Goal: Task Accomplishment & Management: Manage account settings

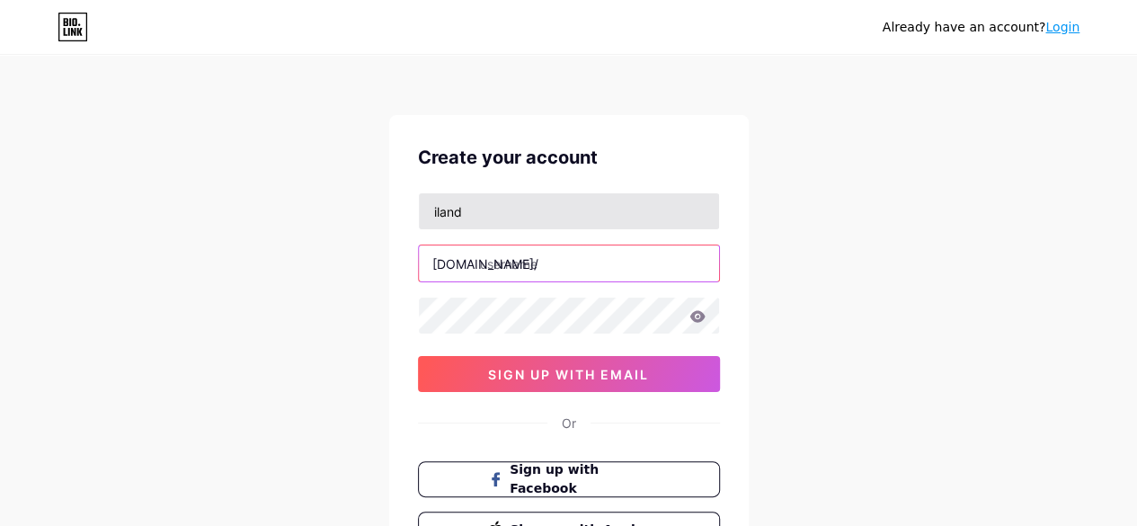
drag, startPoint x: 505, startPoint y: 250, endPoint x: 514, endPoint y: 218, distance: 32.7
click at [514, 218] on div "iland [DOMAIN_NAME]/ sign up with email" at bounding box center [569, 292] width 302 height 200
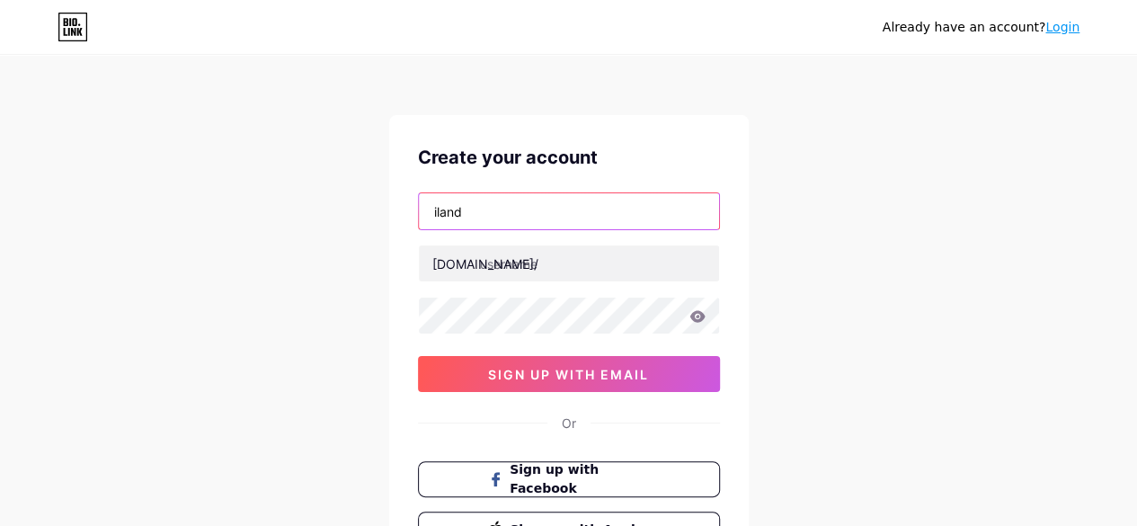
click at [514, 218] on input "iland" at bounding box center [569, 211] width 300 height 36
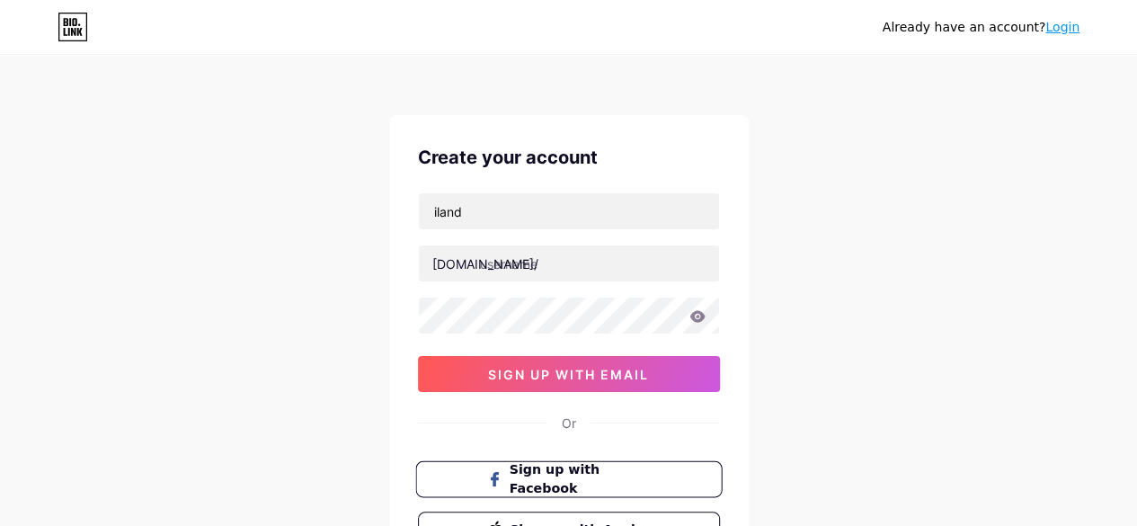
click at [592, 488] on button "Sign up with Facebook" at bounding box center [568, 479] width 307 height 37
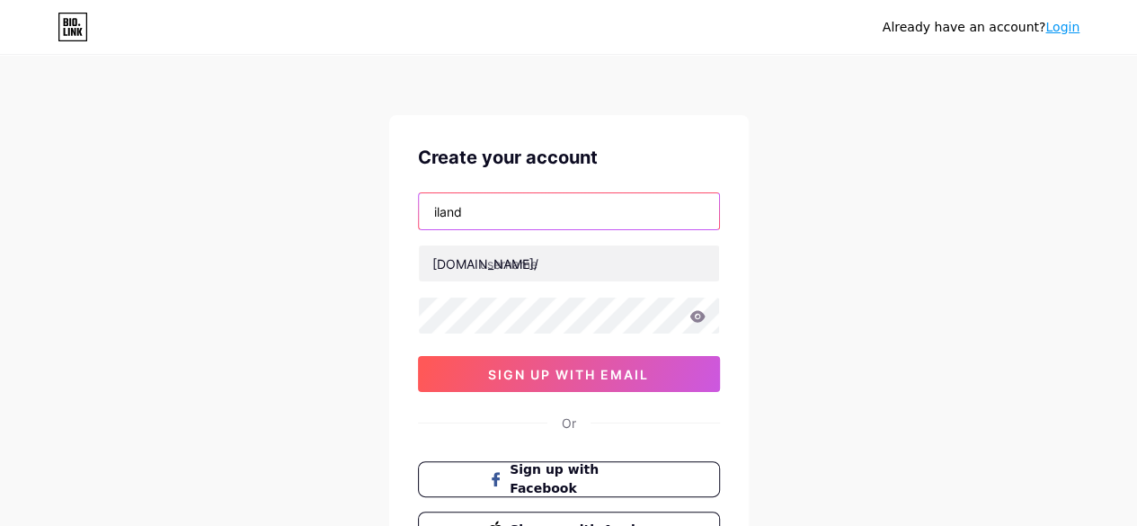
click at [486, 214] on input "iland" at bounding box center [569, 211] width 300 height 36
click at [574, 213] on input "[EMAIL_ADDRESS][DOMAIN_NAME]" at bounding box center [569, 211] width 300 height 36
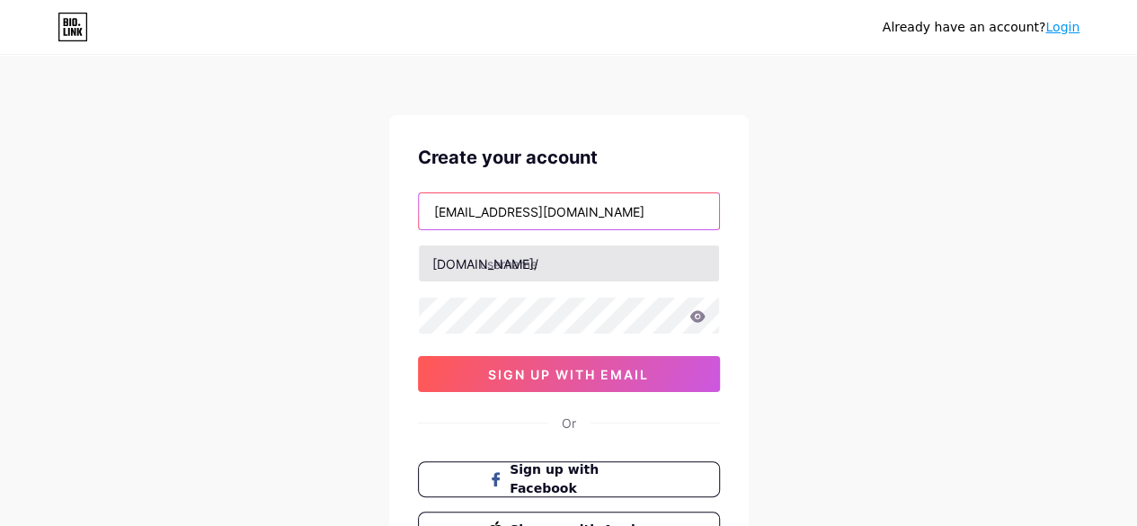
type input "[EMAIL_ADDRESS][DOMAIN_NAME]"
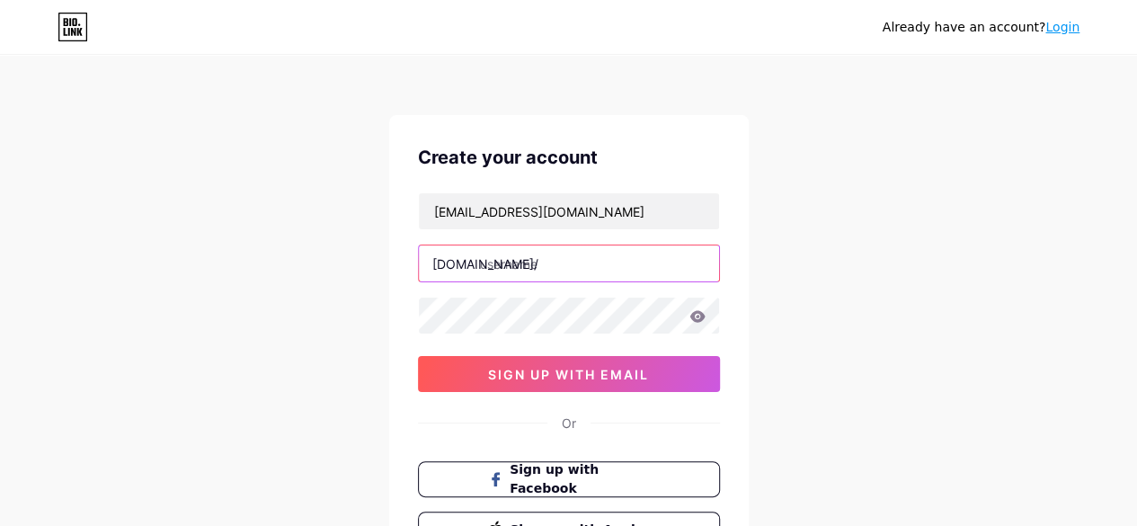
click at [514, 272] on input "text" at bounding box center [569, 263] width 300 height 36
type input "ilandclinique"
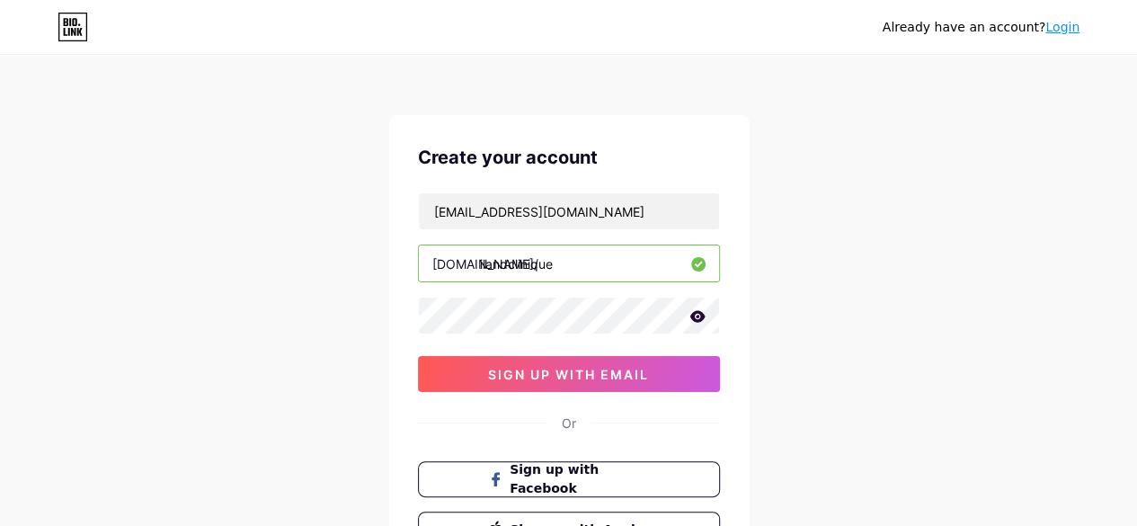
click at [690, 312] on icon at bounding box center [698, 316] width 16 height 13
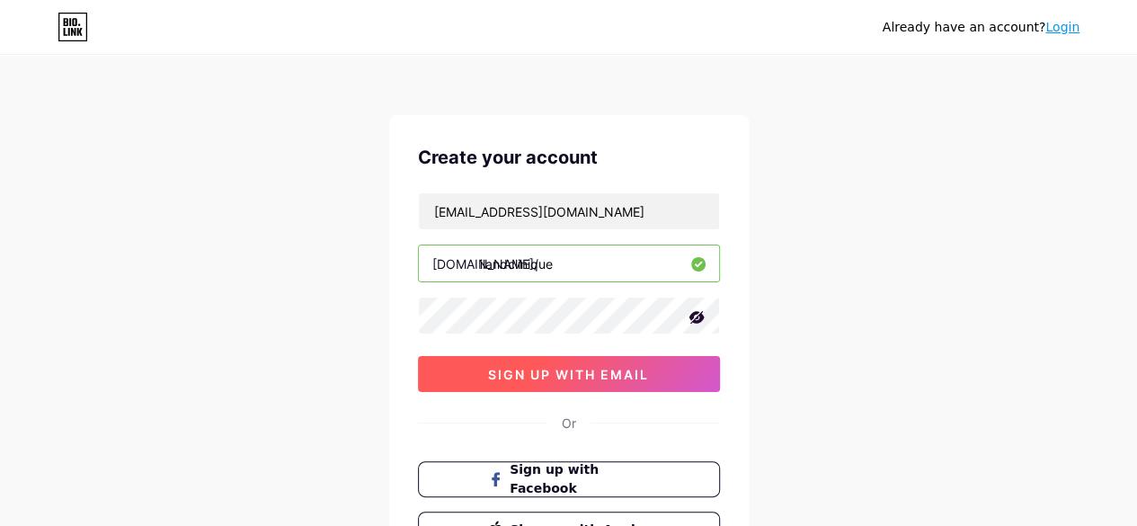
click at [631, 373] on span "sign up with email" at bounding box center [568, 374] width 161 height 15
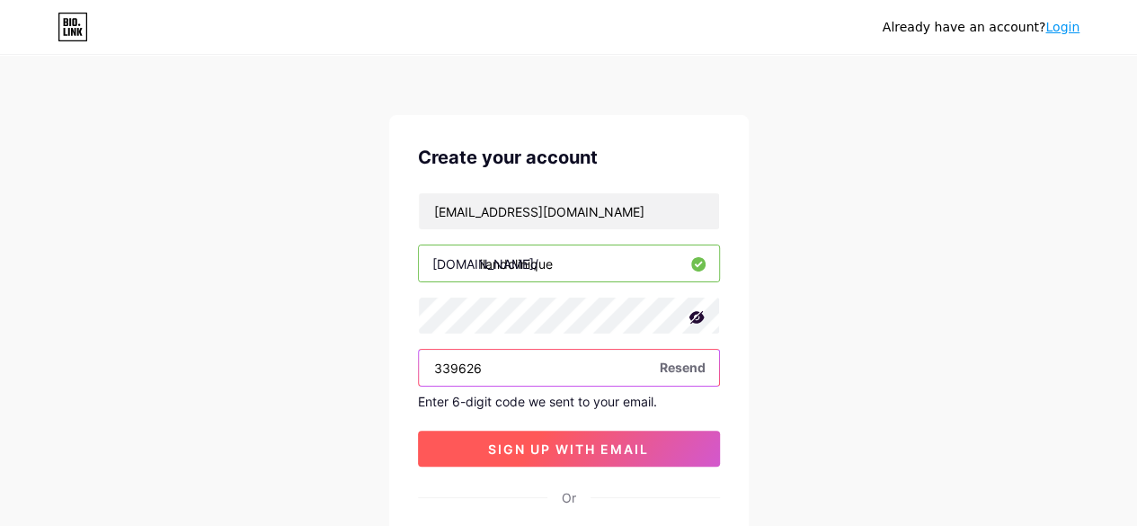
type input "339626"
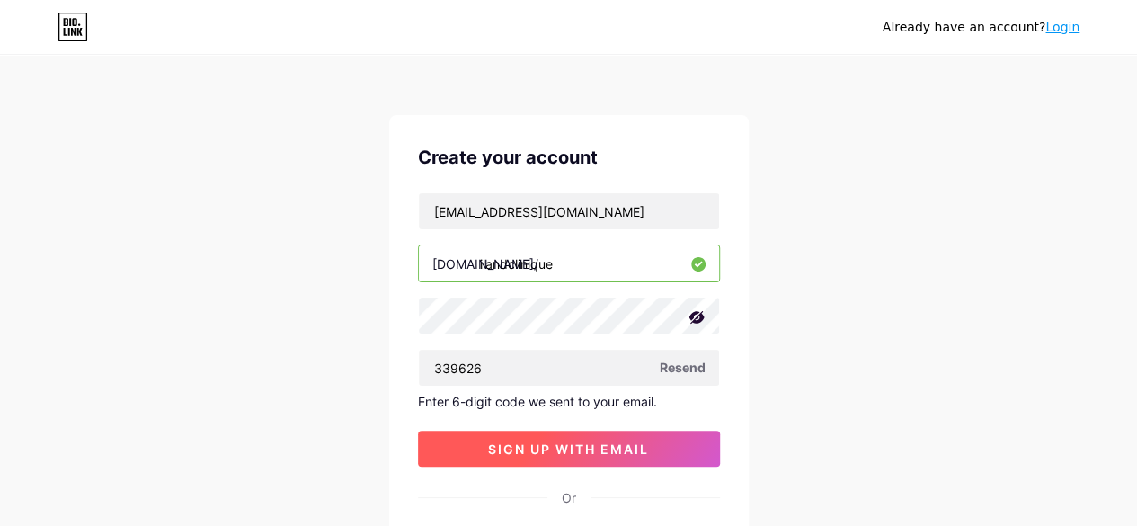
click at [637, 450] on span "sign up with email" at bounding box center [568, 448] width 161 height 15
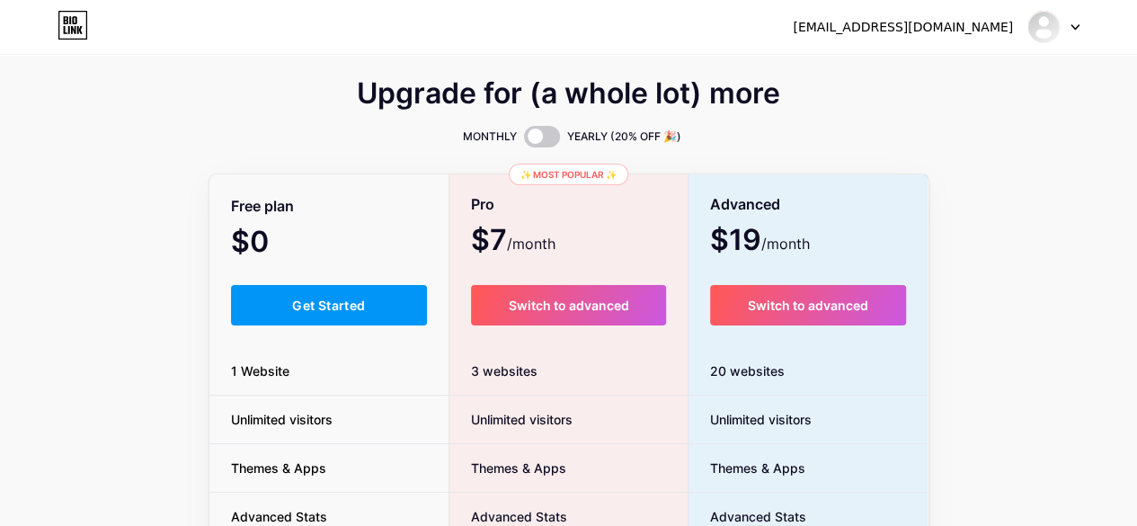
click at [1045, 260] on div "Upgrade for (a whole lot) more MONTHLY YEARLY (20% OFF 🎉) Free plan $0 /month G…" at bounding box center [568, 447] width 1137 height 728
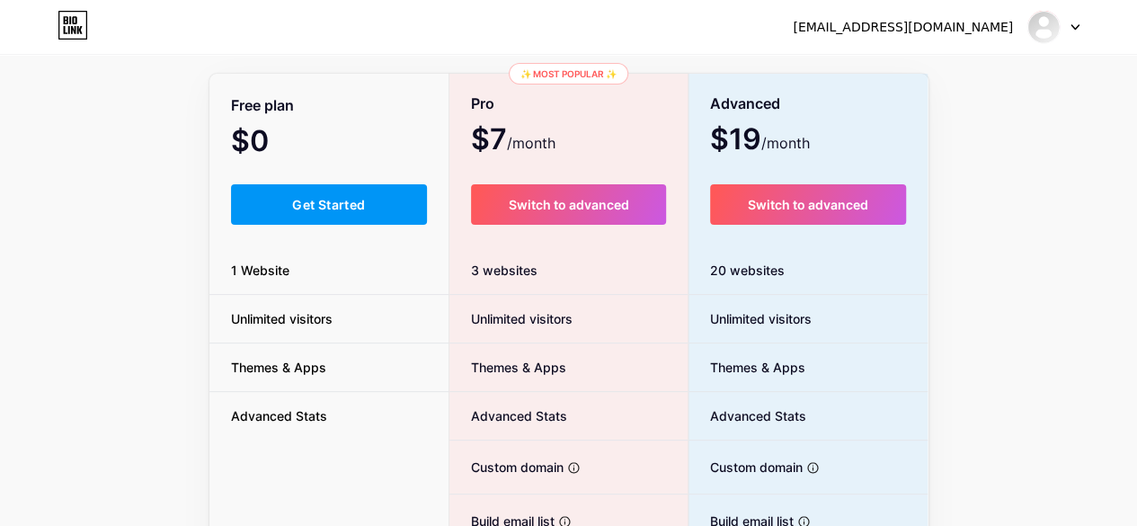
scroll to position [155, 0]
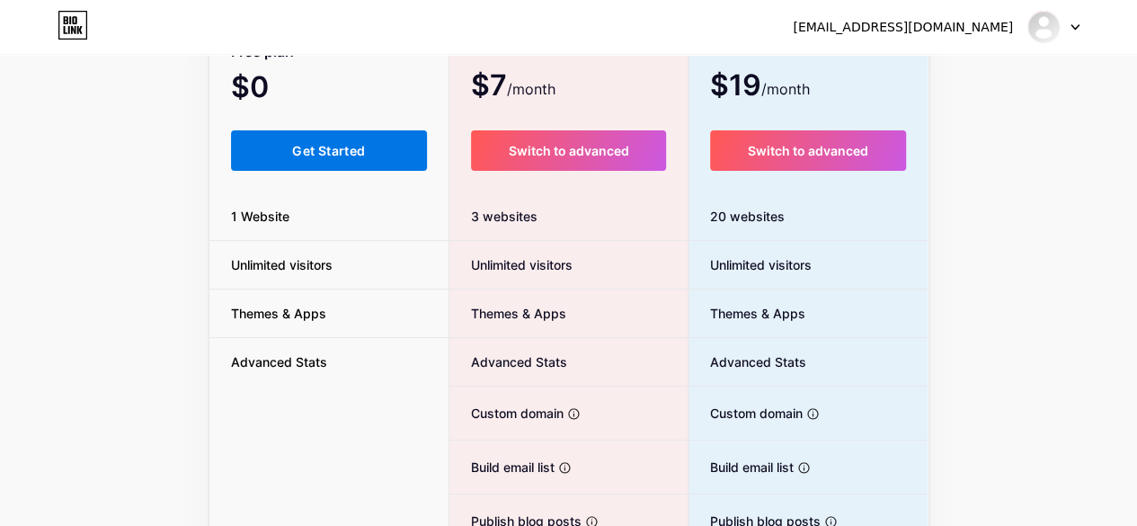
click at [320, 154] on span "Get Started" at bounding box center [328, 150] width 73 height 15
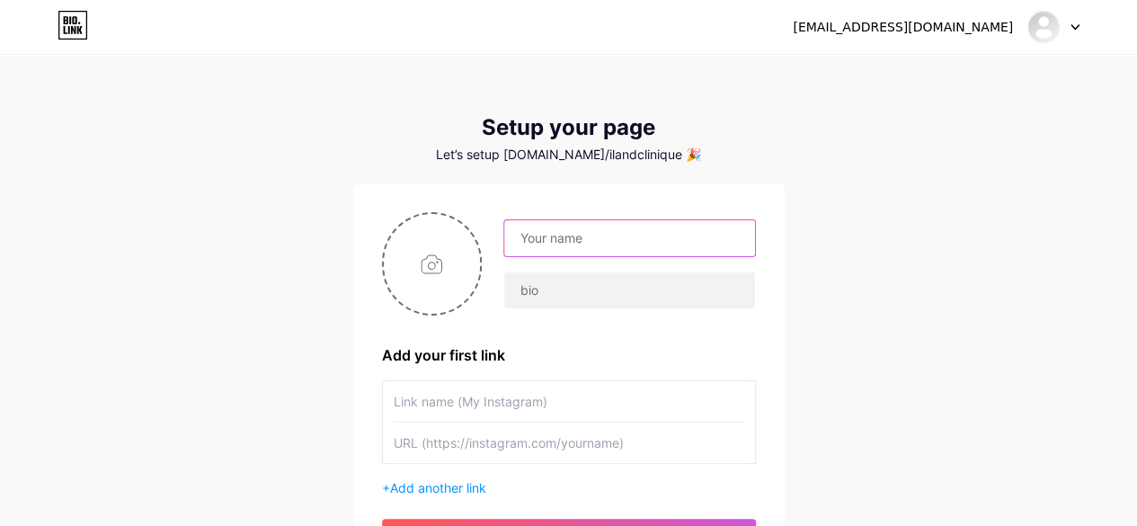
click at [551, 236] on input "text" at bounding box center [629, 238] width 250 height 36
type input "Iland Clinique"
click at [423, 267] on input "file" at bounding box center [432, 264] width 97 height 100
click at [429, 265] on input "file" at bounding box center [432, 264] width 97 height 100
type input "C:\fakepath\20250423_214923468_iOS.jpg"
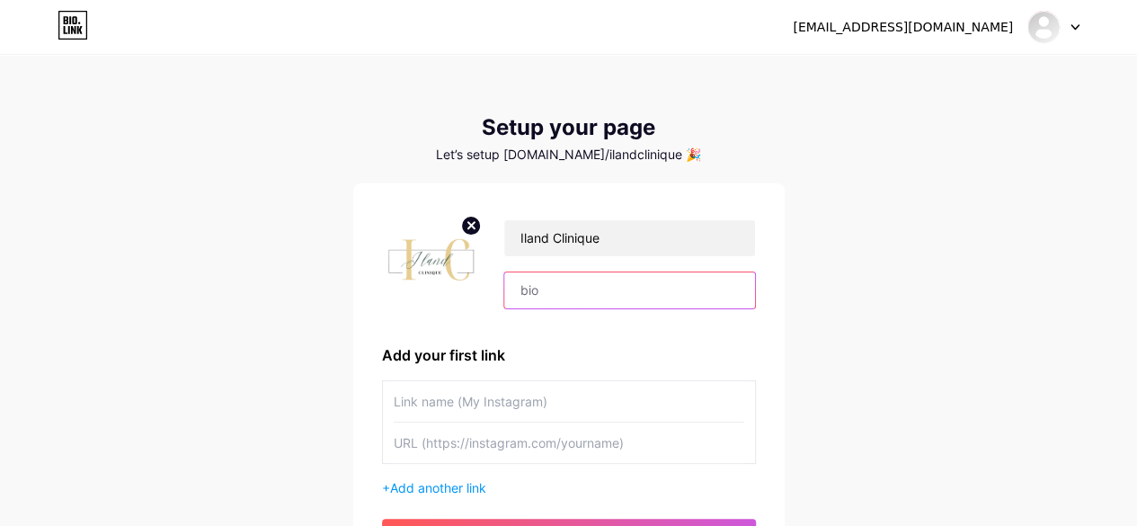
click at [575, 287] on input "text" at bounding box center [629, 290] width 250 height 36
paste input "Belleza integral, bienestar eterno"
click at [618, 298] on input "Belleza integral, bienestar eterno" at bounding box center [629, 290] width 250 height 36
click at [733, 282] on input "Belleza integral, bienestar eterno" at bounding box center [629, 290] width 250 height 36
paste input "✨"
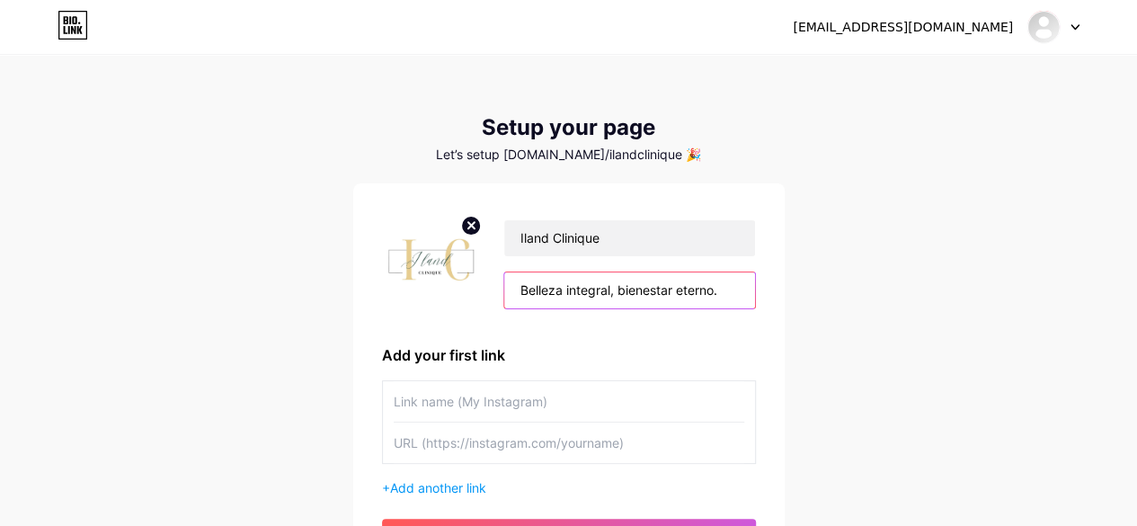
type input "Belleza integral, bienestar eterno."
click at [463, 397] on input "text" at bounding box center [569, 401] width 351 height 40
paste input "[URL][DOMAIN_NAME]"
type input "[URL][DOMAIN_NAME]"
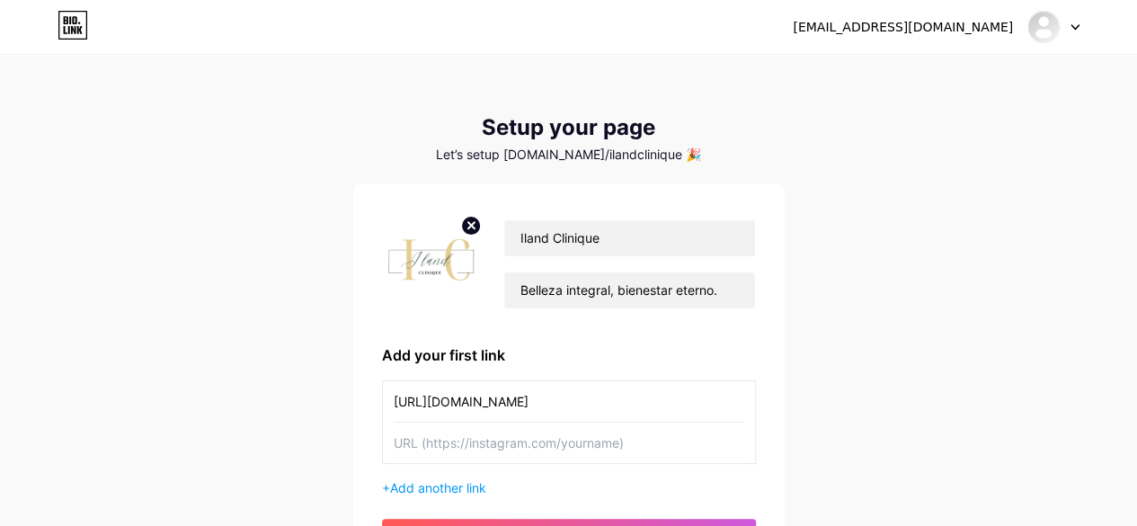
scroll to position [0, 0]
click at [489, 451] on input "text" at bounding box center [569, 443] width 351 height 40
click at [495, 446] on input "text" at bounding box center [569, 443] width 351 height 40
paste input "[URL][DOMAIN_NAME]"
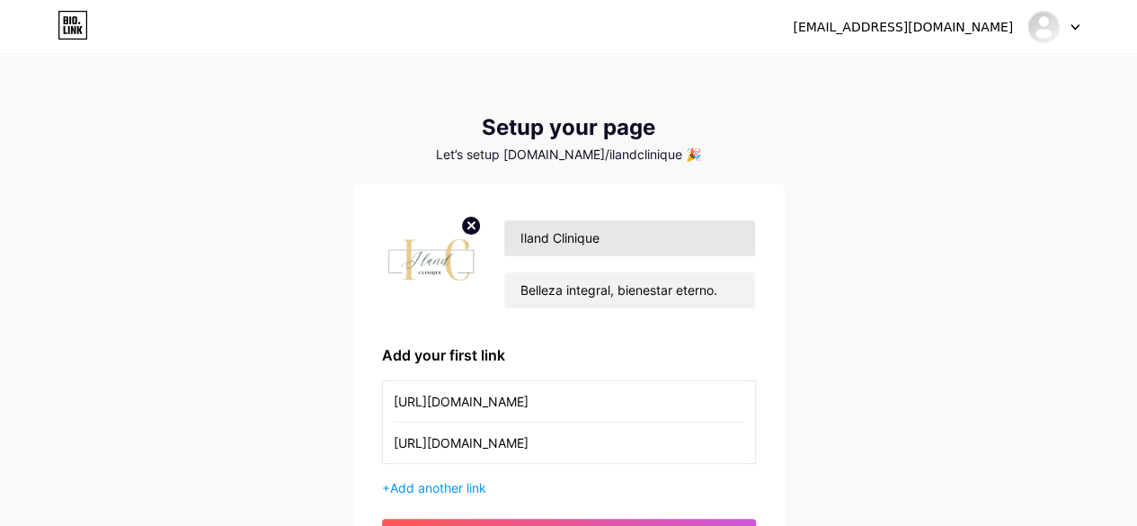
scroll to position [0, 351]
type input "[URL][DOMAIN_NAME]"
click at [726, 388] on input "[URL][DOMAIN_NAME]" at bounding box center [569, 401] width 351 height 40
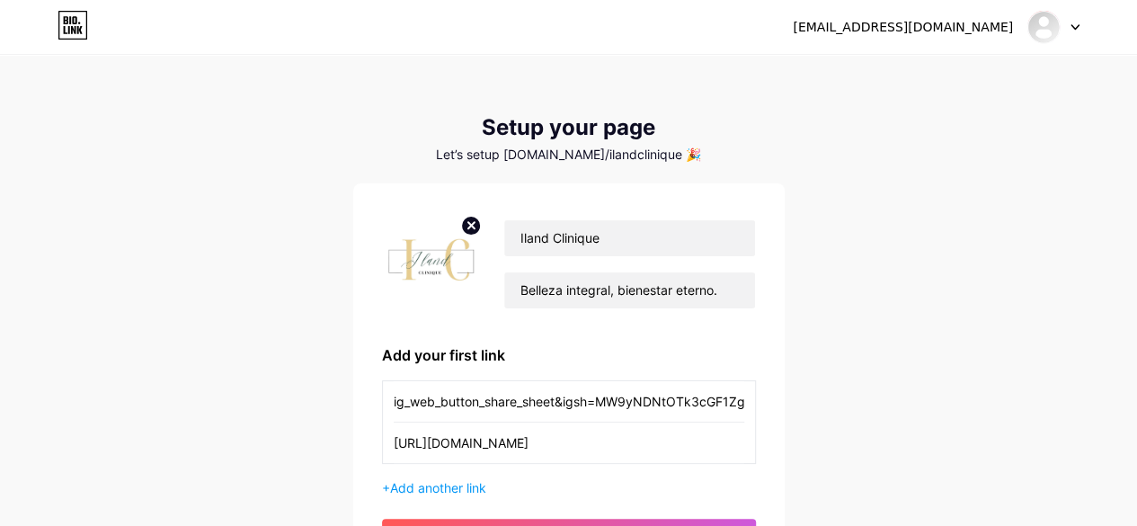
click at [738, 397] on input "ig_web_button_share_sheet&igsh=MW9yNDNtOTk3cGF1Zg==" at bounding box center [569, 401] width 351 height 40
click at [705, 397] on input "g==" at bounding box center [569, 401] width 351 height 40
type input "g"
type input "Iland_clinique"
click at [802, 407] on div "[EMAIL_ADDRESS][DOMAIN_NAME] Dashboard Logout Setup your page Let’s setup [DOMA…" at bounding box center [568, 320] width 1137 height 641
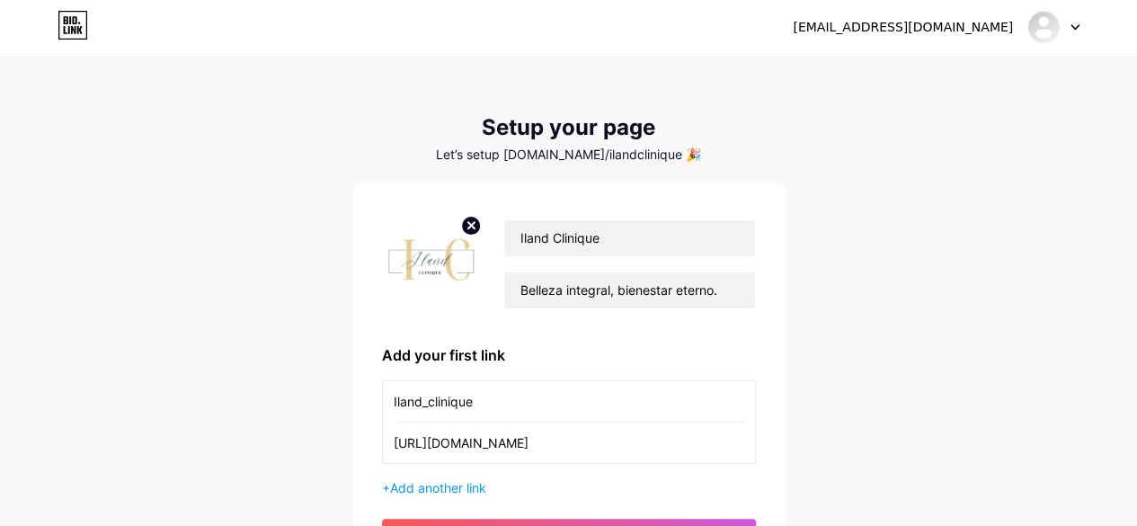
click at [883, 396] on div "[EMAIL_ADDRESS][DOMAIN_NAME] Dashboard Logout Setup your page Let’s setup [DOMA…" at bounding box center [568, 320] width 1137 height 641
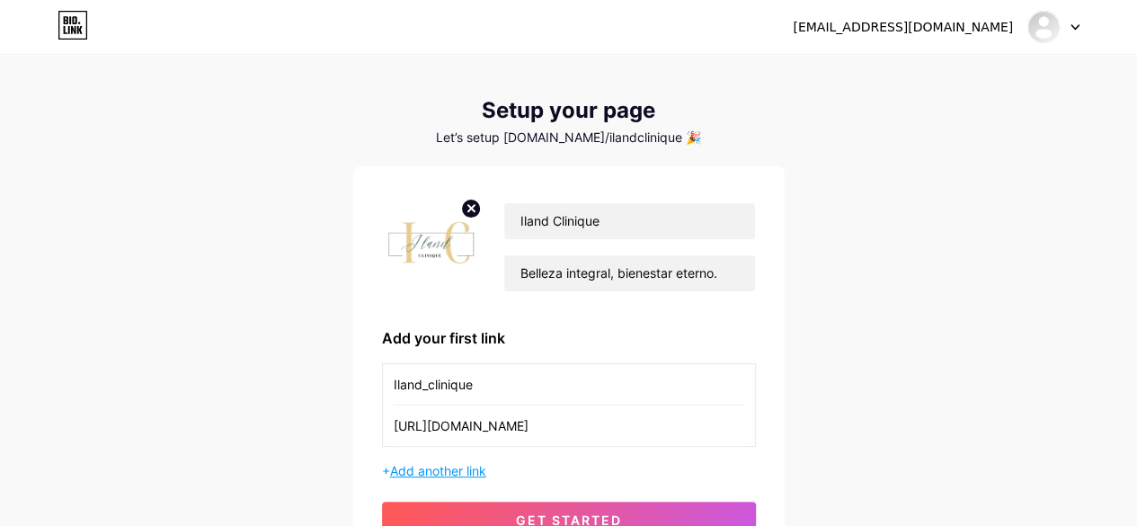
click at [419, 469] on span "Add another link" at bounding box center [438, 470] width 96 height 15
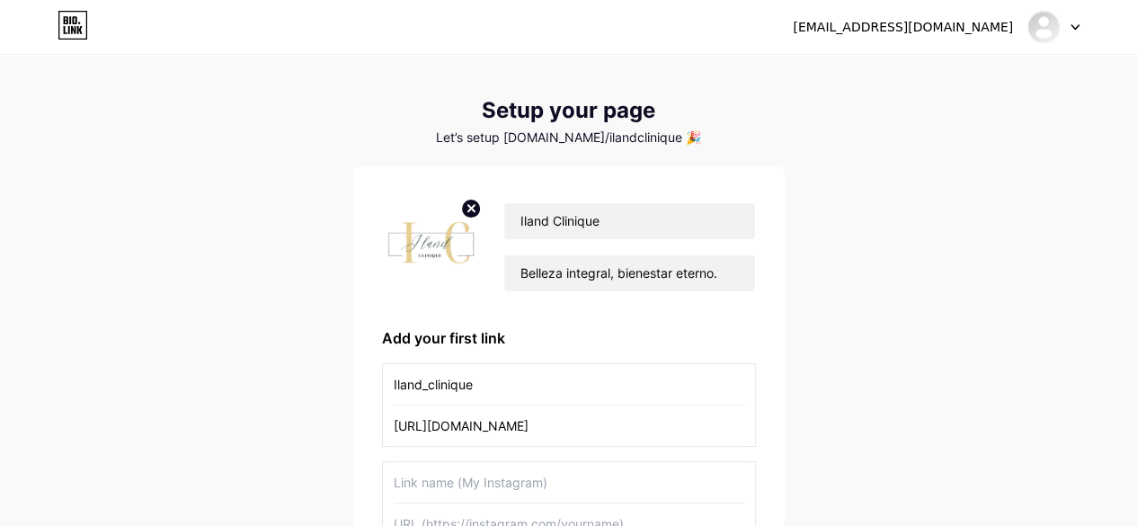
click at [968, 334] on div "[EMAIL_ADDRESS][DOMAIN_NAME] Dashboard Logout Setup your page Let’s setup [DOMA…" at bounding box center [568, 352] width 1137 height 739
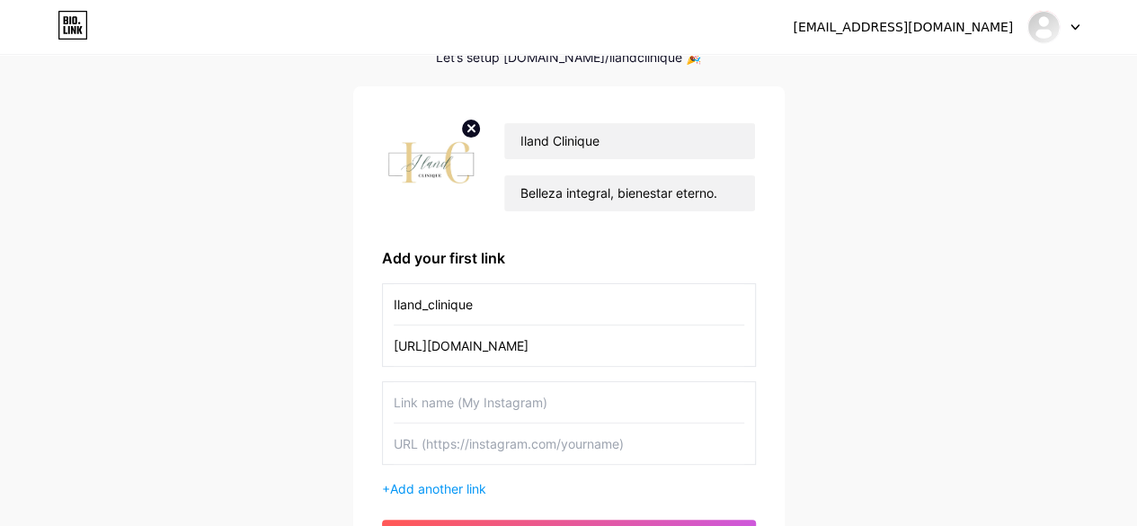
scroll to position [96, 0]
click at [860, 263] on div "[EMAIL_ADDRESS][DOMAIN_NAME] Dashboard Logout Setup your page Let’s setup [DOMA…" at bounding box center [568, 273] width 1137 height 739
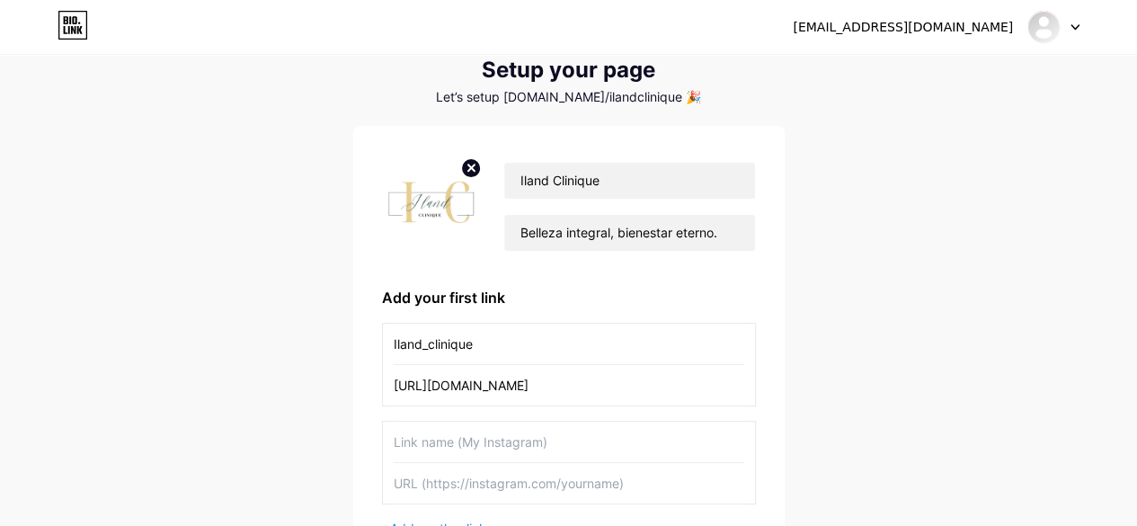
scroll to position [57, 0]
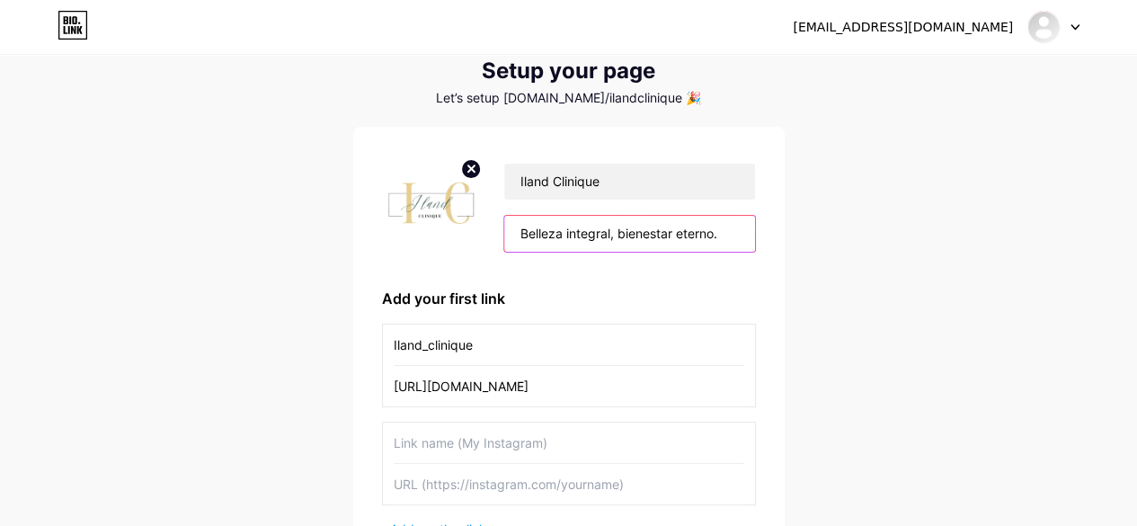
click at [727, 232] on input "Belleza integral, bienestar eterno." at bounding box center [629, 234] width 250 height 36
type input "Belleza integral, bienestar eterno."
click at [862, 141] on div "[EMAIL_ADDRESS][DOMAIN_NAME] Dashboard Logout Setup your page Let’s setup [DOMA…" at bounding box center [568, 312] width 1137 height 739
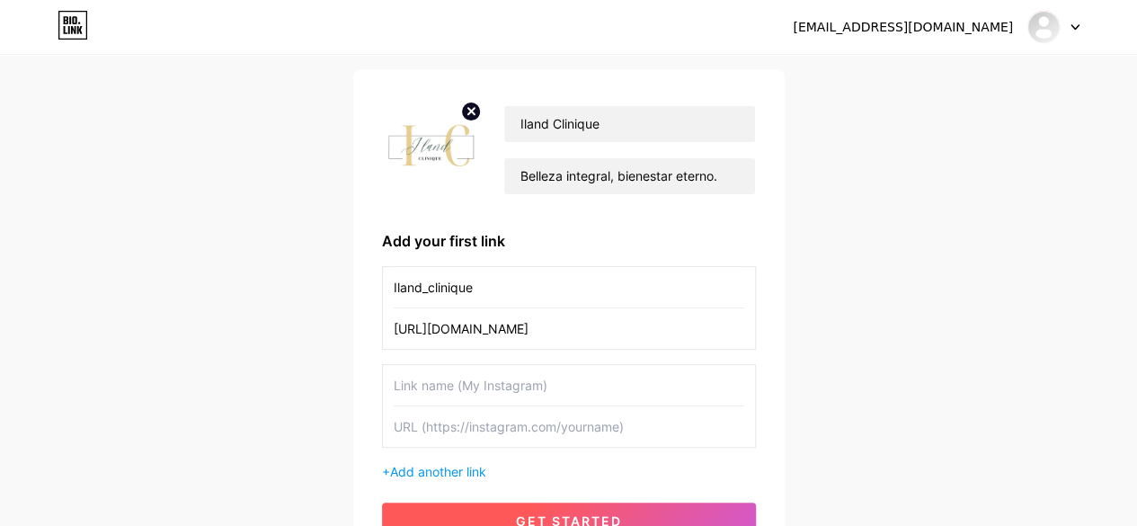
click at [619, 515] on span "get started" at bounding box center [569, 520] width 106 height 15
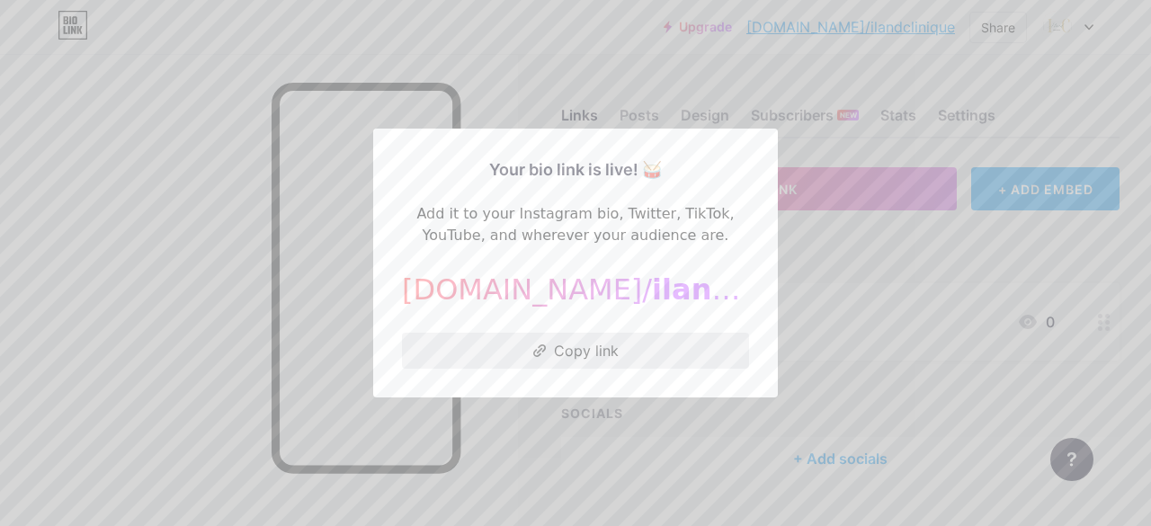
click at [556, 347] on button "Copy link" at bounding box center [575, 351] width 347 height 36
click at [896, 263] on div at bounding box center [575, 263] width 1151 height 526
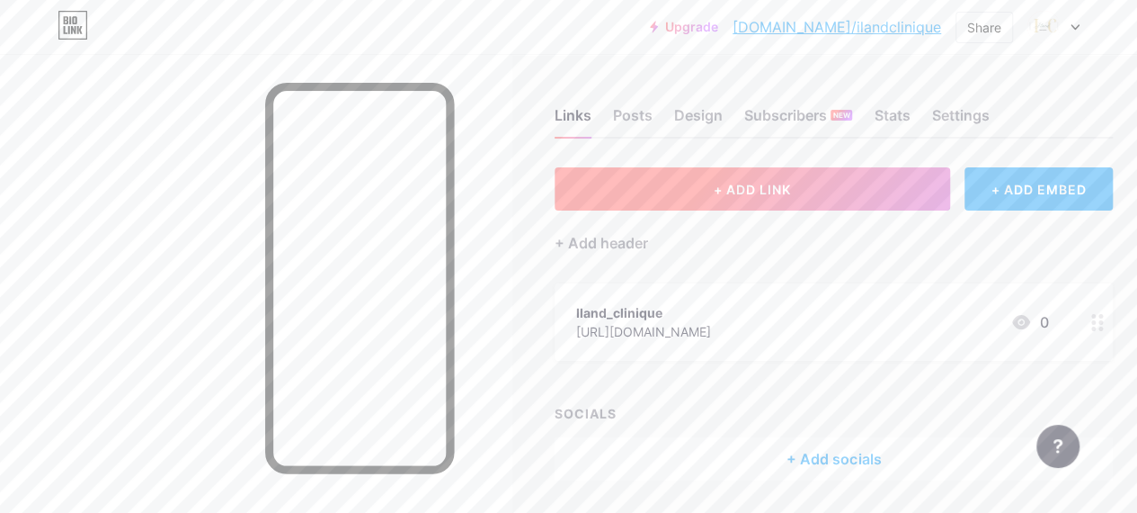
click at [831, 195] on button "+ ADD LINK" at bounding box center [753, 188] width 396 height 43
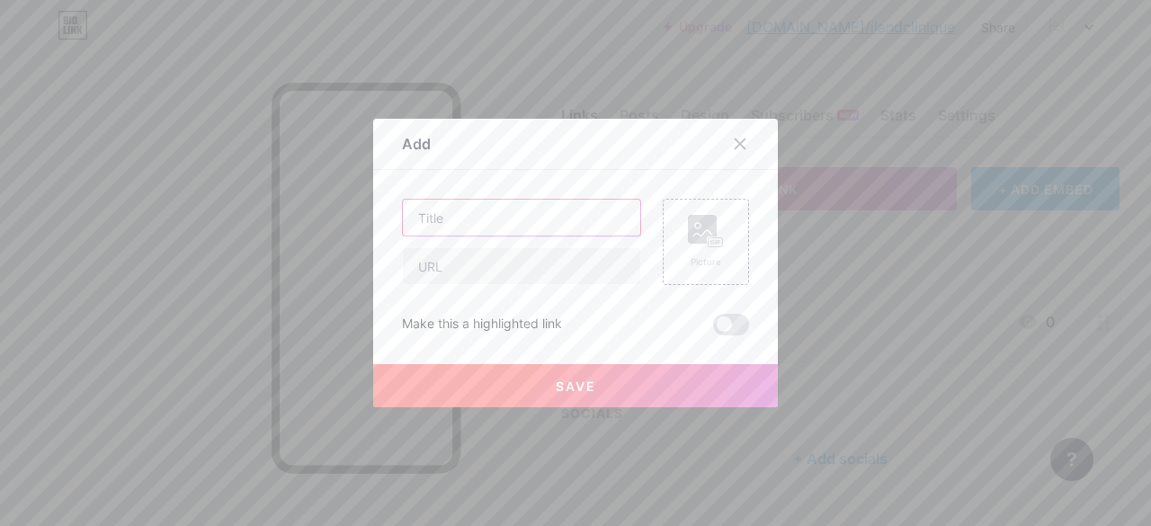
click at [487, 217] on input "text" at bounding box center [521, 218] width 237 height 36
click at [883, 258] on div at bounding box center [575, 263] width 1151 height 526
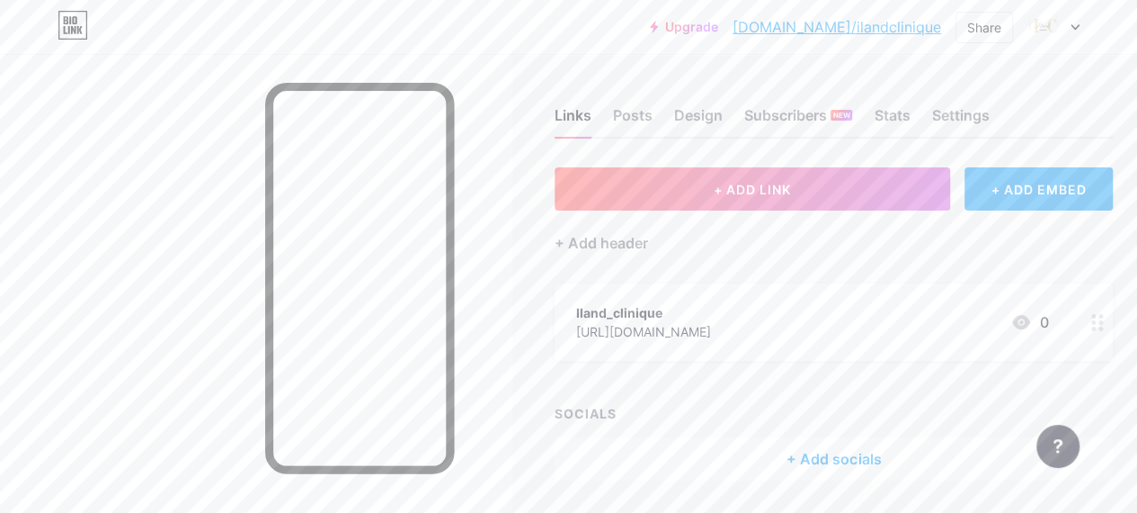
click at [1104, 325] on icon at bounding box center [1098, 322] width 13 height 17
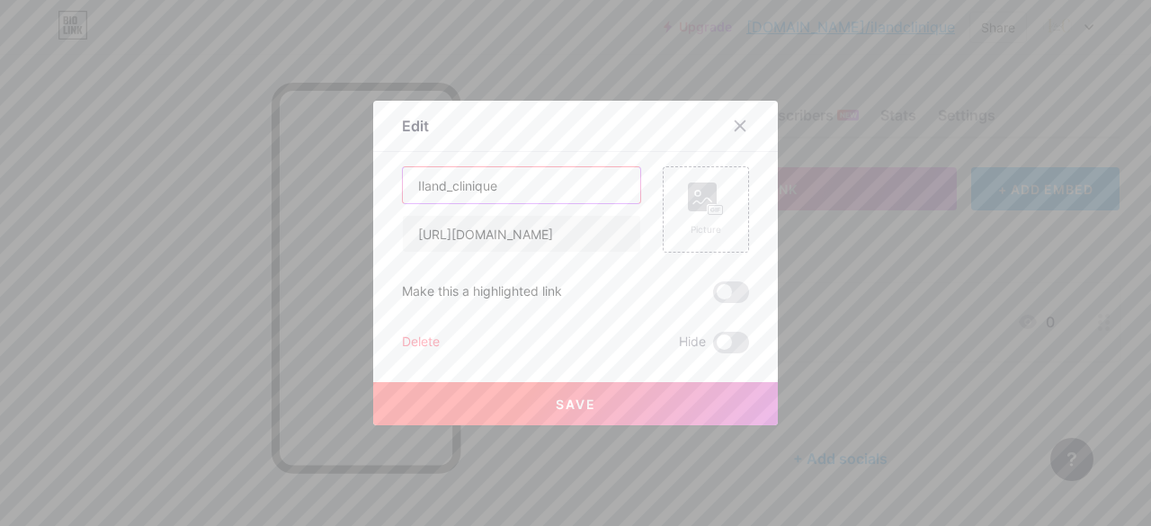
click at [408, 184] on input "Iland_clinique" at bounding box center [521, 185] width 237 height 36
click at [704, 203] on rect at bounding box center [702, 197] width 29 height 29
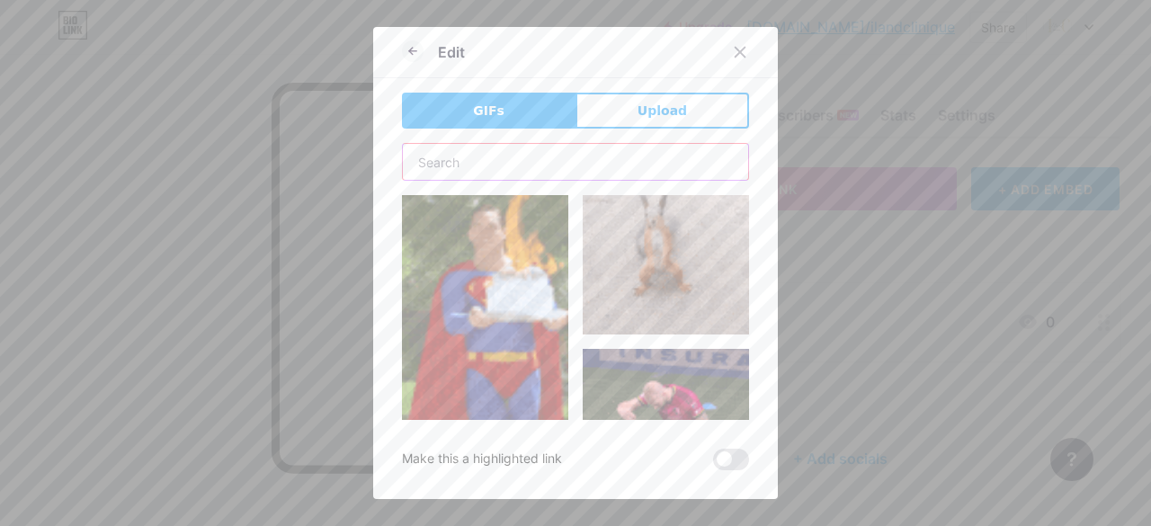
click at [540, 164] on input "text" at bounding box center [575, 162] width 345 height 36
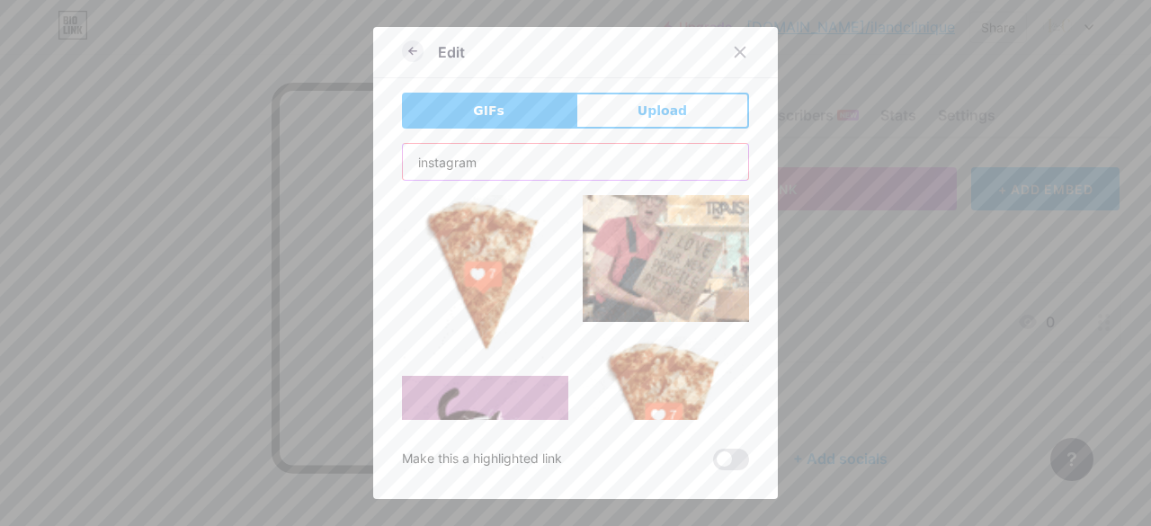
type input "instagram"
click at [402, 51] on icon at bounding box center [413, 51] width 22 height 22
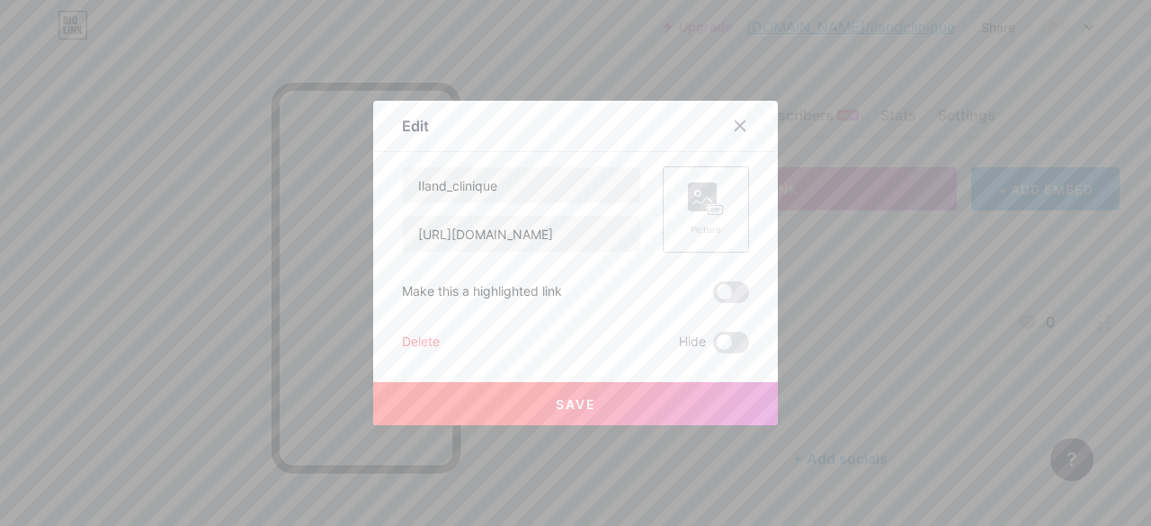
click at [686, 236] on div "Picture" at bounding box center [706, 209] width 86 height 86
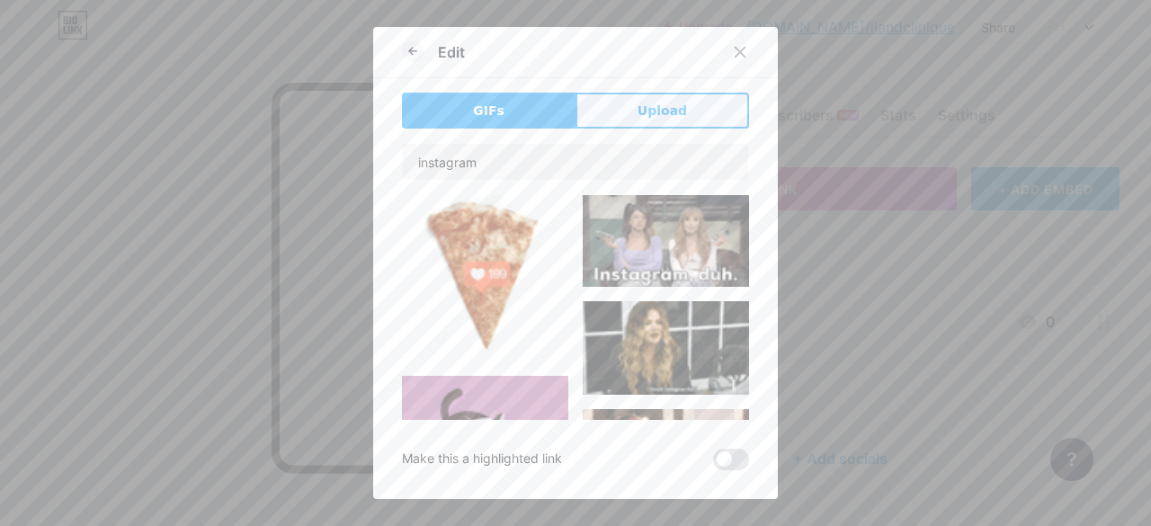
click at [658, 104] on span "Upload" at bounding box center [661, 111] width 49 height 19
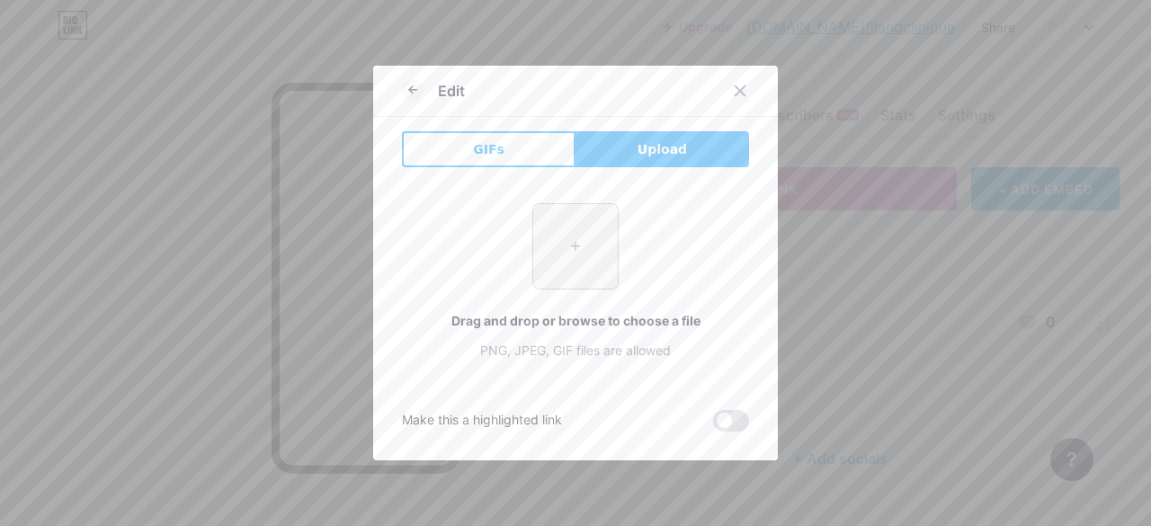
click at [583, 241] on input "file" at bounding box center [575, 246] width 85 height 85
click at [565, 230] on input "file" at bounding box center [575, 246] width 85 height 85
type input "C:\fakepath\Instagram_iconlogo.png"
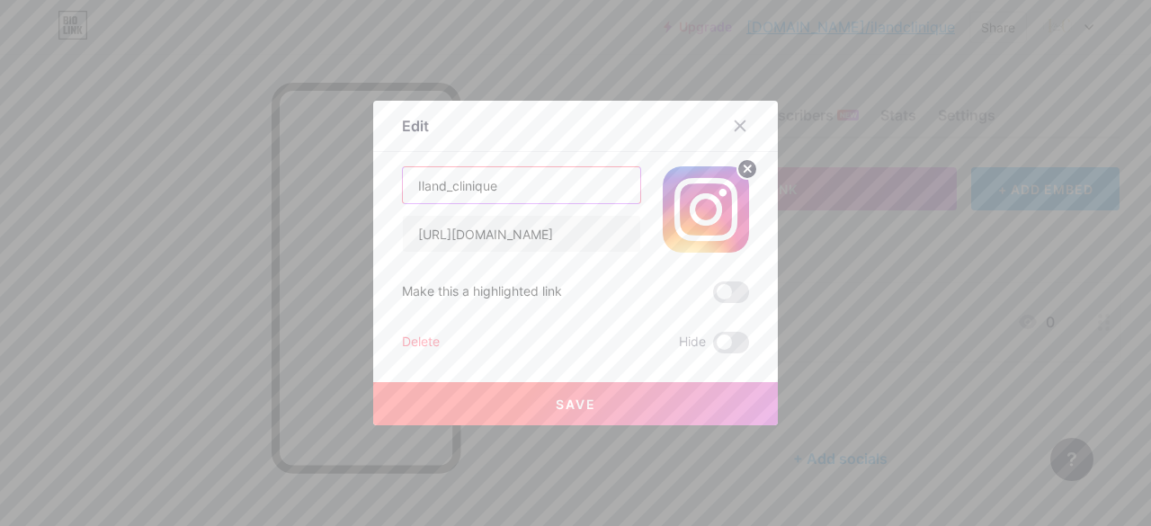
click at [495, 184] on input "Iland_clinique" at bounding box center [521, 185] width 237 height 36
click at [406, 180] on input "Iland_clinique" at bounding box center [521, 185] width 237 height 36
type input "IG Iland_clinique"
click at [718, 294] on span at bounding box center [731, 292] width 36 height 22
click at [713, 297] on input "checkbox" at bounding box center [713, 297] width 0 height 0
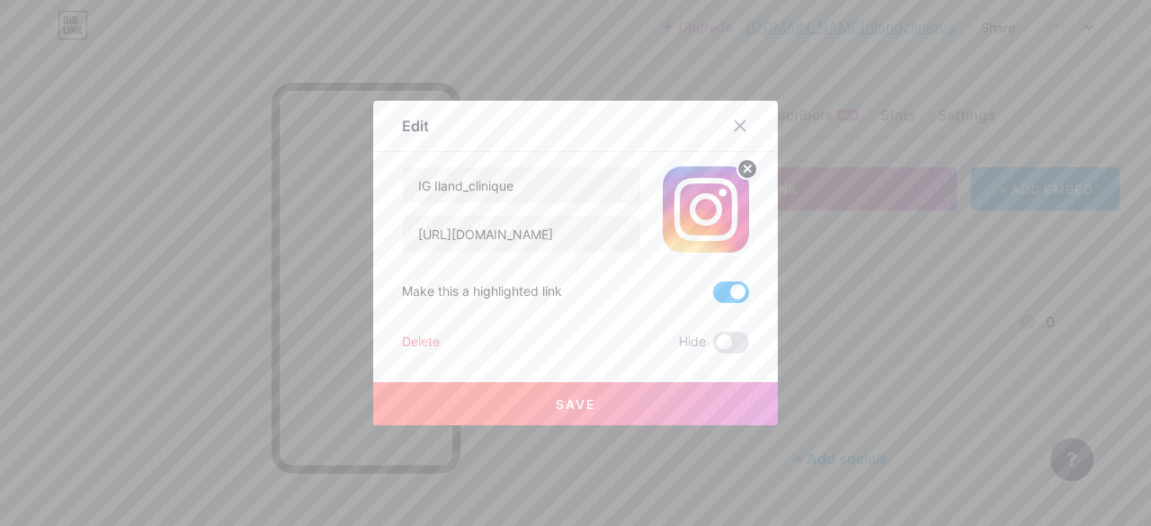
click at [611, 403] on button "Save" at bounding box center [575, 403] width 405 height 43
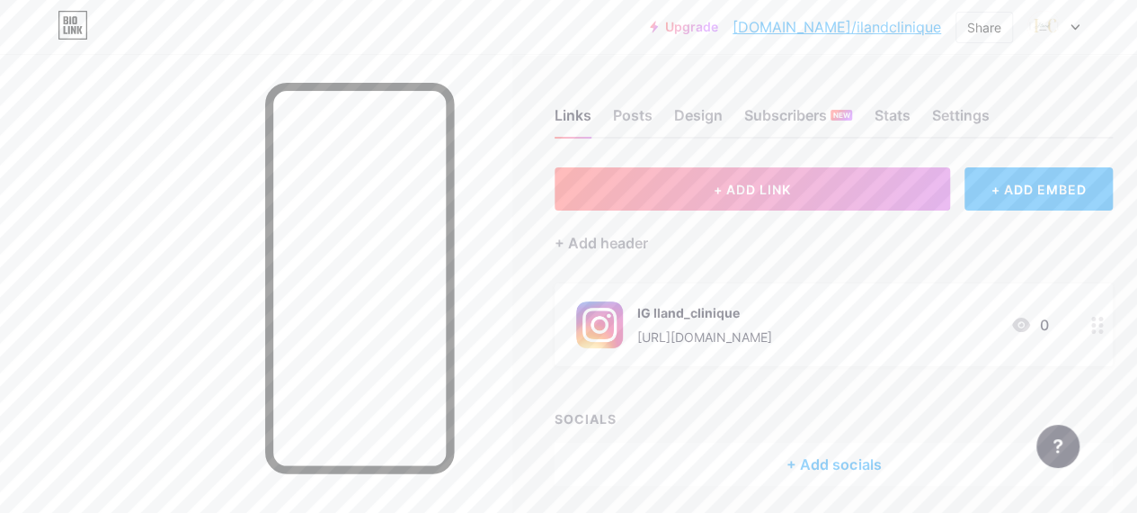
click at [1108, 335] on div at bounding box center [1098, 324] width 31 height 83
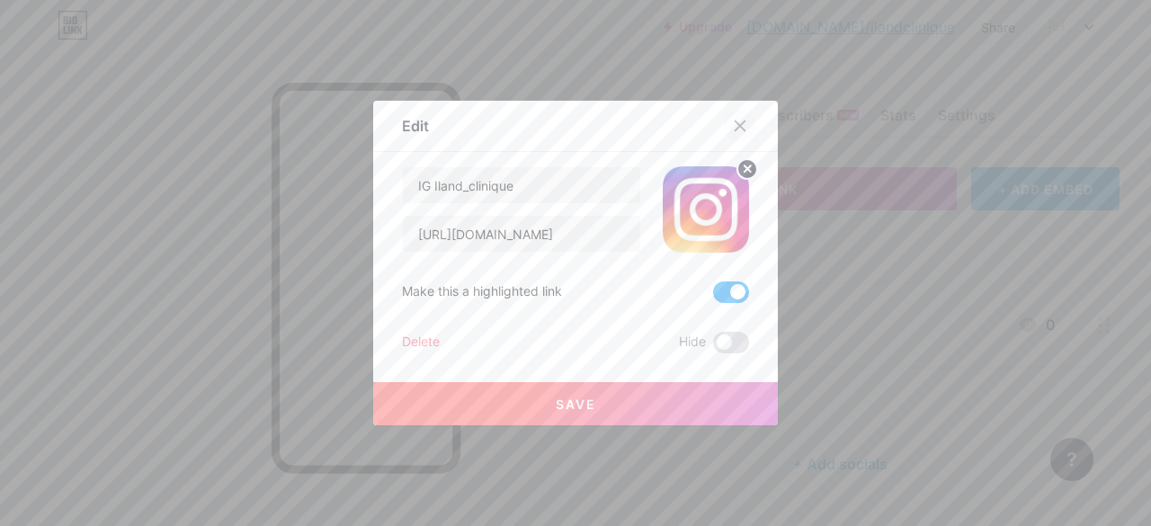
click at [733, 120] on icon at bounding box center [740, 126] width 14 height 14
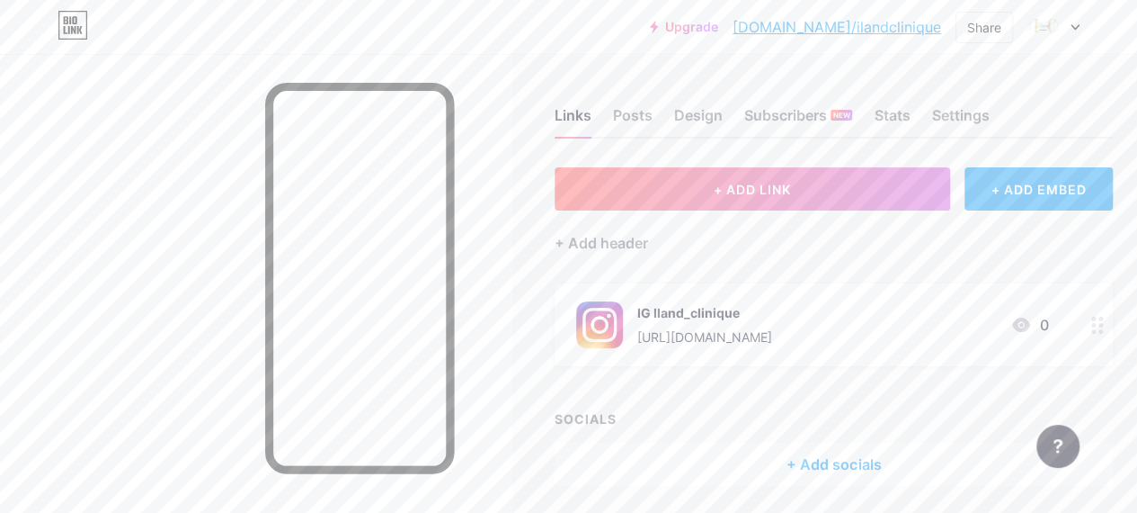
click at [833, 402] on div "+ ADD LINK + ADD EMBED + Add header IG Iland_clinique [URL][DOMAIN_NAME] 0 SOCI…" at bounding box center [834, 326] width 558 height 318
click at [851, 465] on div "+ Add socials" at bounding box center [834, 463] width 558 height 43
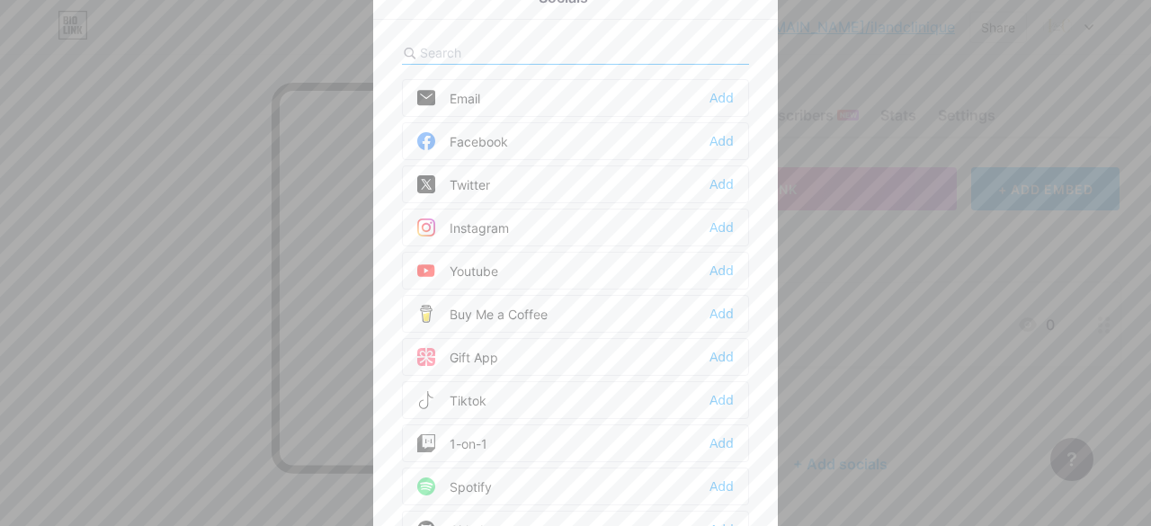
click at [571, 137] on div "Facebook Add" at bounding box center [575, 141] width 347 height 38
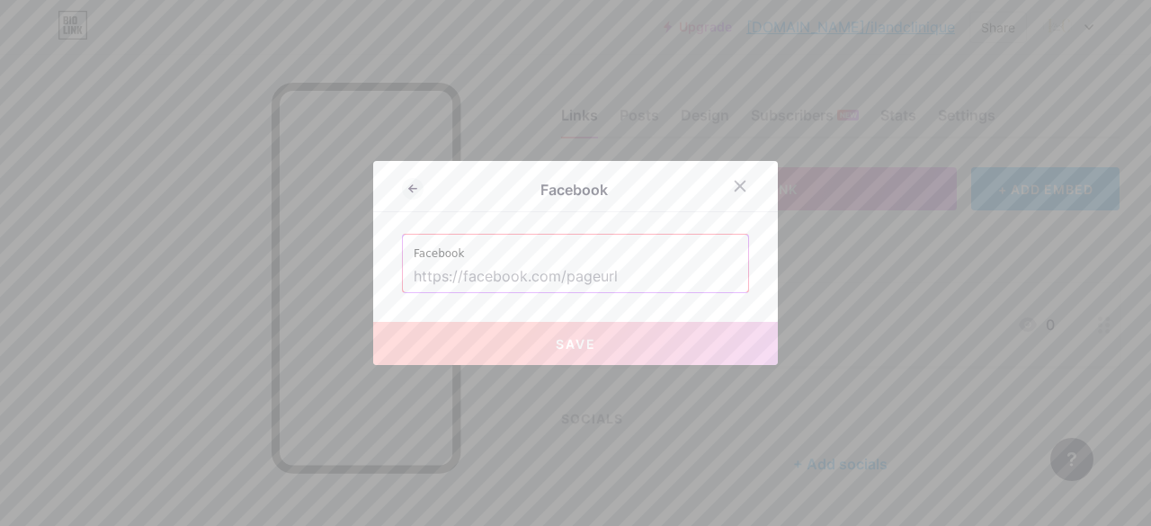
click at [561, 284] on input "text" at bounding box center [576, 277] width 324 height 31
type input "H"
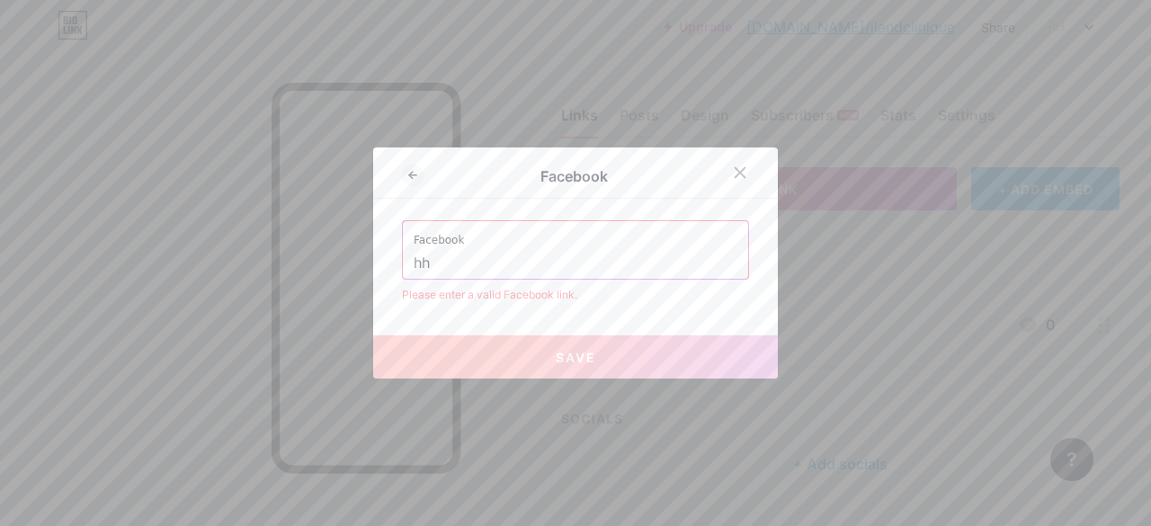
type input "h"
drag, startPoint x: 612, startPoint y: 263, endPoint x: 523, endPoint y: 262, distance: 89.0
click at [523, 262] on input "text" at bounding box center [576, 263] width 324 height 31
type input "h"
paste input "[URL][DOMAIN_NAME]"
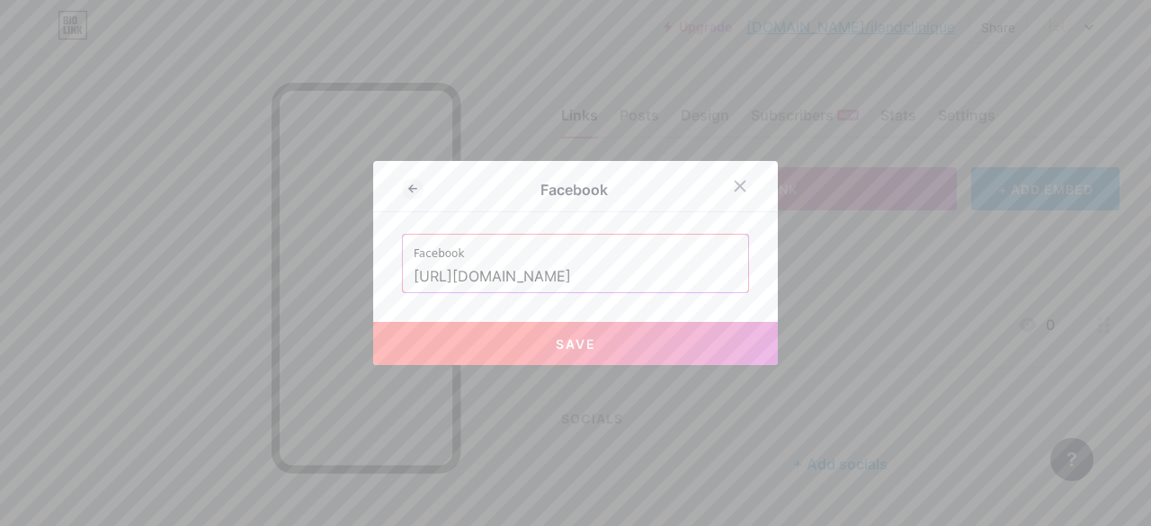
scroll to position [0, 86]
type input "[URL][DOMAIN_NAME]"
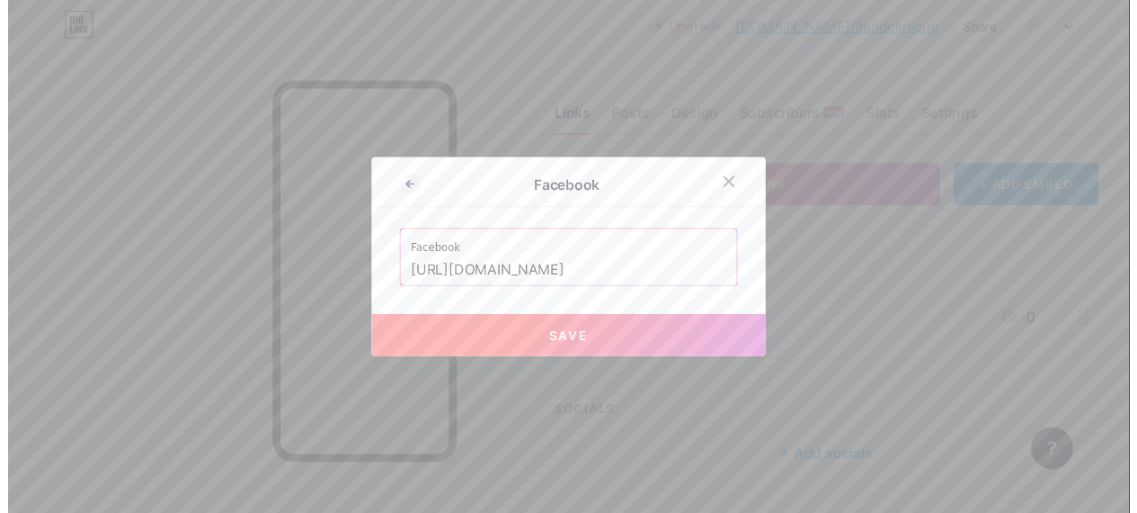
scroll to position [0, 0]
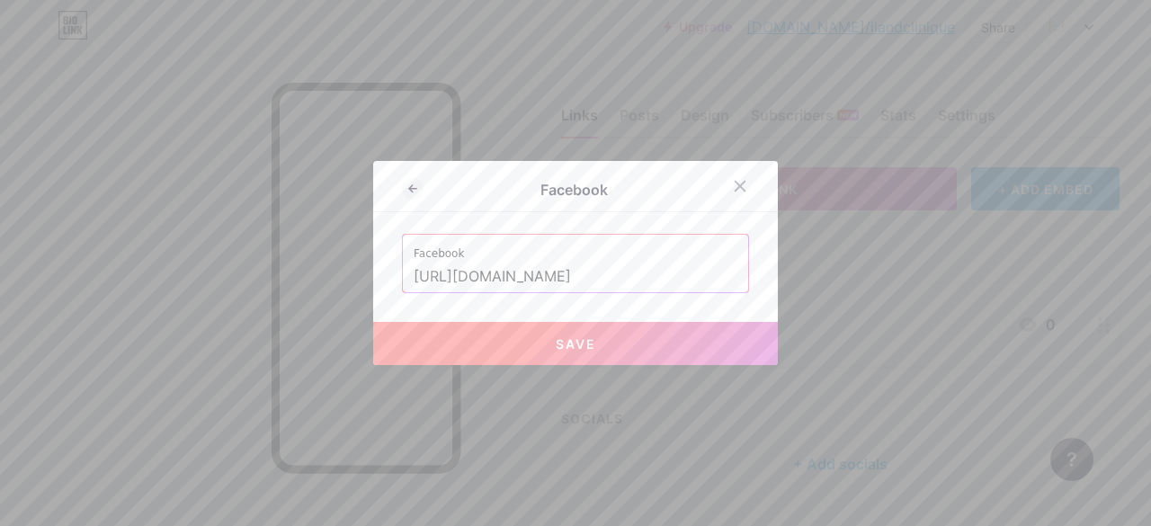
click at [461, 341] on button "Save" at bounding box center [575, 343] width 405 height 43
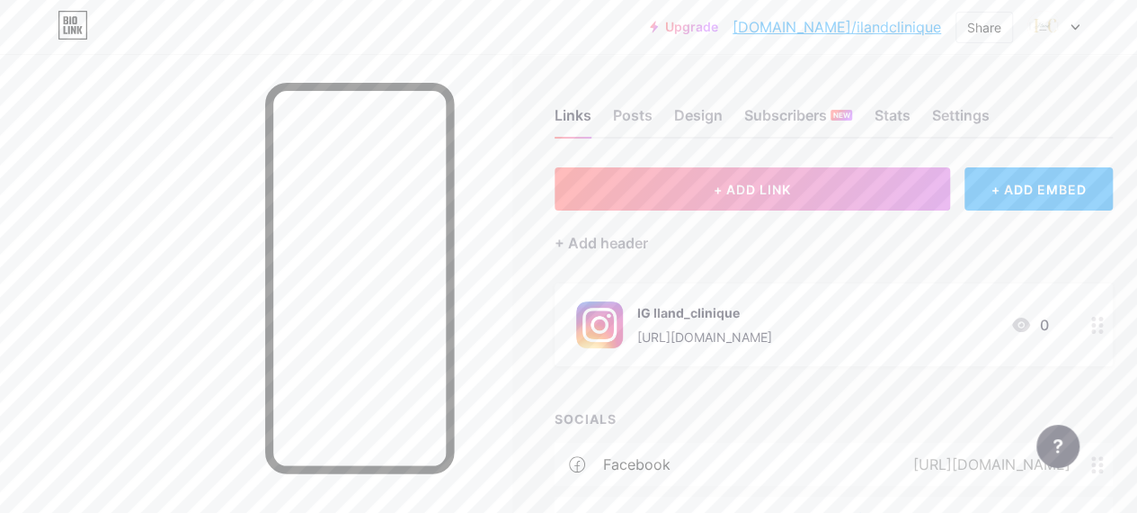
click at [753, 375] on div "+ ADD LINK + ADD EMBED + Add header IG Iland_clinique [URL][DOMAIN_NAME] 0 SOCI…" at bounding box center [834, 353] width 558 height 372
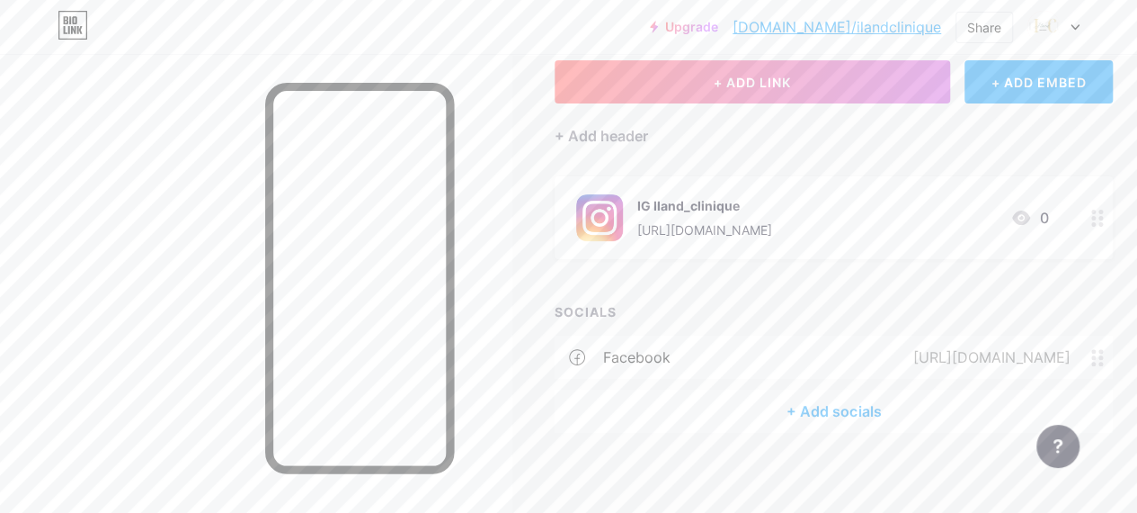
click at [852, 411] on div "+ Add socials" at bounding box center [834, 410] width 558 height 43
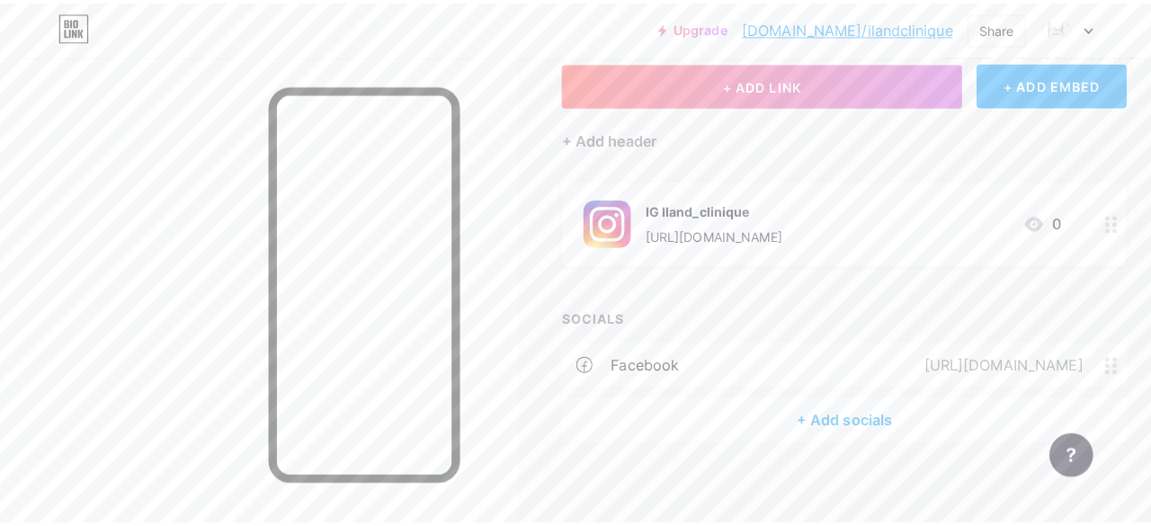
scroll to position [103, 0]
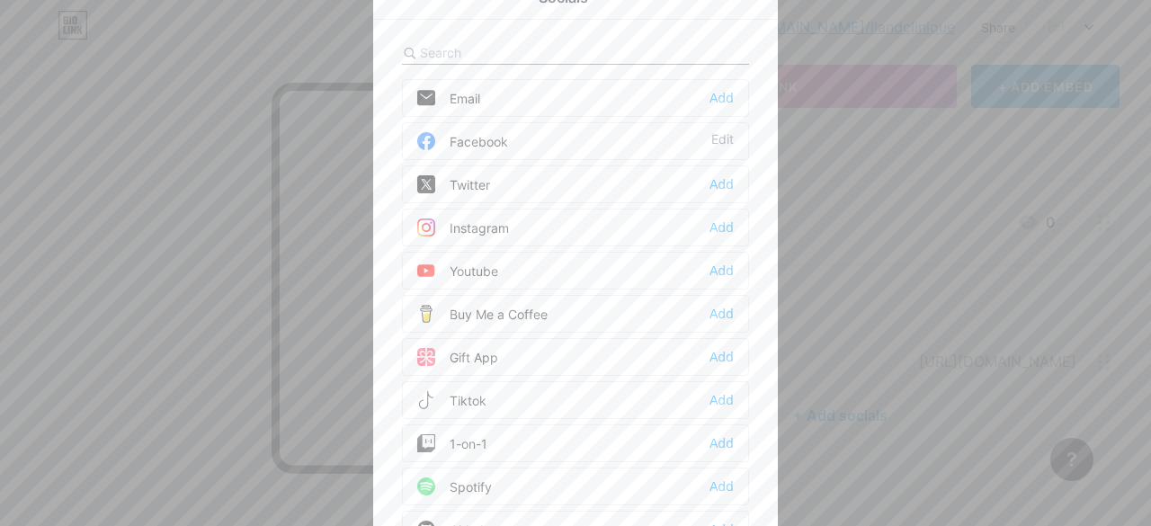
click at [532, 398] on div "Tiktok Add" at bounding box center [575, 400] width 347 height 38
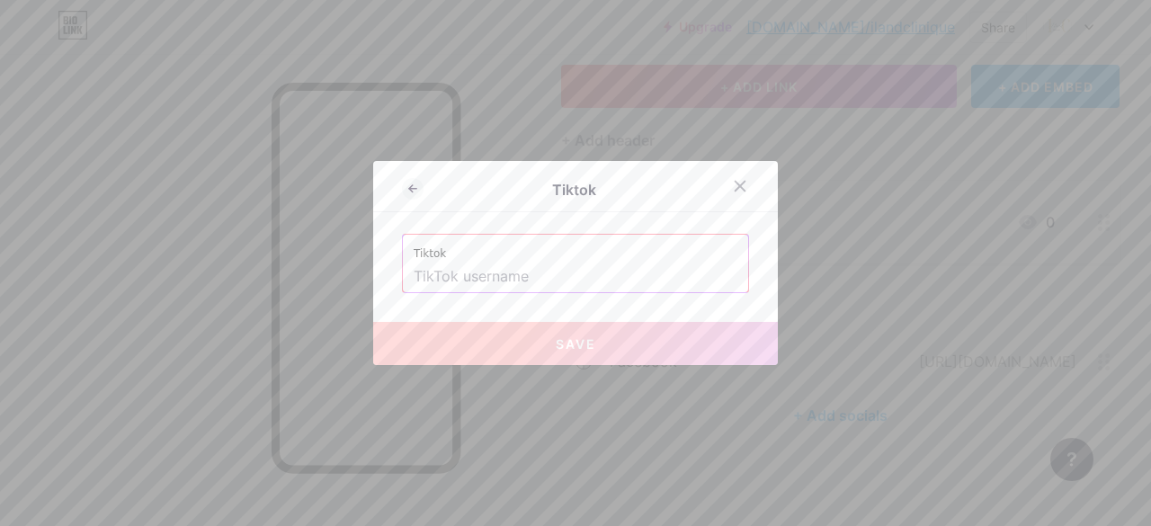
click at [540, 271] on input "text" at bounding box center [576, 277] width 324 height 31
paste input "[URL][DOMAIN_NAME]"
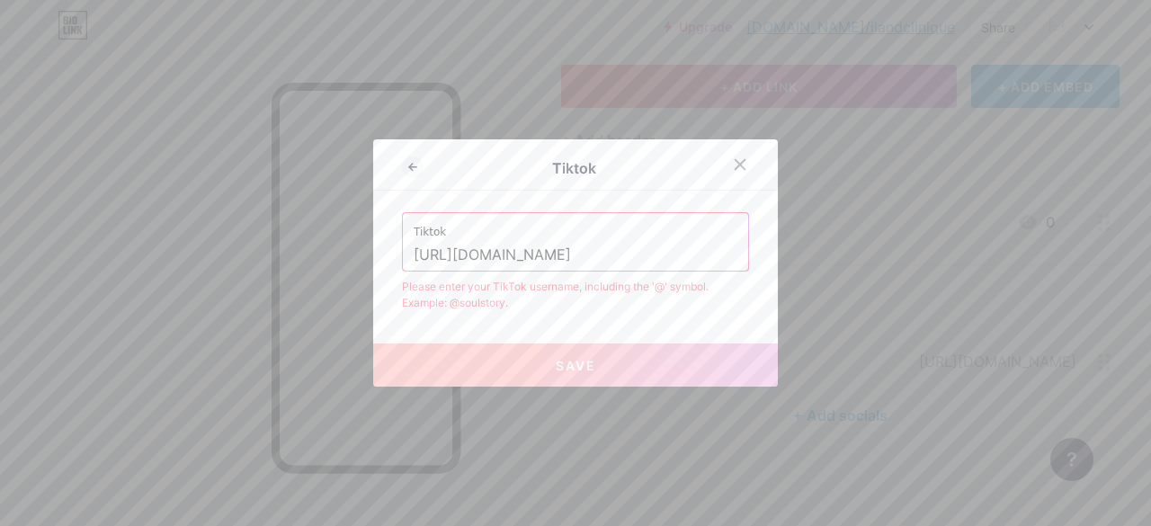
drag, startPoint x: 581, startPoint y: 254, endPoint x: 367, endPoint y: 259, distance: 214.0
click at [373, 259] on div "Tiktok Tiktok [URL][DOMAIN_NAME] Please enter your TikTok username, including t…" at bounding box center [575, 262] width 405 height 247
click at [486, 267] on input "[URL][DOMAIN_NAME]" at bounding box center [576, 255] width 324 height 31
drag, startPoint x: 571, startPoint y: 254, endPoint x: 393, endPoint y: 258, distance: 178.1
click at [393, 258] on div "Tiktok Tiktok [URL][DOMAIN_NAME] Please enter your TikTok username, including t…" at bounding box center [575, 262] width 405 height 247
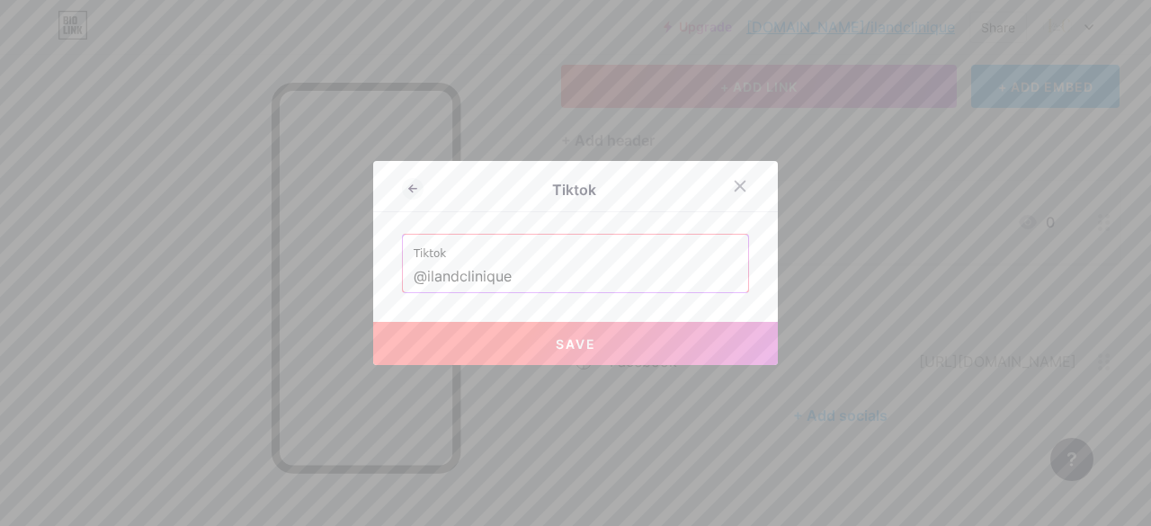
click at [581, 352] on button "Save" at bounding box center [575, 343] width 405 height 43
type input "[URL][DOMAIN_NAME]"
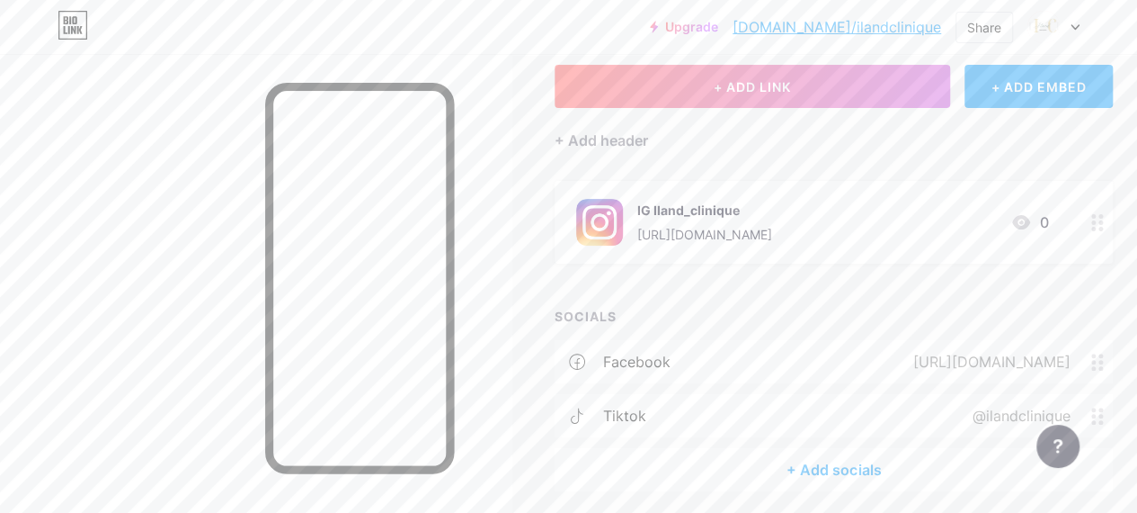
click at [885, 356] on div "[URL][DOMAIN_NAME]" at bounding box center [988, 362] width 208 height 22
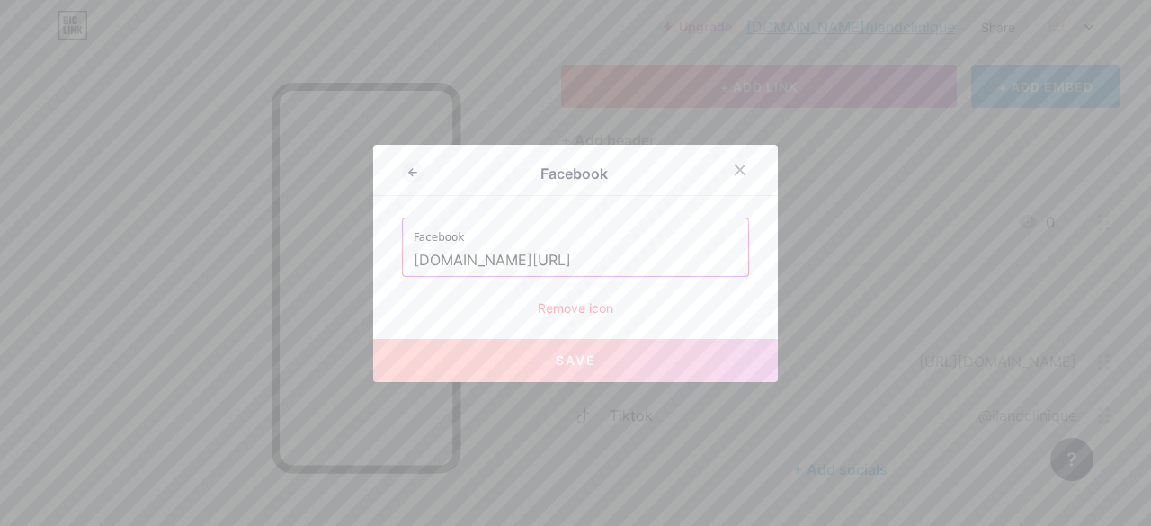
click at [704, 258] on input "[DOMAIN_NAME][URL]" at bounding box center [576, 260] width 324 height 31
drag, startPoint x: 730, startPoint y: 255, endPoint x: 614, endPoint y: 275, distance: 117.7
click at [614, 275] on div "Facebook [DOMAIN_NAME][URL]" at bounding box center [575, 247] width 345 height 58
click at [561, 306] on div "Remove icon" at bounding box center [575, 308] width 347 height 19
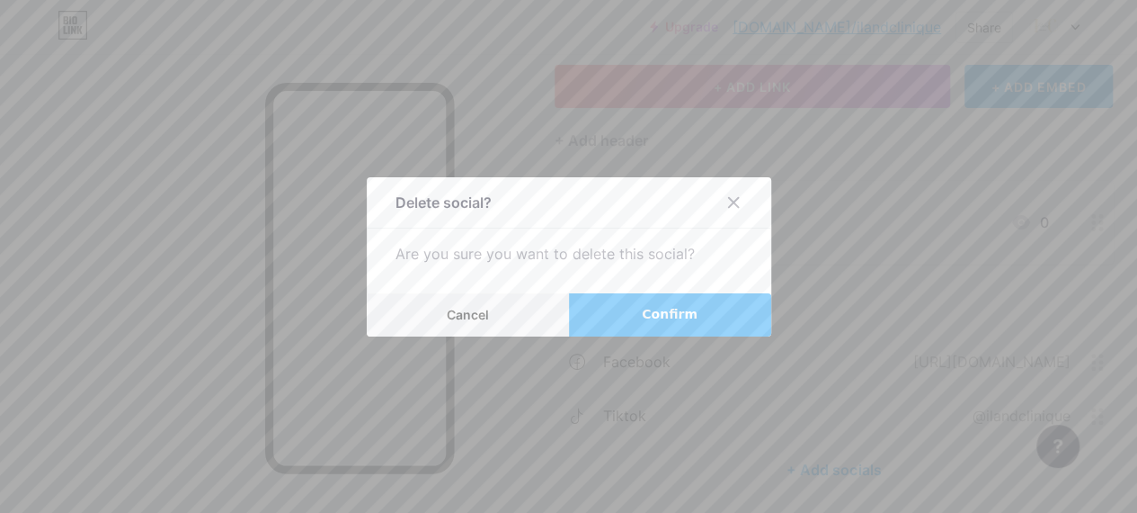
click at [632, 314] on button "Confirm" at bounding box center [670, 314] width 202 height 43
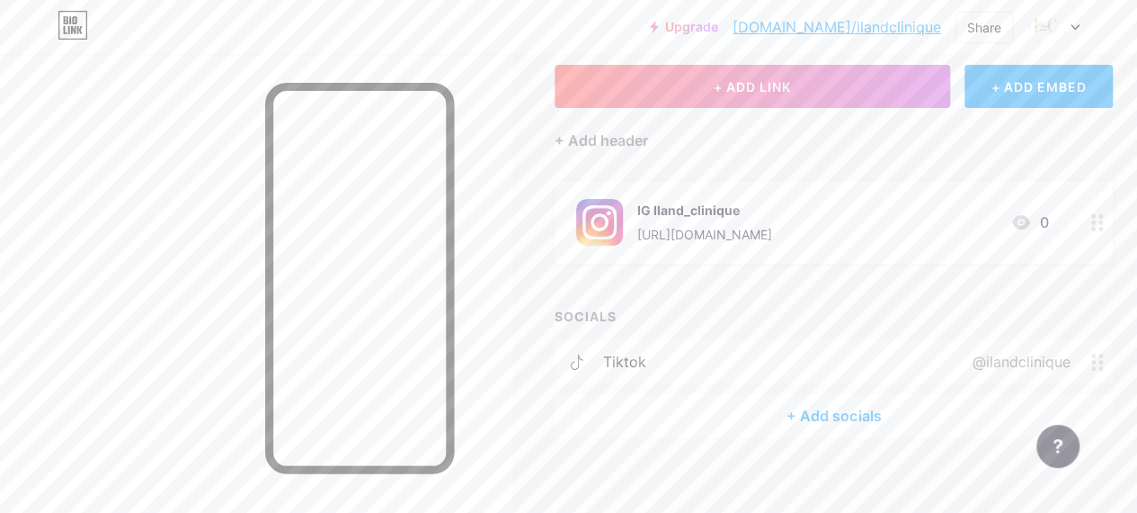
click at [831, 414] on div "+ Add socials" at bounding box center [834, 415] width 558 height 43
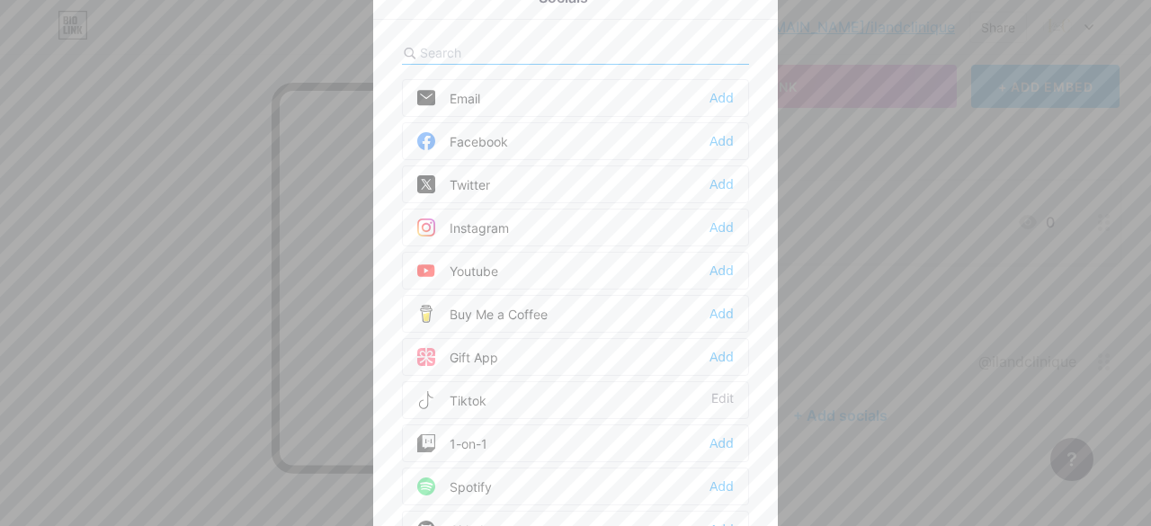
click at [549, 140] on div "Facebook Add" at bounding box center [575, 141] width 347 height 38
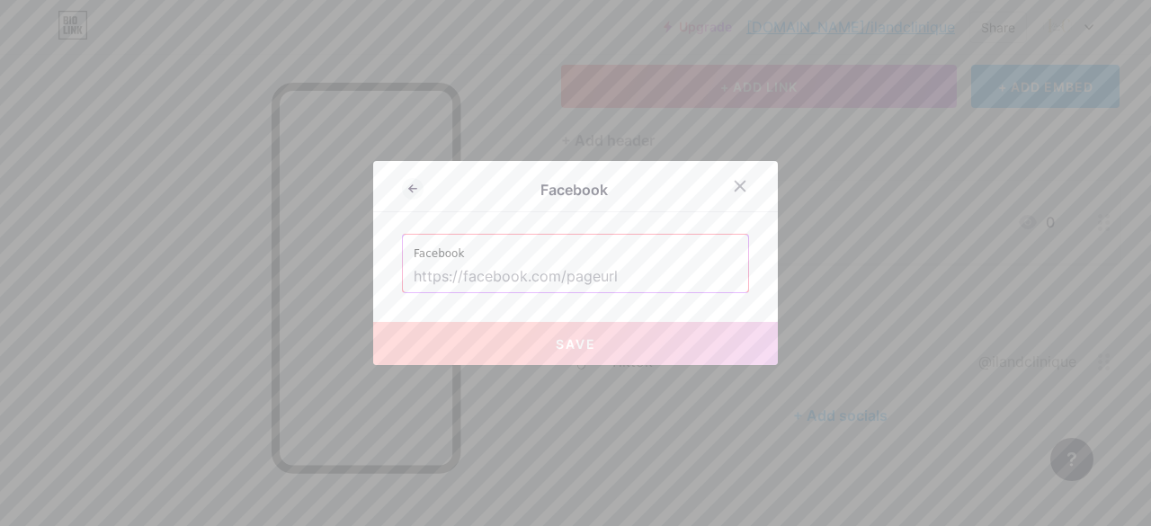
paste input "[URL][DOMAIN_NAME]"
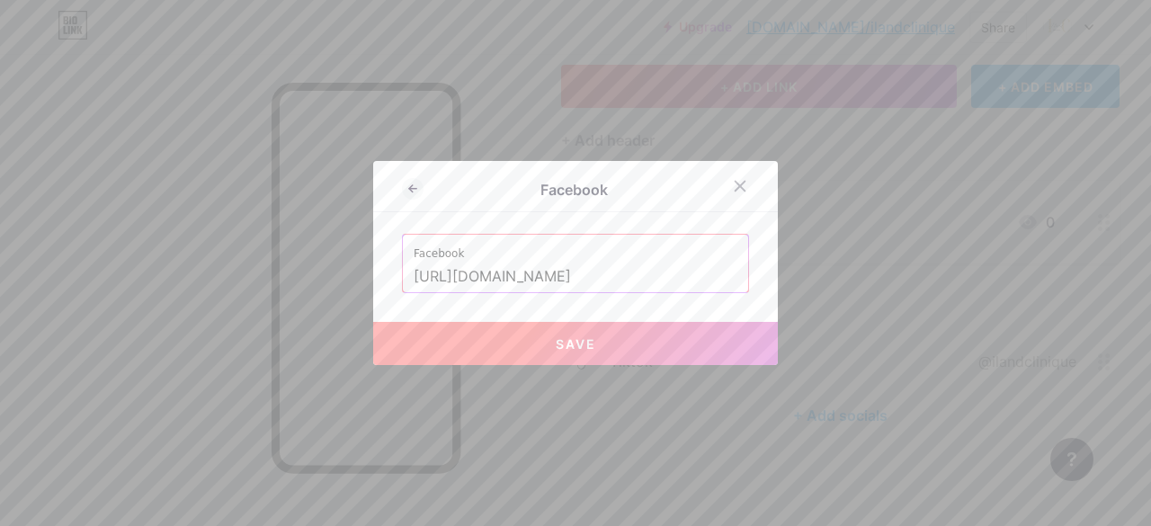
type input "[URL][DOMAIN_NAME]"
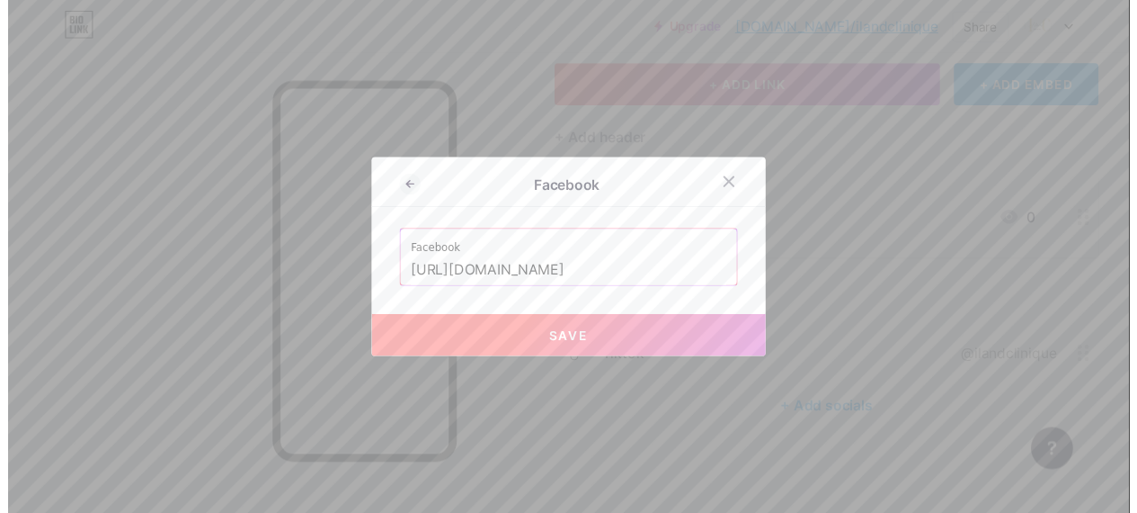
scroll to position [0, 0]
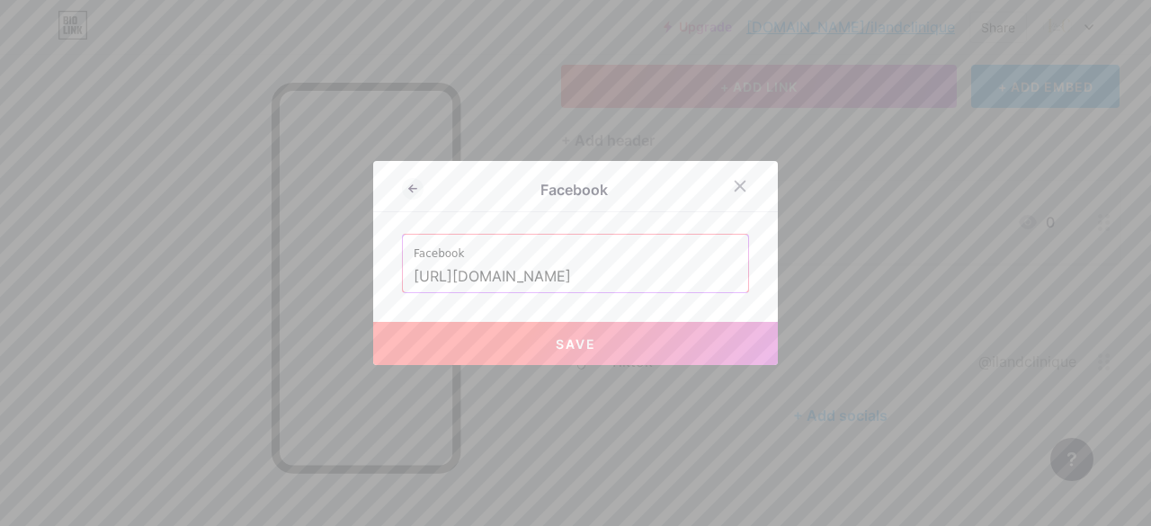
click at [592, 334] on button "Save" at bounding box center [575, 343] width 405 height 43
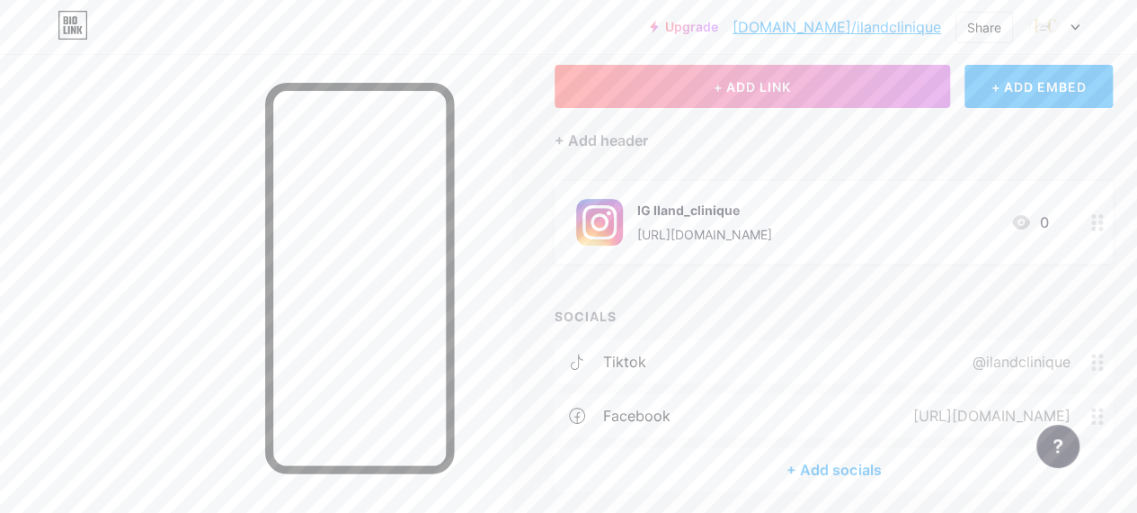
click at [792, 157] on div "+ ADD LINK + ADD EMBED + Add header IG Iland_clinique [URL][DOMAIN_NAME] 0 SOCI…" at bounding box center [834, 278] width 558 height 426
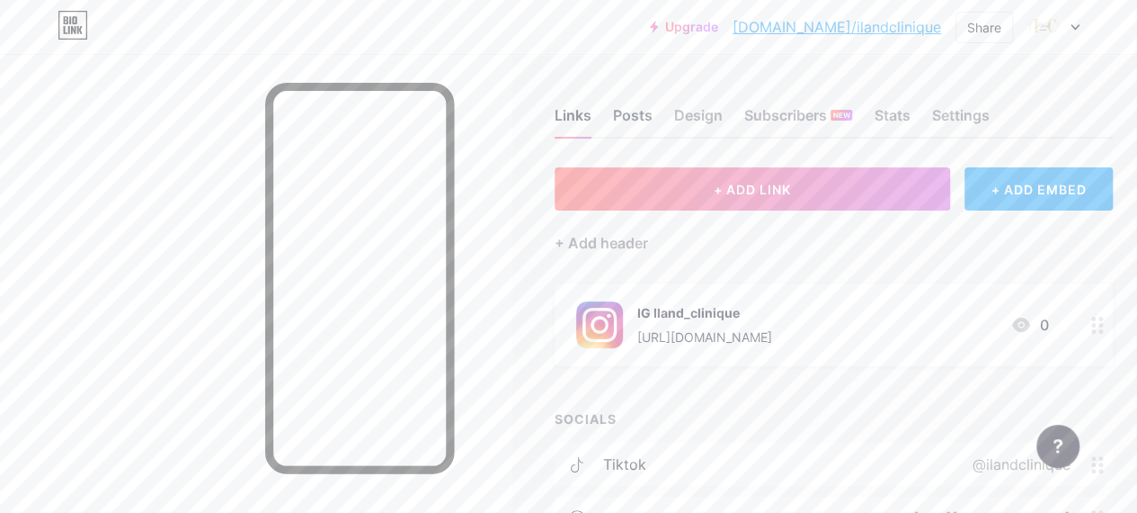
click at [638, 116] on div "Posts" at bounding box center [633, 120] width 40 height 32
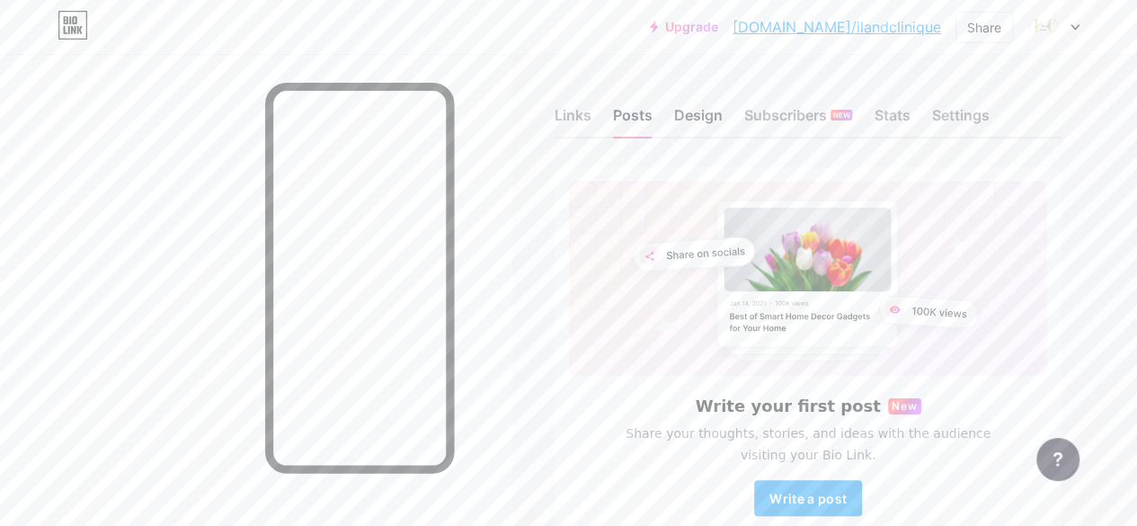
click at [698, 119] on div "Design" at bounding box center [698, 120] width 49 height 32
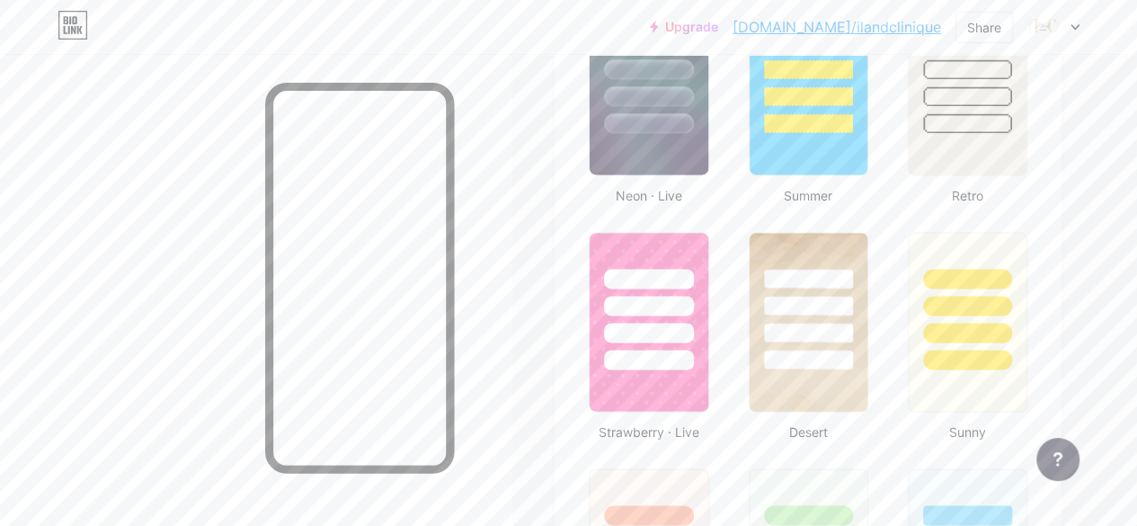
scroll to position [1270, 0]
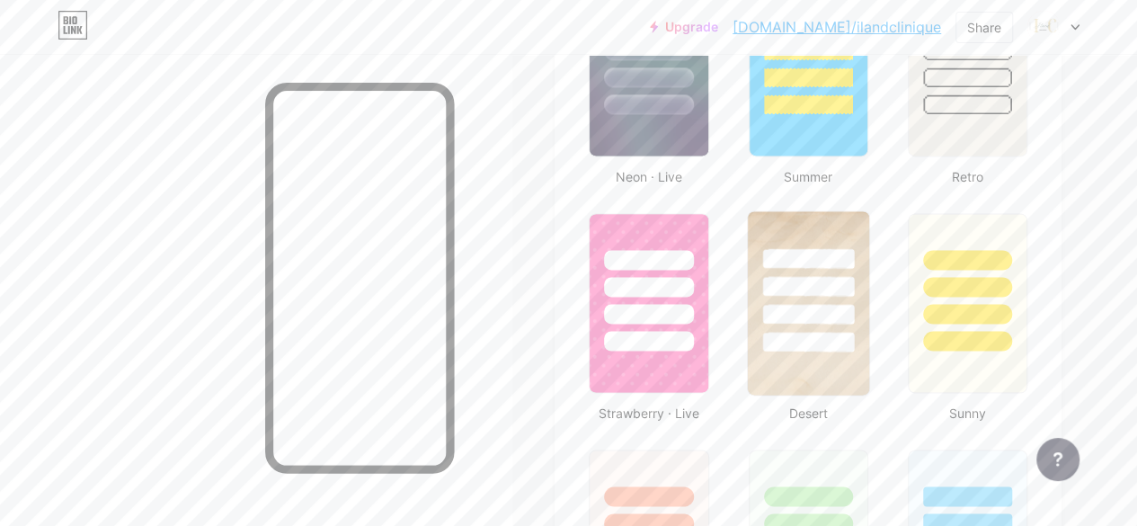
click at [867, 282] on div at bounding box center [808, 281] width 121 height 141
click at [867, 282] on div at bounding box center [809, 282] width 118 height 137
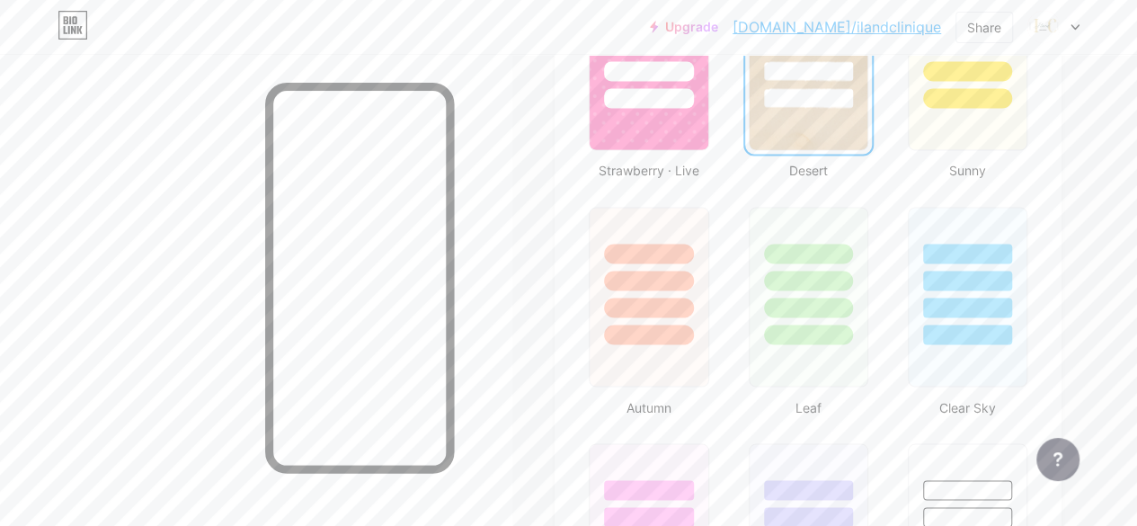
scroll to position [1520, 0]
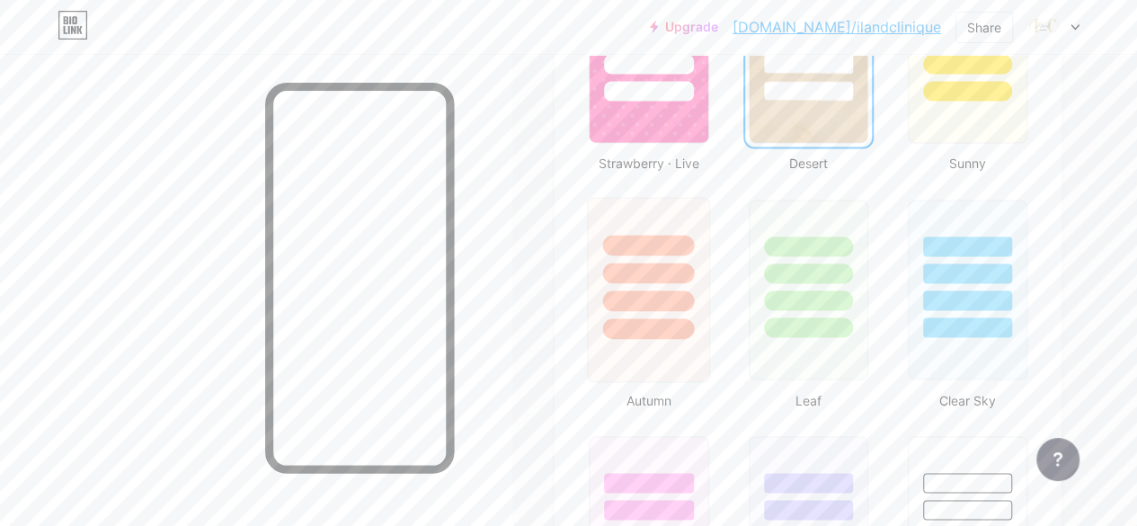
click at [677, 302] on div at bounding box center [649, 300] width 92 height 21
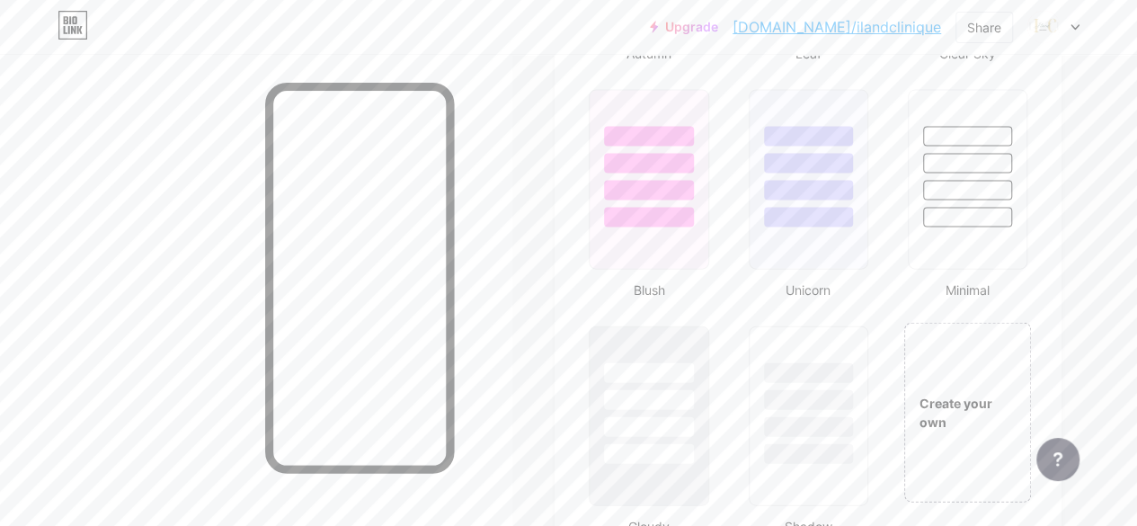
scroll to position [1869, 0]
click at [971, 372] on div "Create your own" at bounding box center [968, 408] width 130 height 185
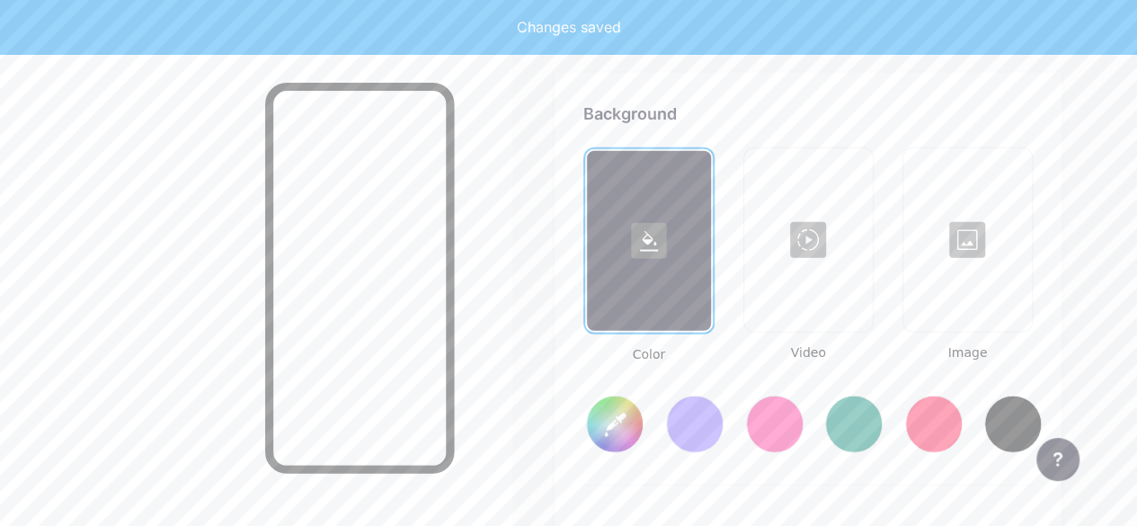
type input "#ffffff"
type input "#000000"
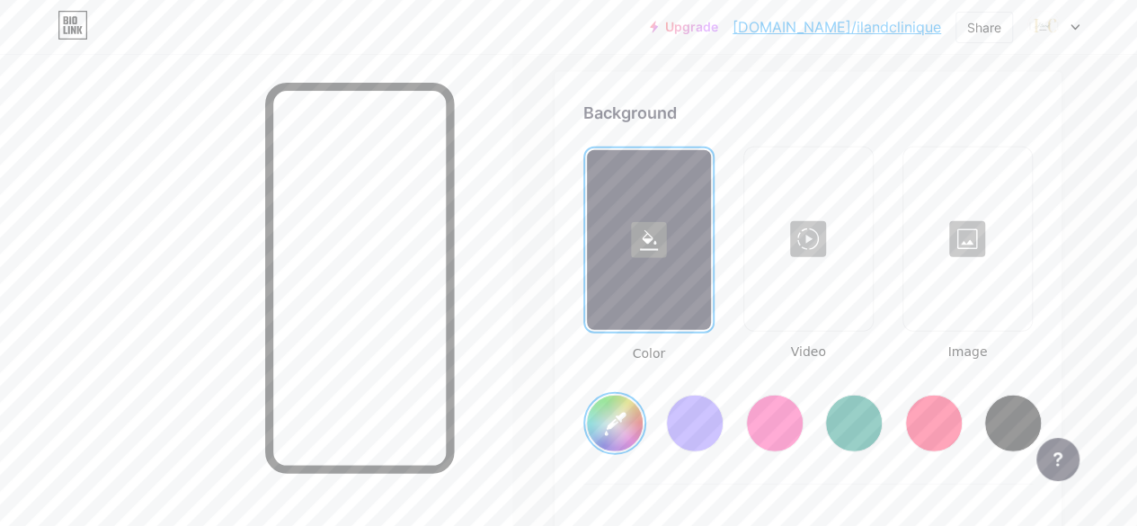
click at [964, 245] on div at bounding box center [967, 239] width 125 height 180
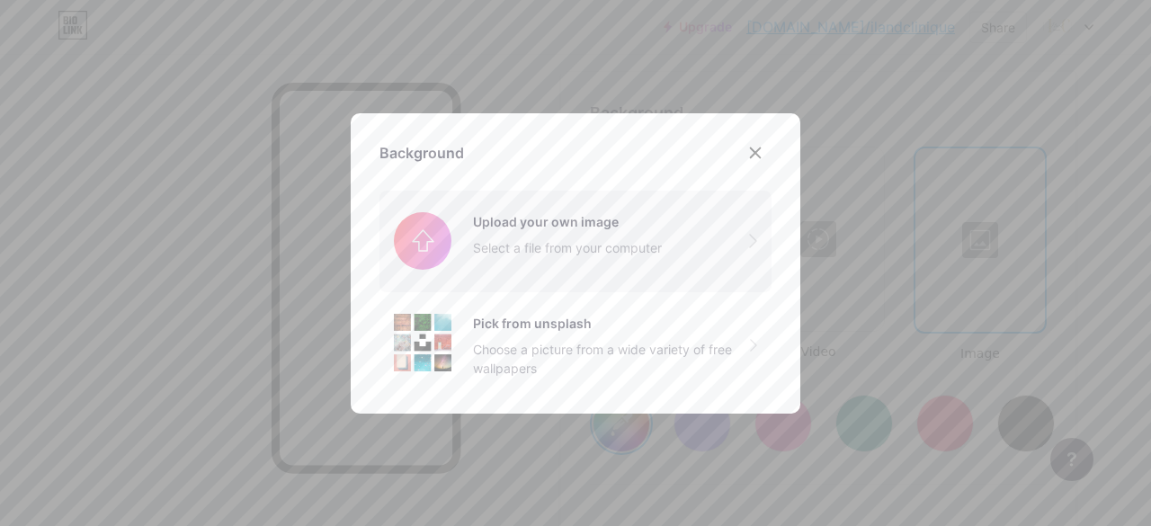
click at [633, 250] on input "file" at bounding box center [575, 241] width 392 height 101
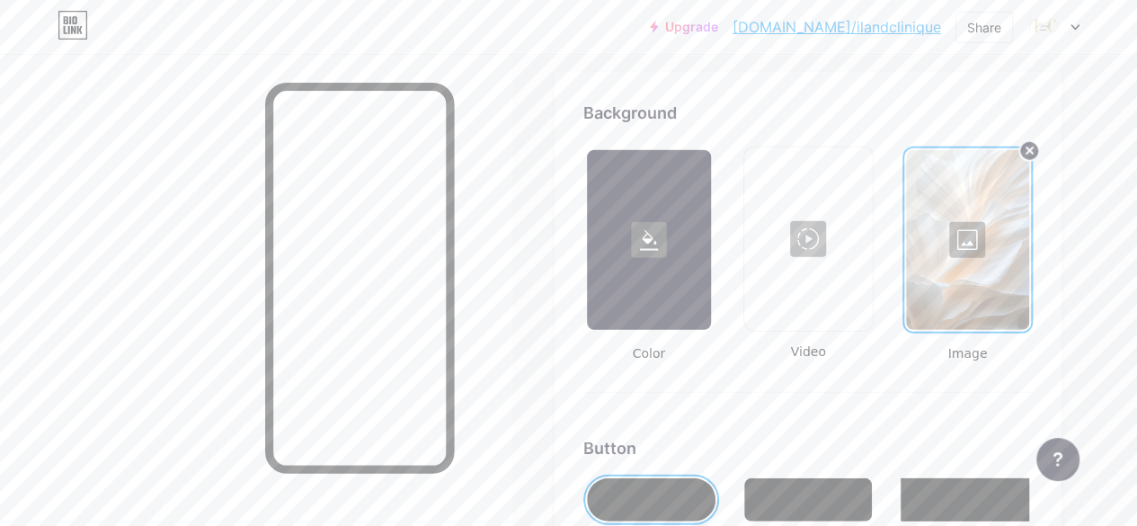
click at [657, 235] on rect at bounding box center [649, 240] width 36 height 36
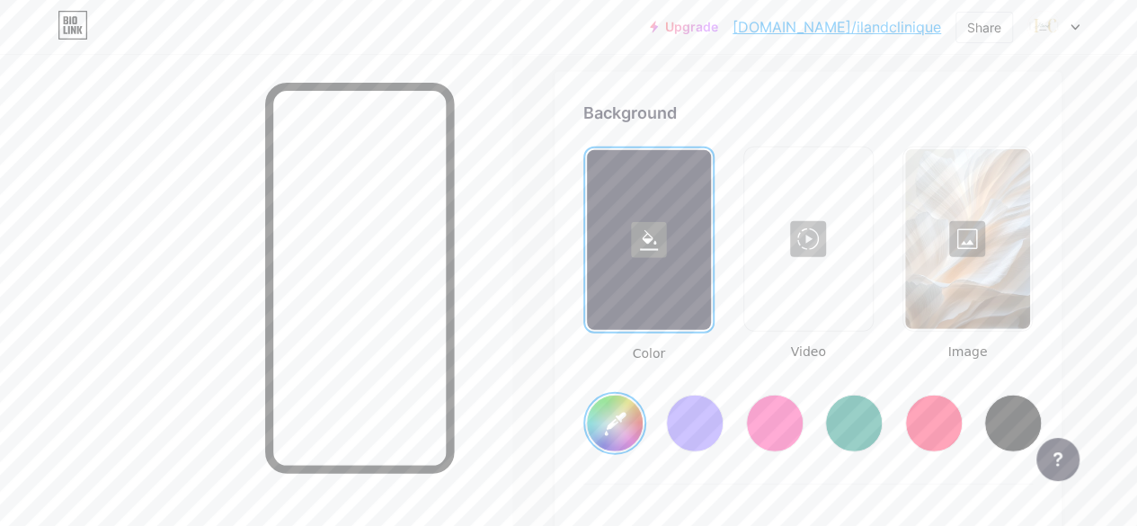
click at [869, 421] on div at bounding box center [854, 424] width 58 height 58
type input "#008873"
click at [958, 274] on div at bounding box center [967, 239] width 125 height 180
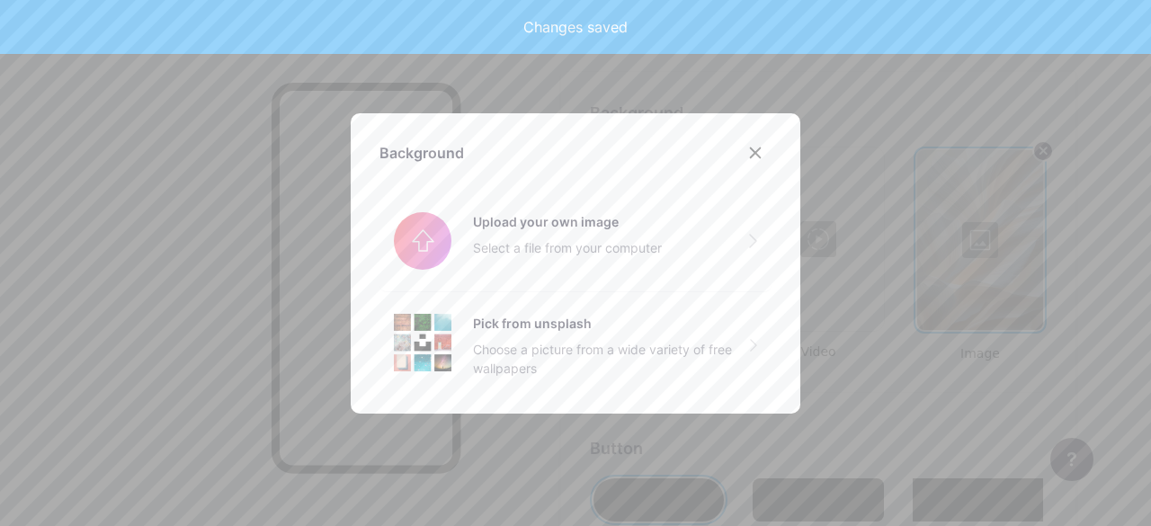
click at [1068, 263] on div at bounding box center [575, 263] width 1151 height 526
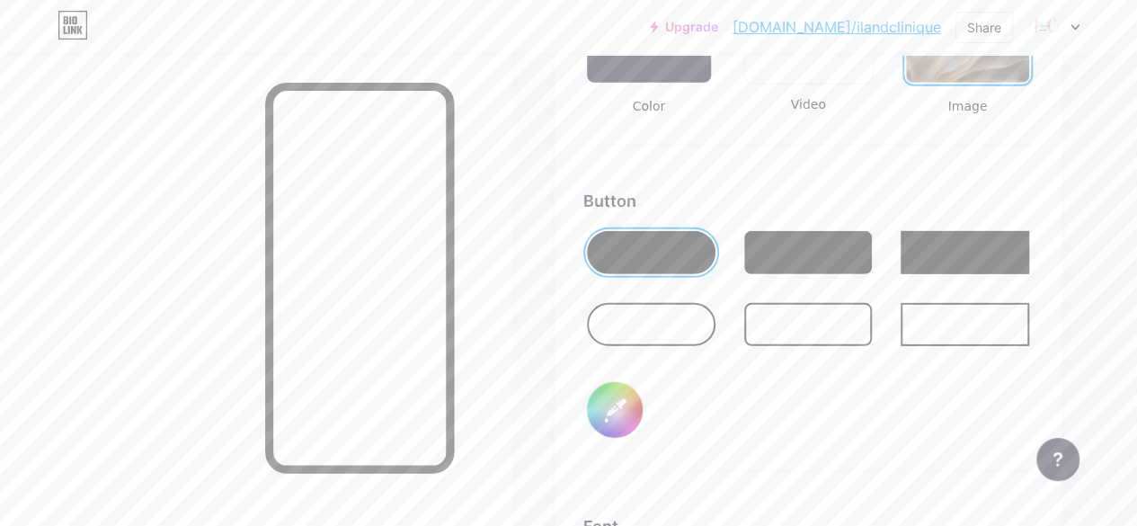
scroll to position [2644, 0]
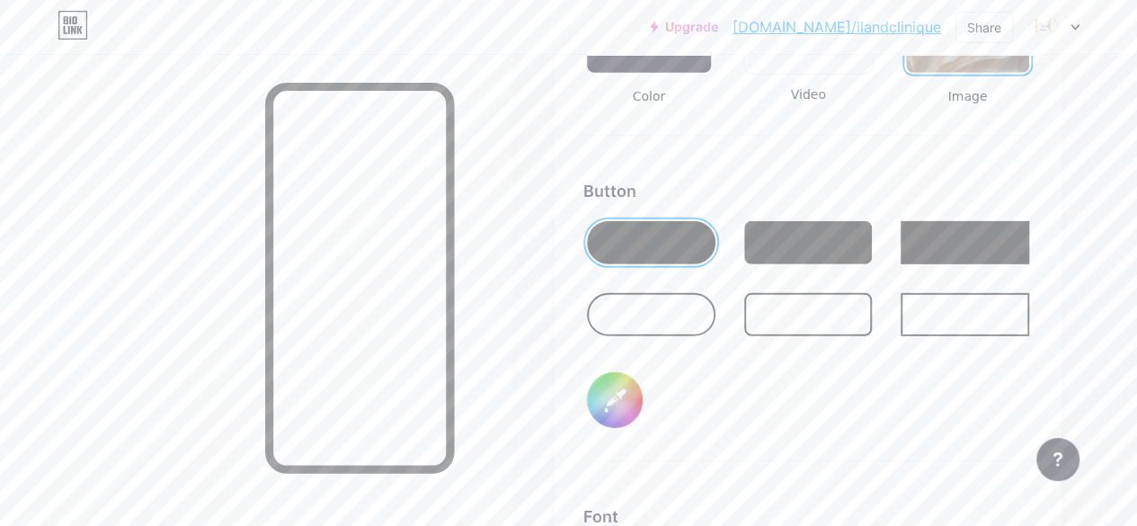
click at [643, 390] on input "#000000" at bounding box center [615, 400] width 56 height 56
type input "#307d26"
click at [906, 396] on div "Button #307d26" at bounding box center [809, 320] width 450 height 282
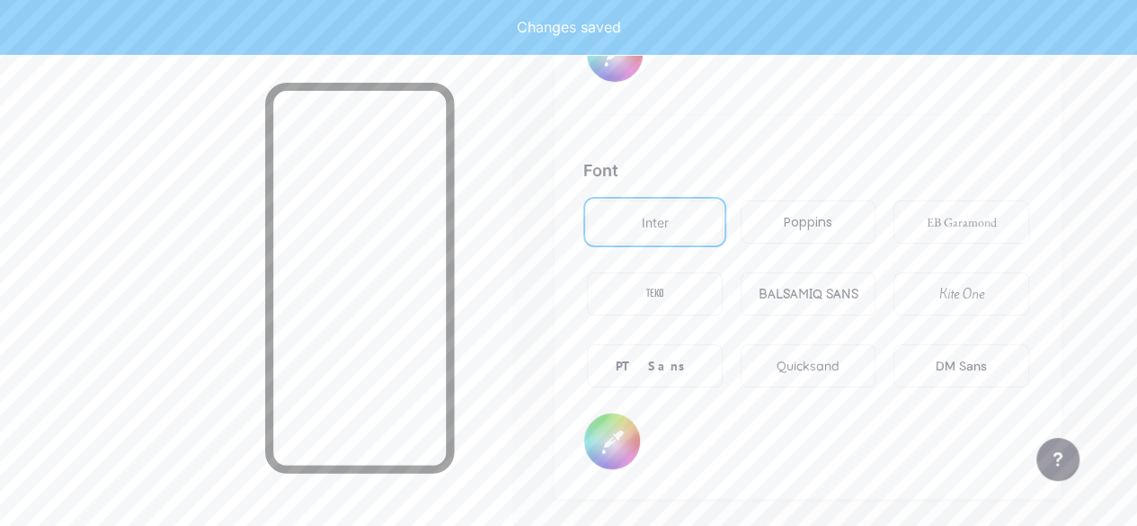
scroll to position [3006, 0]
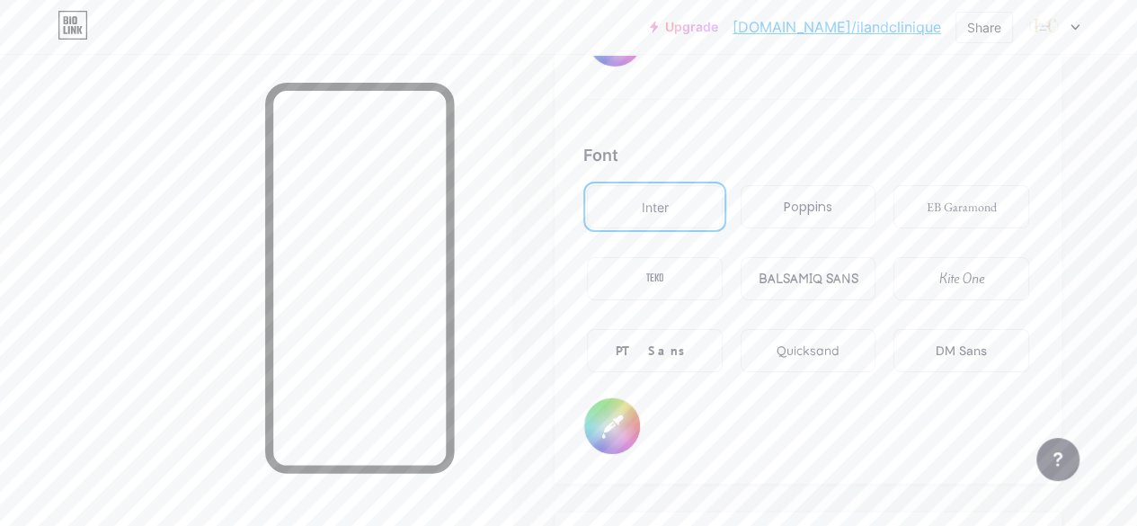
click at [976, 209] on div "EB Garamond" at bounding box center [962, 207] width 70 height 19
click at [970, 284] on div "Kite One" at bounding box center [962, 279] width 45 height 19
click at [840, 218] on div "Poppins" at bounding box center [809, 206] width 136 height 43
click at [698, 197] on div "Inter" at bounding box center [655, 206] width 136 height 43
click at [773, 147] on div "Font" at bounding box center [809, 155] width 450 height 24
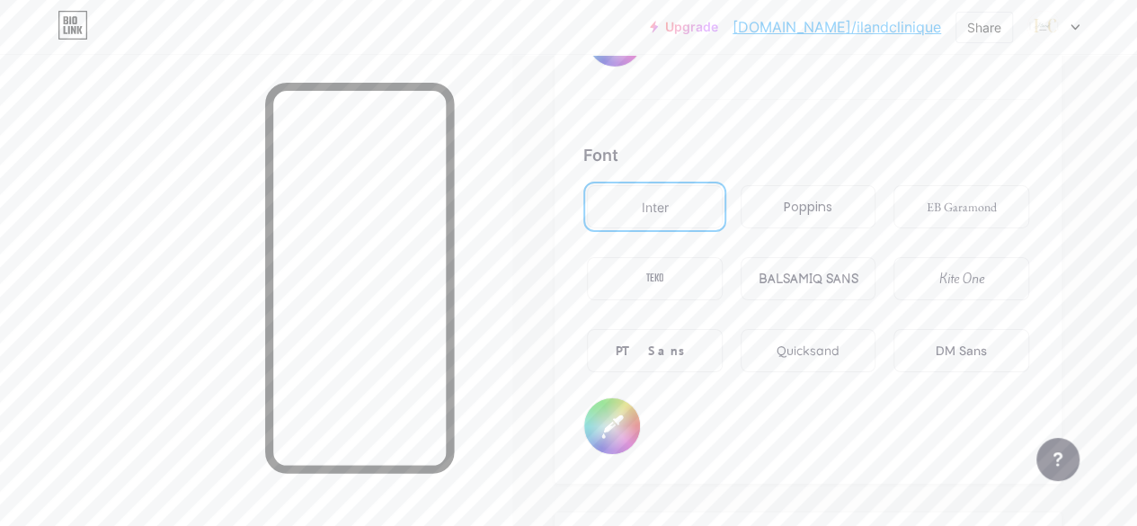
click at [806, 353] on div "Quicksand" at bounding box center [808, 351] width 63 height 19
click at [955, 359] on div "DM Sans" at bounding box center [962, 350] width 136 height 43
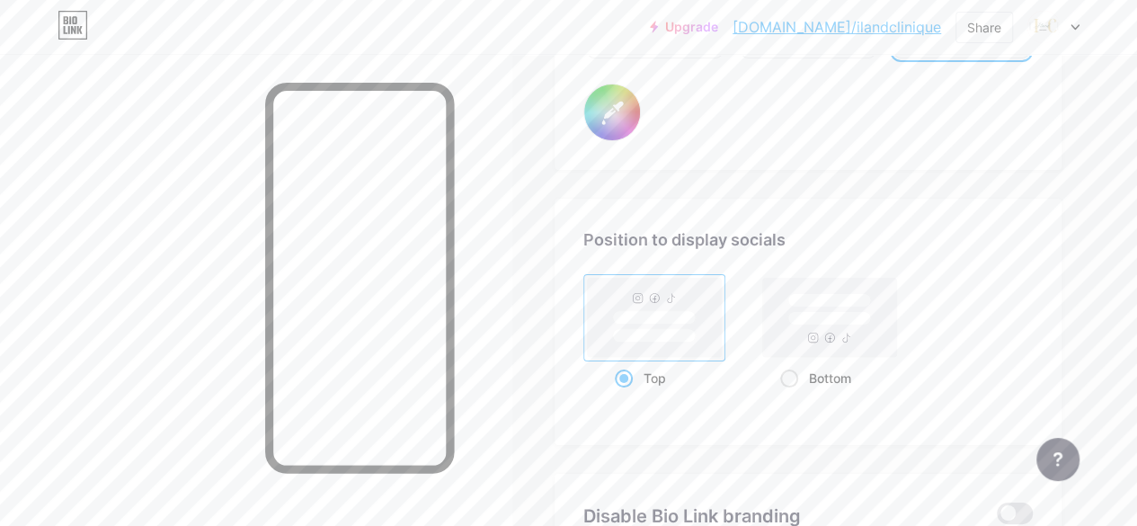
scroll to position [3434, 0]
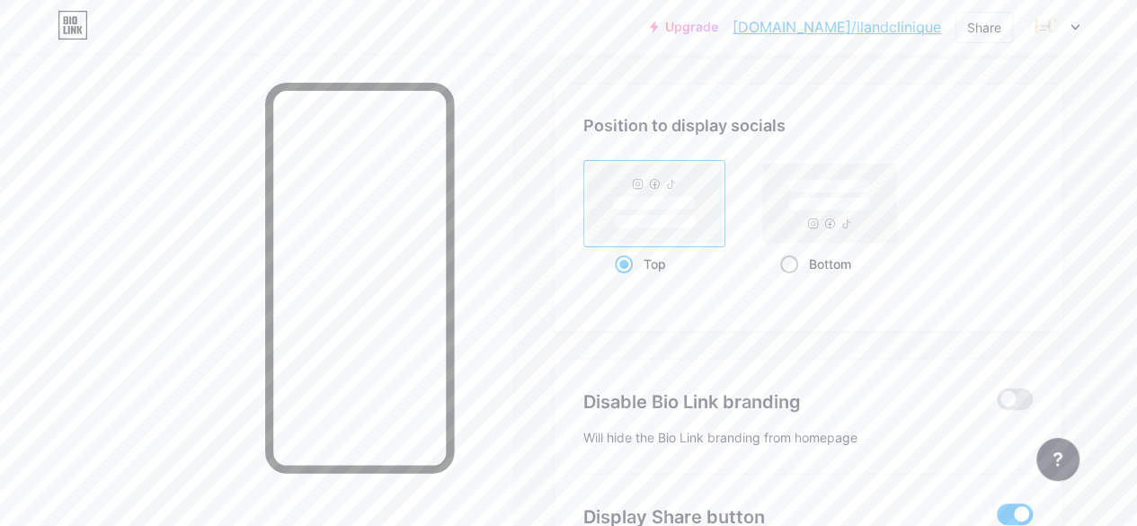
click at [797, 267] on span at bounding box center [789, 264] width 18 height 18
click at [792, 281] on input "Bottom" at bounding box center [786, 287] width 12 height 12
radio input "true"
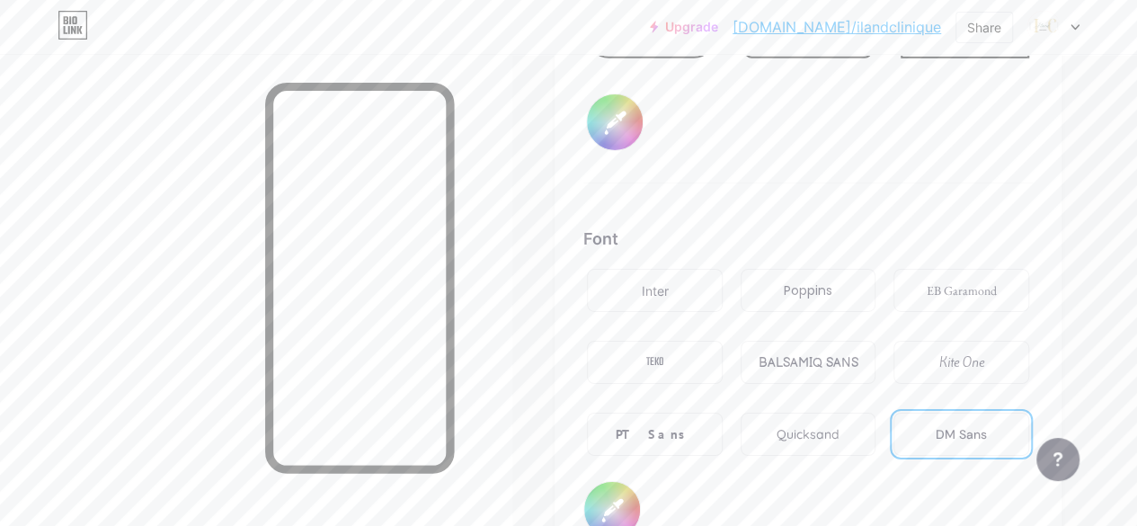
scroll to position [2902, 0]
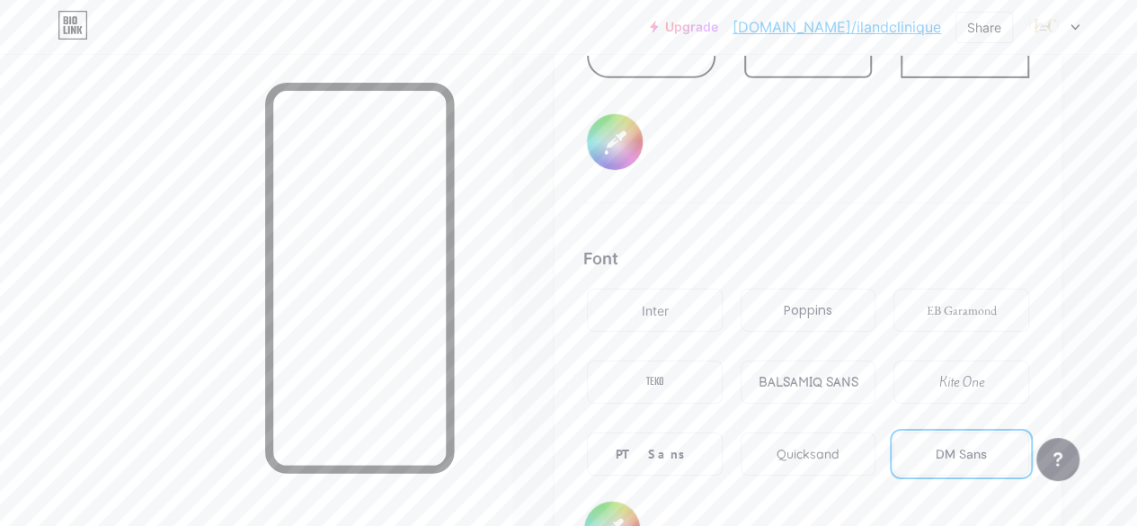
click at [996, 308] on div "EB Garamond" at bounding box center [962, 310] width 70 height 19
click at [959, 454] on div "DM Sans" at bounding box center [961, 454] width 51 height 19
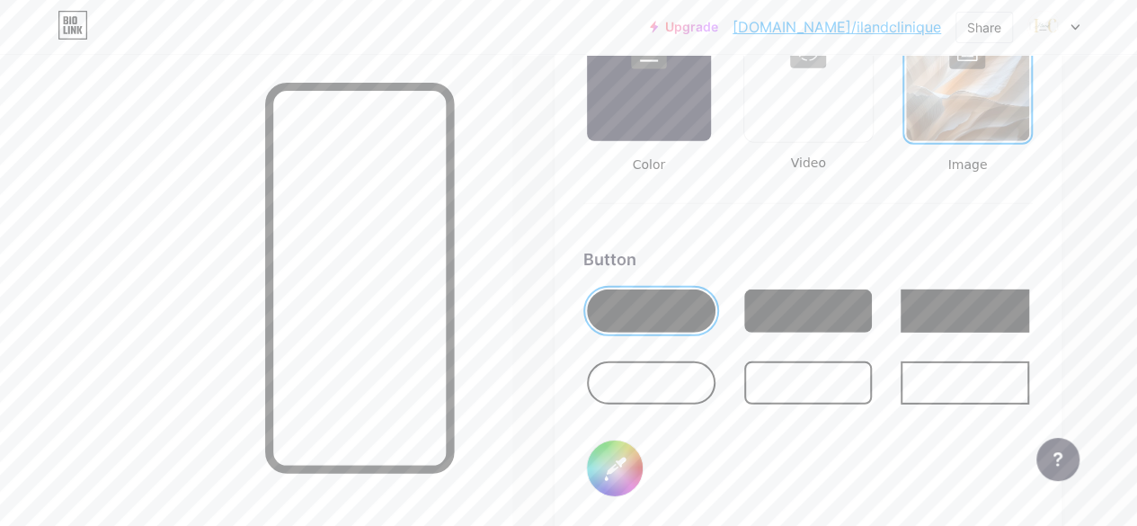
scroll to position [2581, 0]
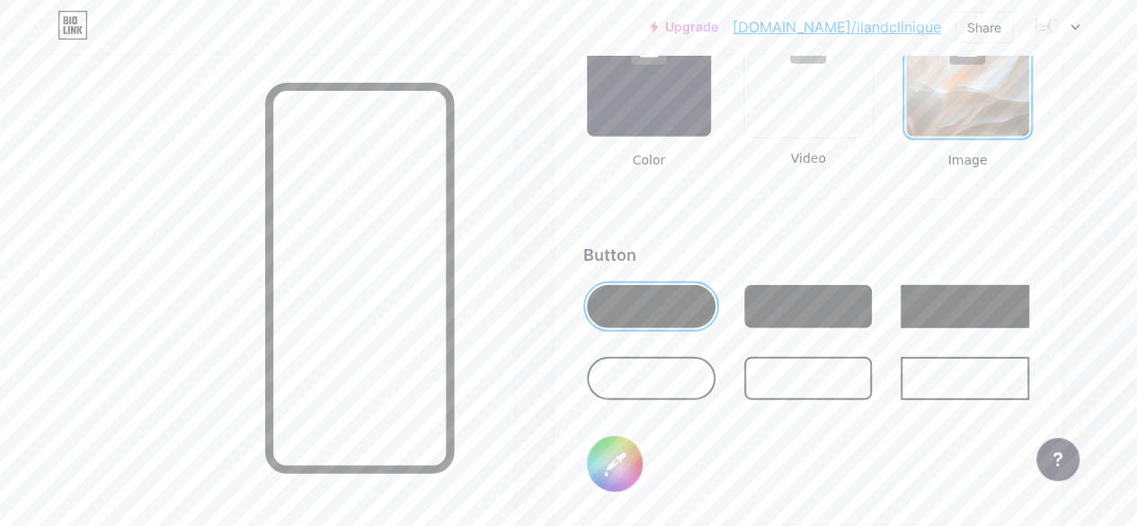
click at [628, 468] on input "#307d26" at bounding box center [615, 464] width 56 height 56
type input "#419d2f"
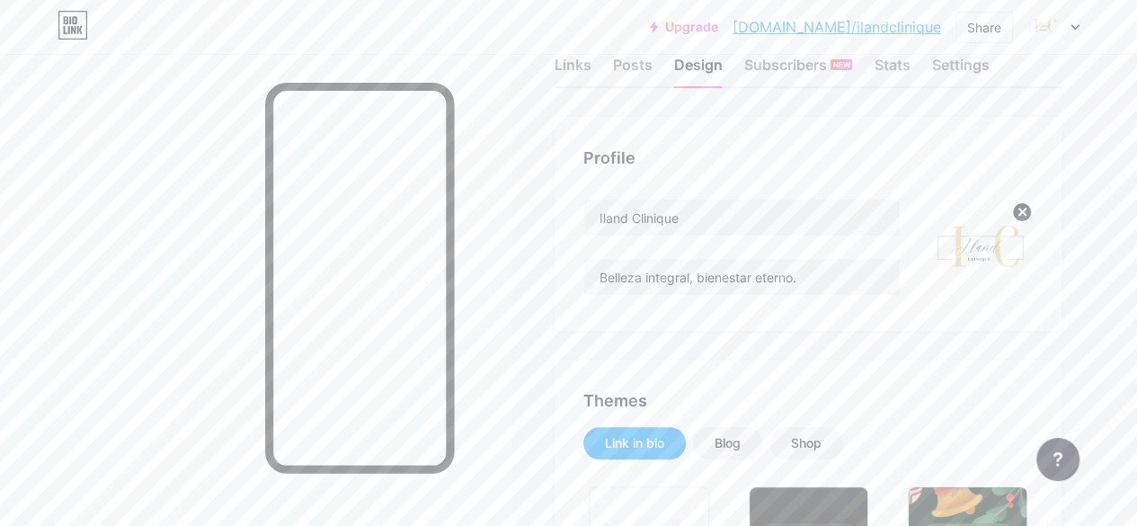
scroll to position [0, 0]
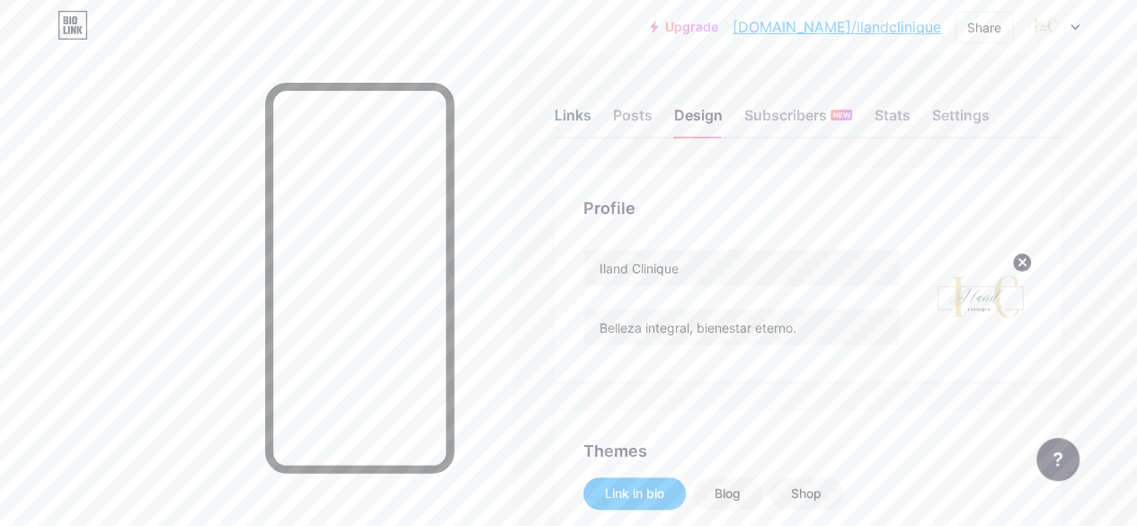
click at [567, 111] on div "Links" at bounding box center [573, 120] width 37 height 32
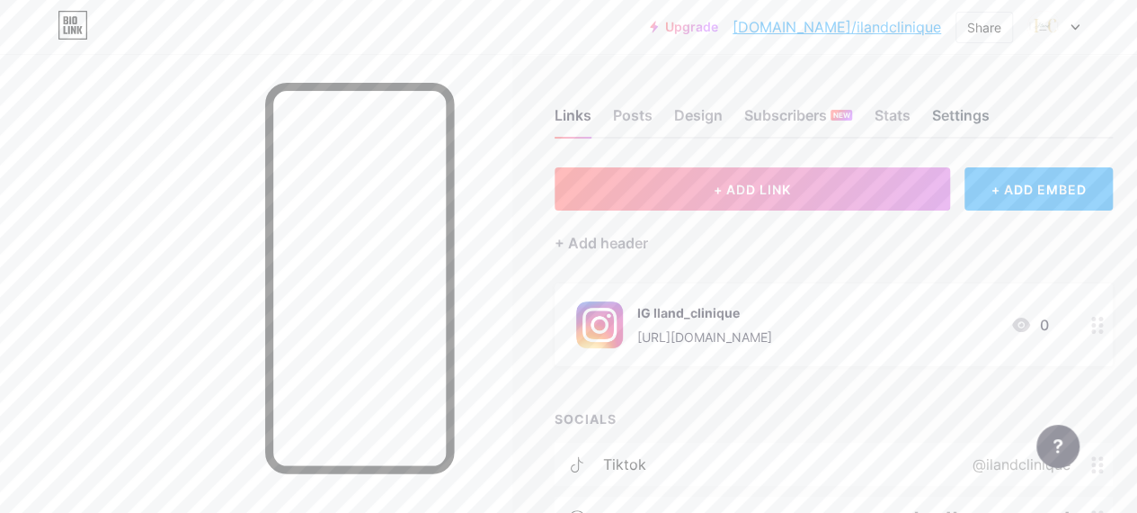
click at [985, 112] on div "Settings" at bounding box center [961, 120] width 58 height 32
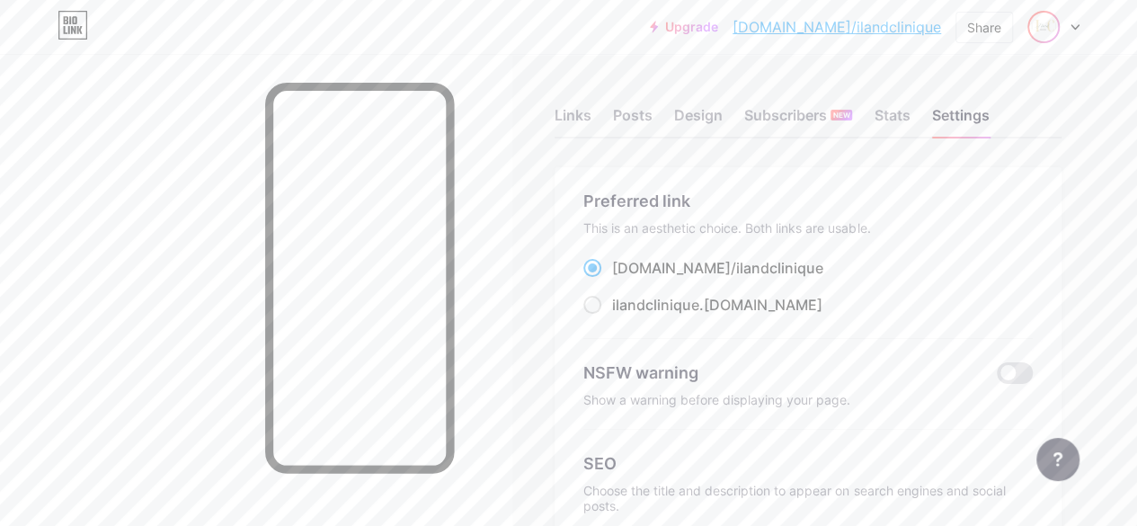
click at [1045, 33] on img at bounding box center [1044, 27] width 29 height 29
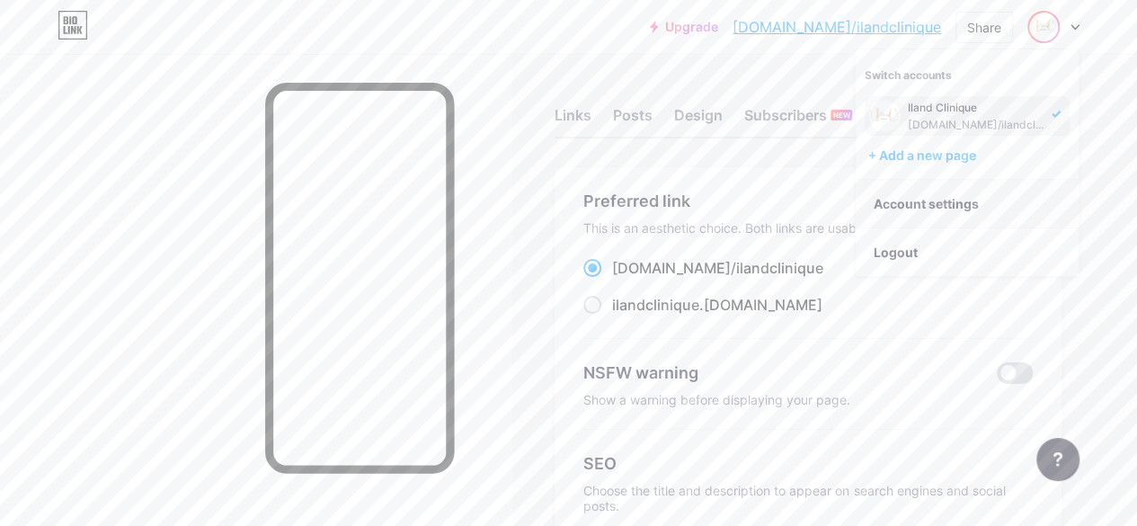
click at [986, 201] on link "Account settings" at bounding box center [967, 204] width 223 height 49
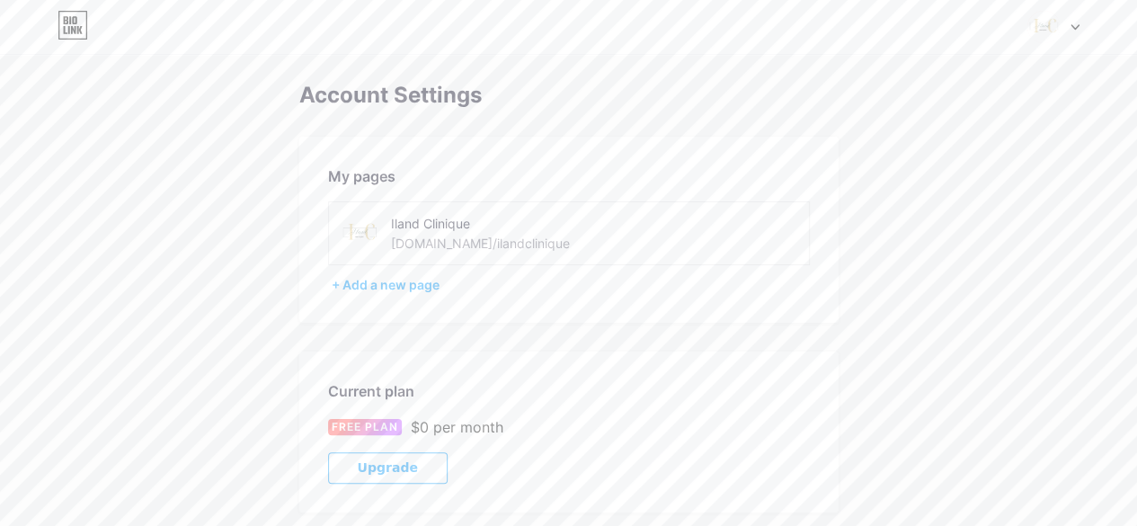
click at [360, 240] on img at bounding box center [360, 233] width 40 height 40
click at [378, 229] on img at bounding box center [360, 233] width 40 height 40
click at [1032, 31] on img at bounding box center [1044, 27] width 34 height 34
click at [890, 120] on img at bounding box center [885, 116] width 32 height 32
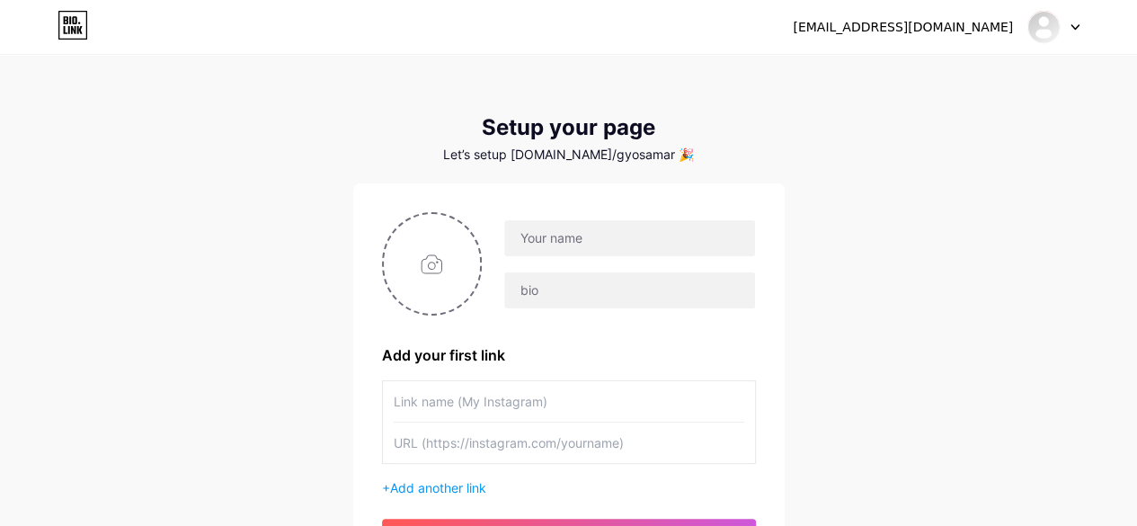
click at [613, 157] on div "Let’s setup bio.link/gyosamar 🎉" at bounding box center [569, 154] width 432 height 14
click at [637, 156] on div "Let’s setup bio.link/gyosamar 🎉" at bounding box center [569, 154] width 432 height 14
click at [976, 22] on div "gyosamar1@hotmail.com" at bounding box center [903, 27] width 220 height 19
click at [1072, 22] on div at bounding box center [1054, 27] width 52 height 32
click at [980, 78] on link "Dashboard" at bounding box center [967, 73] width 223 height 49
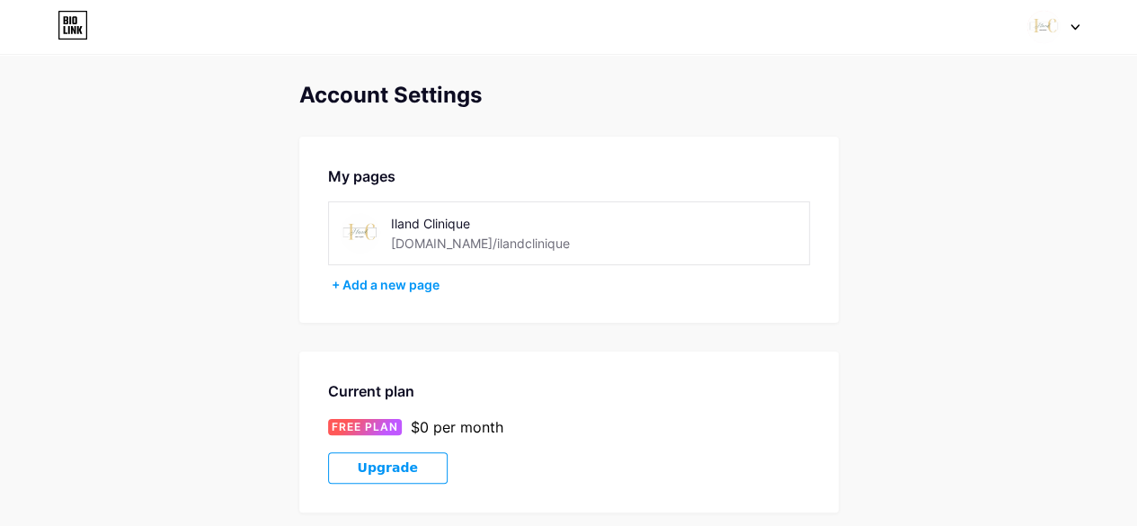
click at [351, 237] on img at bounding box center [360, 233] width 40 height 40
click at [410, 238] on div "[DOMAIN_NAME]/ilandclinique" at bounding box center [480, 243] width 179 height 19
click at [330, 216] on div "Iland Clinique bio.link/ilandclinique" at bounding box center [569, 233] width 482 height 64
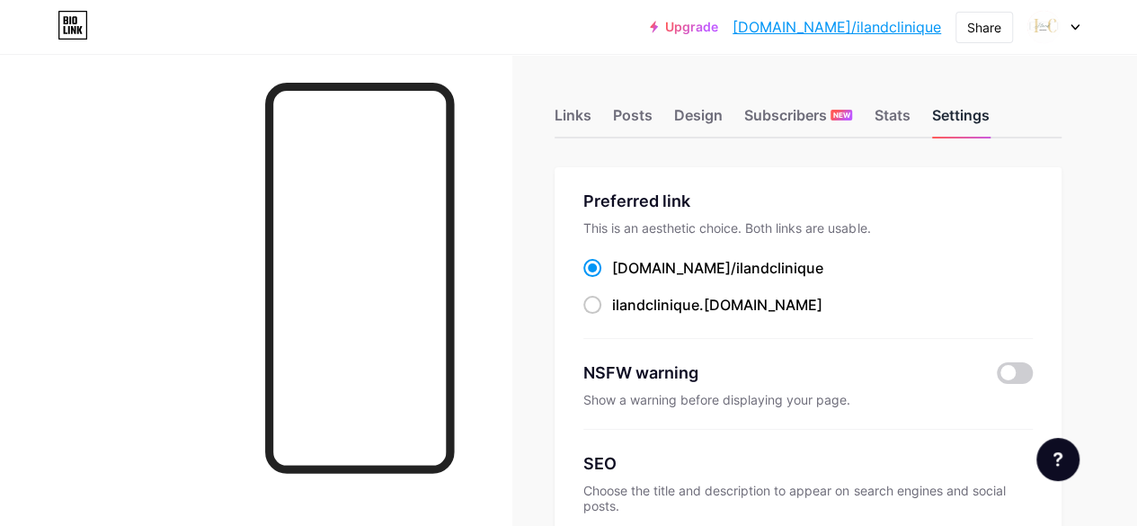
click at [957, 115] on div "Settings" at bounding box center [961, 120] width 58 height 32
click at [904, 108] on div "Stats" at bounding box center [892, 120] width 36 height 32
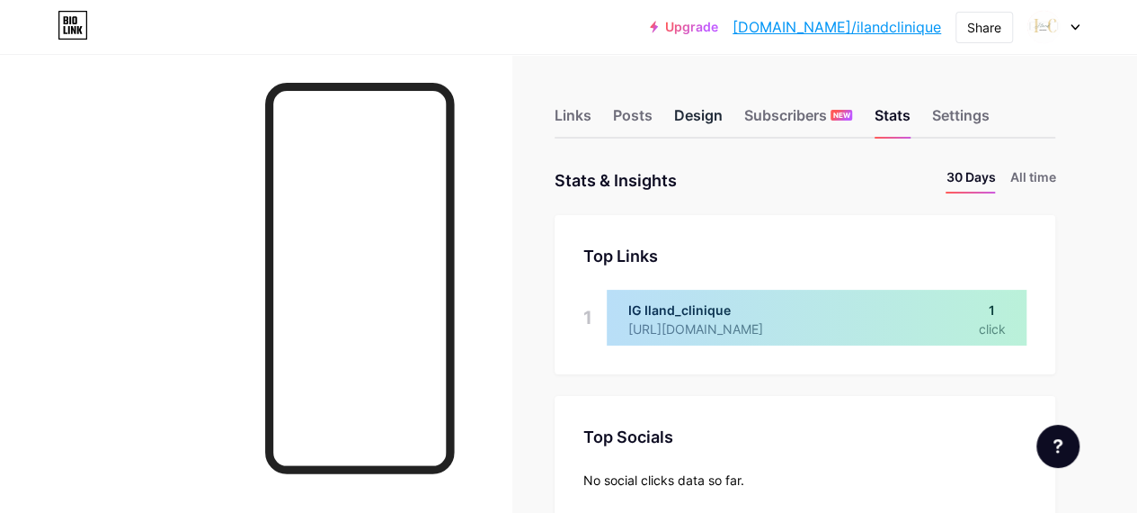
click at [723, 121] on div "Design" at bounding box center [698, 120] width 49 height 32
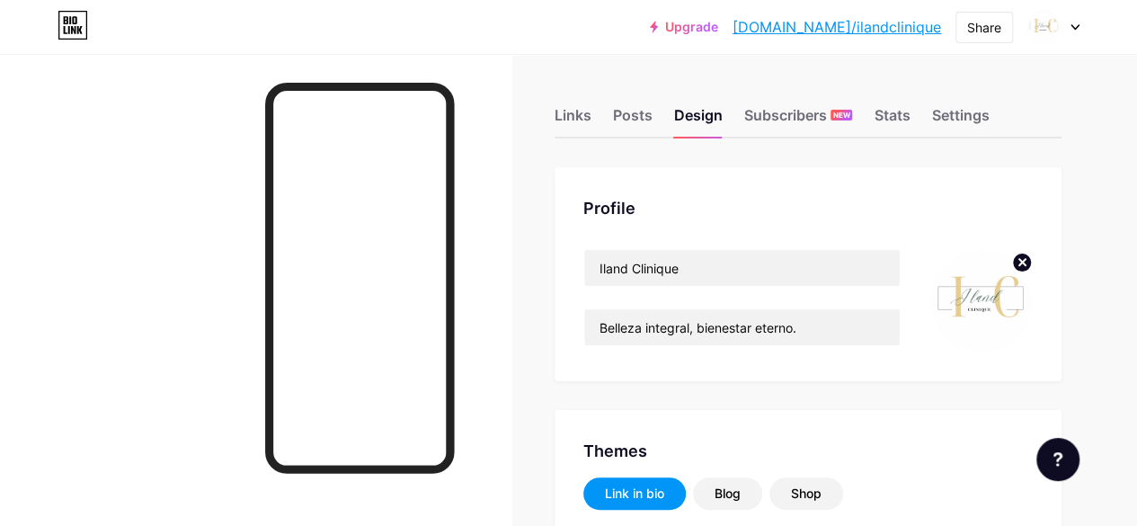
click at [935, 323] on img at bounding box center [981, 300] width 103 height 103
type input "#419d2f"
type input "#000000"
click at [967, 298] on img at bounding box center [981, 300] width 103 height 103
click at [1023, 263] on icon at bounding box center [1023, 262] width 6 height 6
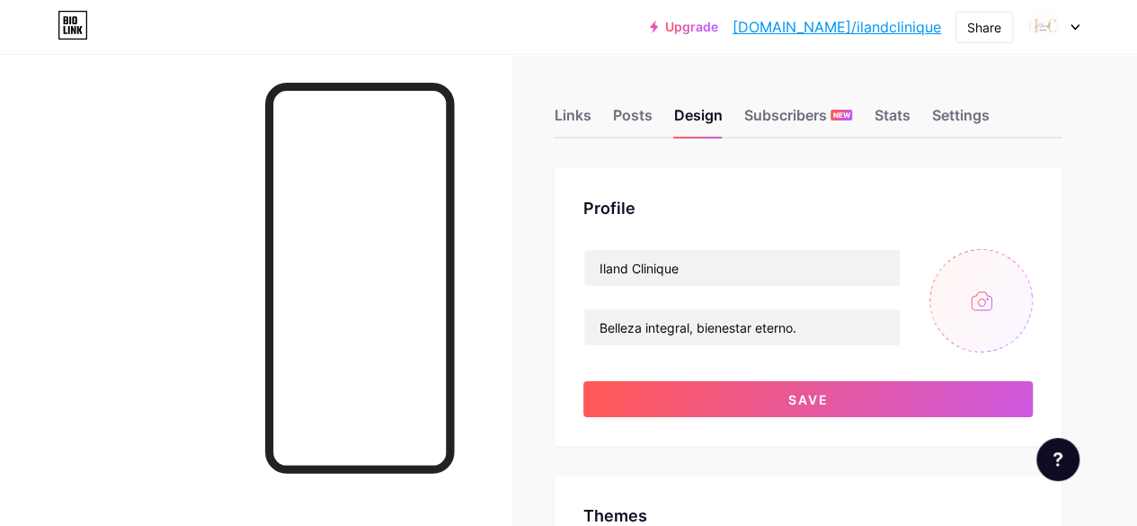
click at [978, 308] on input "file" at bounding box center [981, 300] width 103 height 103
type input "C:\fakepath\7eef20a5-47a9-443d-954d-3c9aad5f3d66.png"
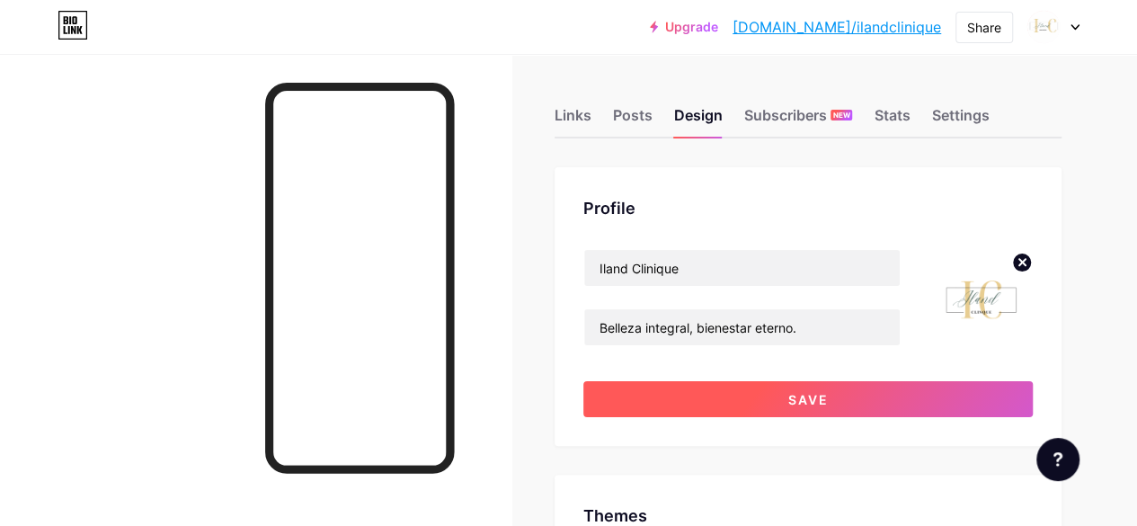
click at [1004, 406] on button "Save" at bounding box center [809, 399] width 450 height 36
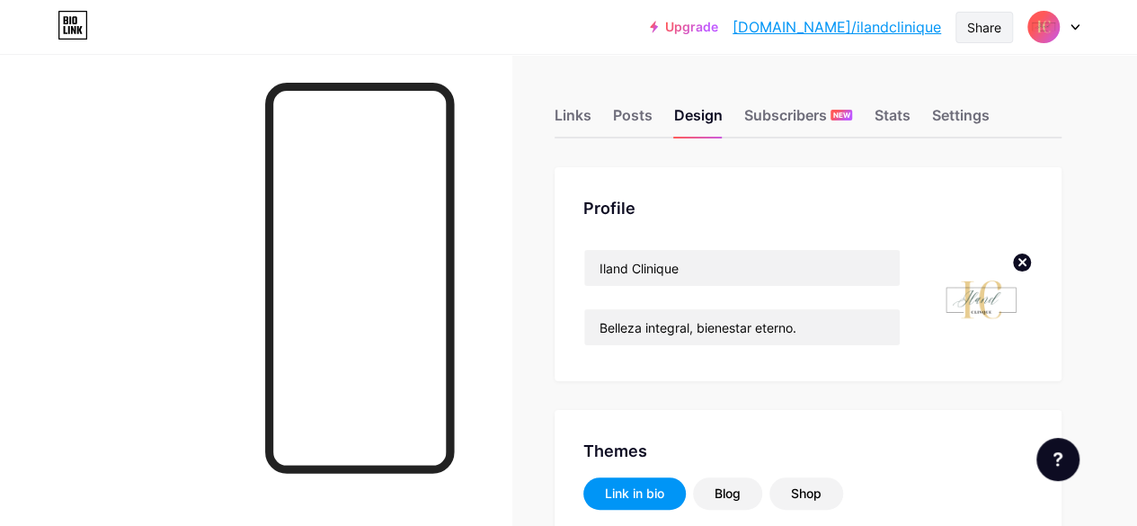
click at [984, 21] on div "Share" at bounding box center [984, 27] width 34 height 19
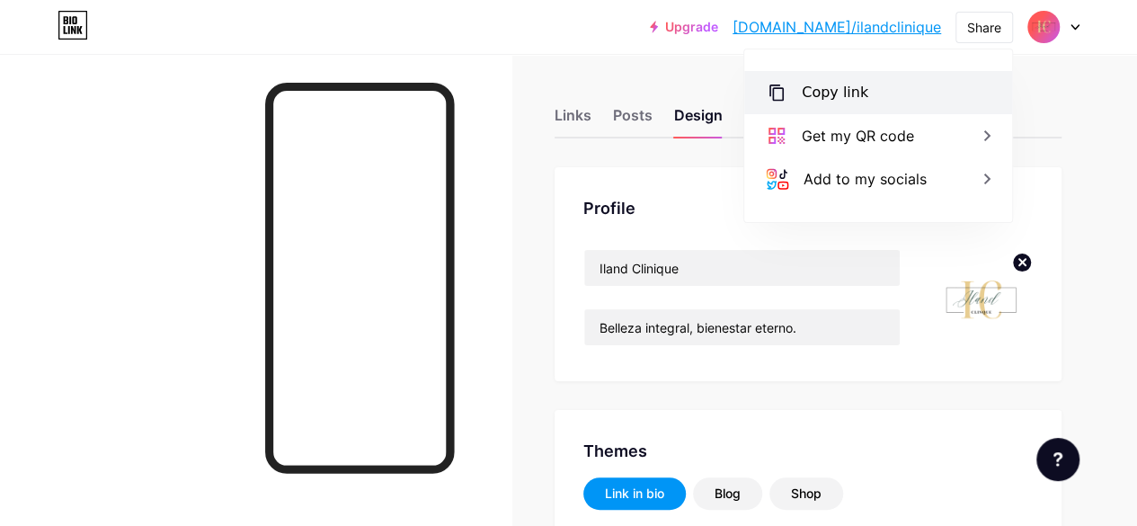
click at [883, 96] on div "Copy link" at bounding box center [878, 92] width 268 height 43
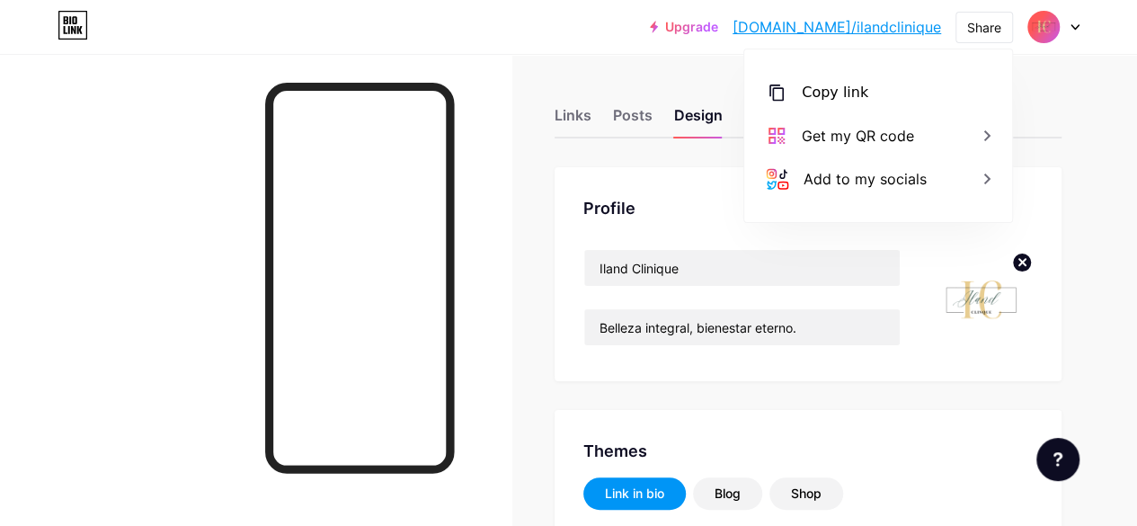
click at [968, 293] on img at bounding box center [981, 300] width 103 height 103
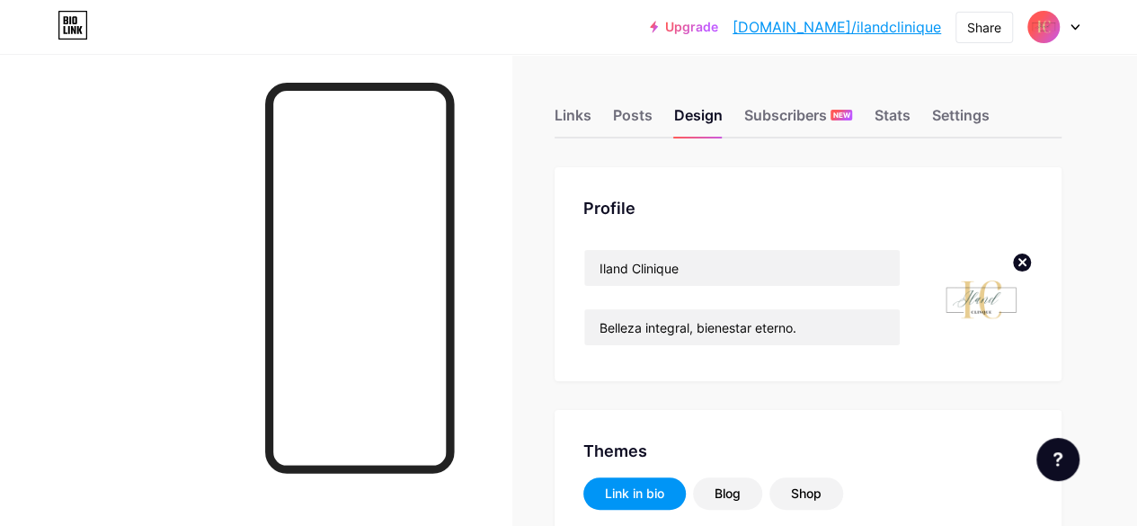
click at [1025, 265] on icon at bounding box center [1023, 262] width 6 height 6
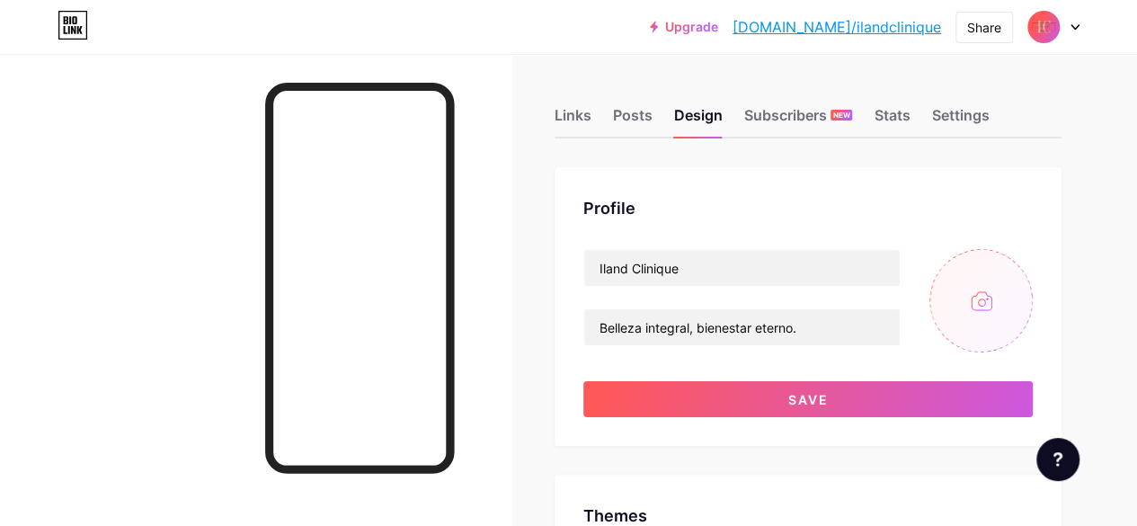
click at [995, 304] on input "file" at bounding box center [981, 300] width 103 height 103
type input "C:\fakepath\Diseño sin título.png"
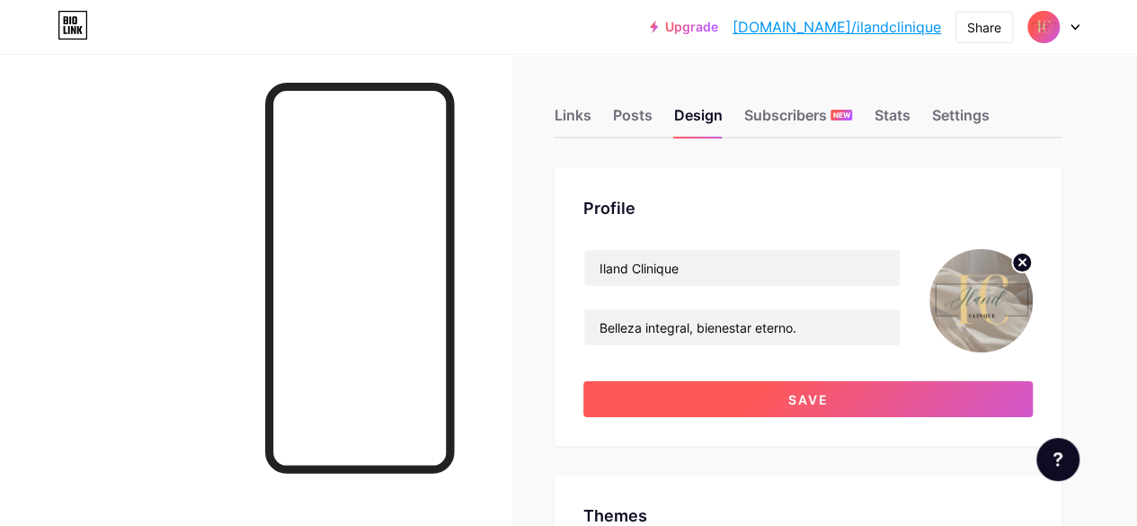
click at [960, 400] on button "Save" at bounding box center [809, 399] width 450 height 36
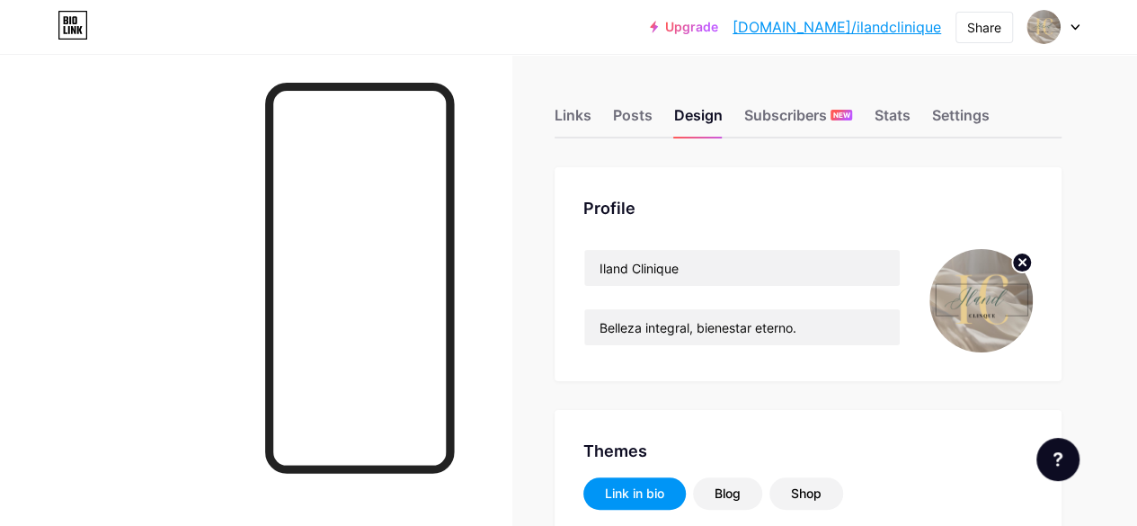
click at [1013, 263] on circle at bounding box center [1022, 263] width 20 height 20
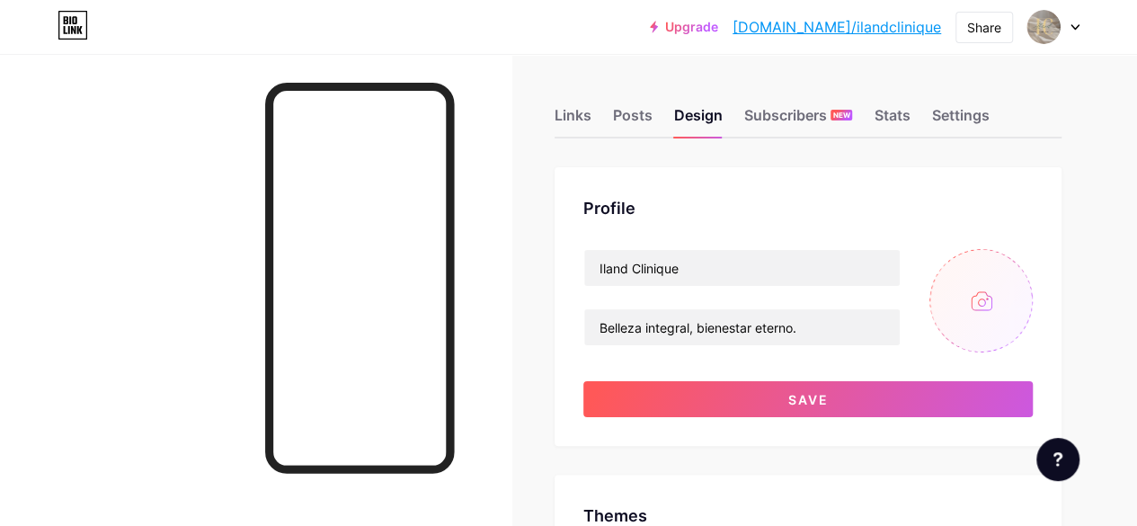
click at [982, 305] on input "file" at bounding box center [981, 300] width 103 height 103
type input "C:\fakepath\Diseño sin título (1).png"
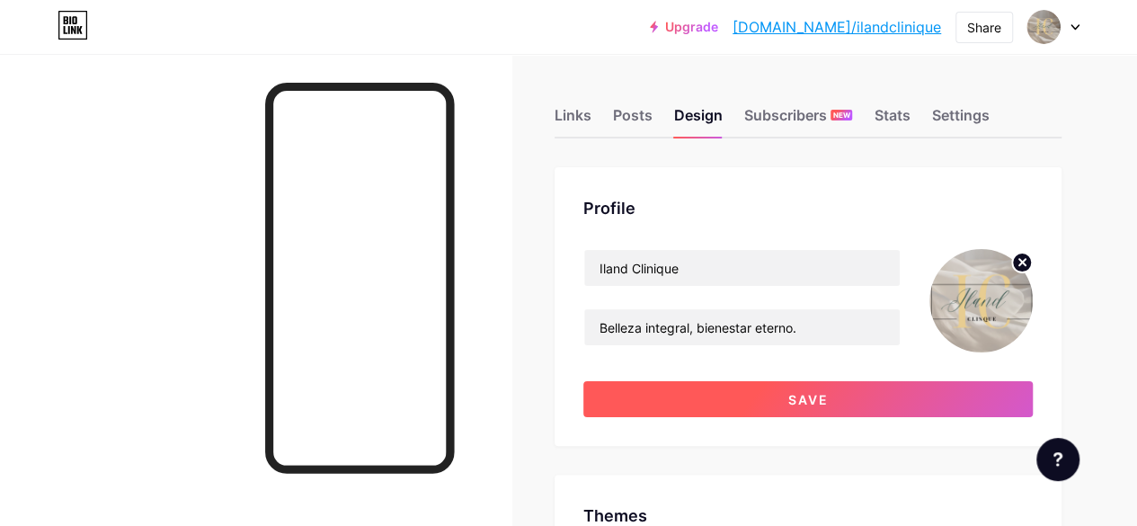
click at [815, 399] on span "Save" at bounding box center [809, 399] width 40 height 15
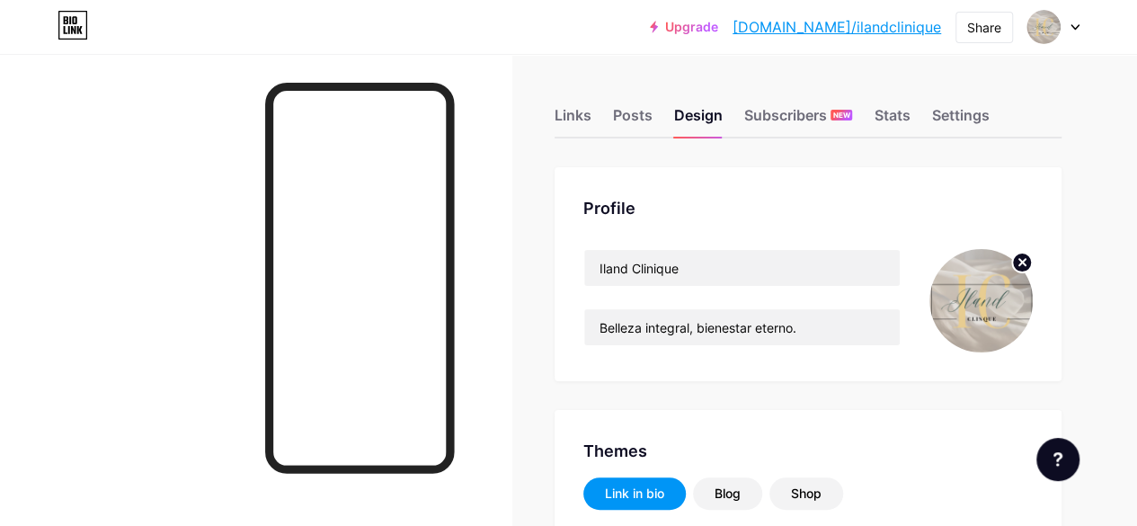
click at [964, 291] on img at bounding box center [981, 300] width 103 height 103
click at [639, 122] on div "Posts" at bounding box center [633, 120] width 40 height 32
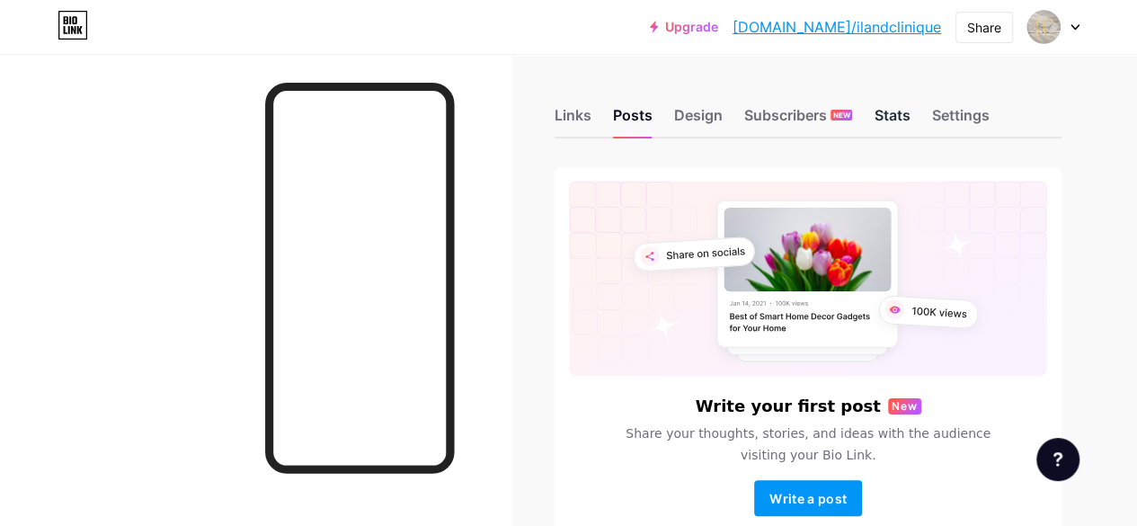
click at [899, 115] on div "Stats" at bounding box center [892, 120] width 36 height 32
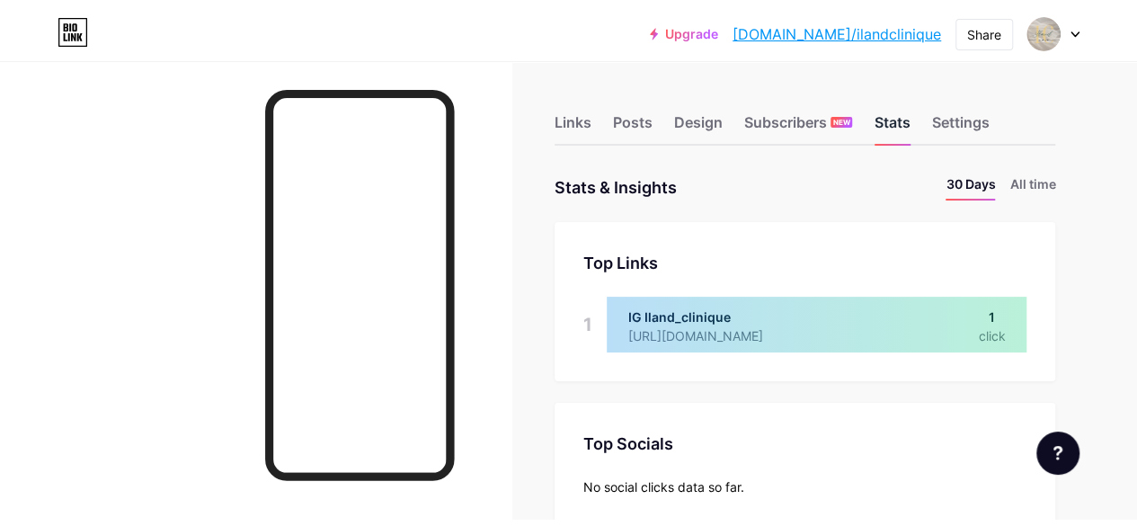
scroll to position [513, 1137]
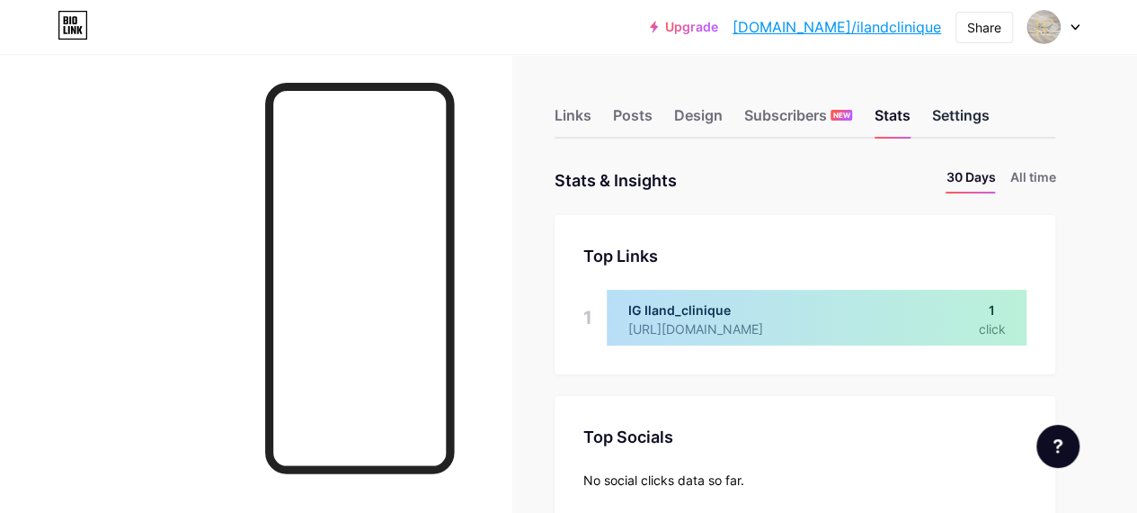
click at [971, 121] on div "Settings" at bounding box center [961, 120] width 58 height 32
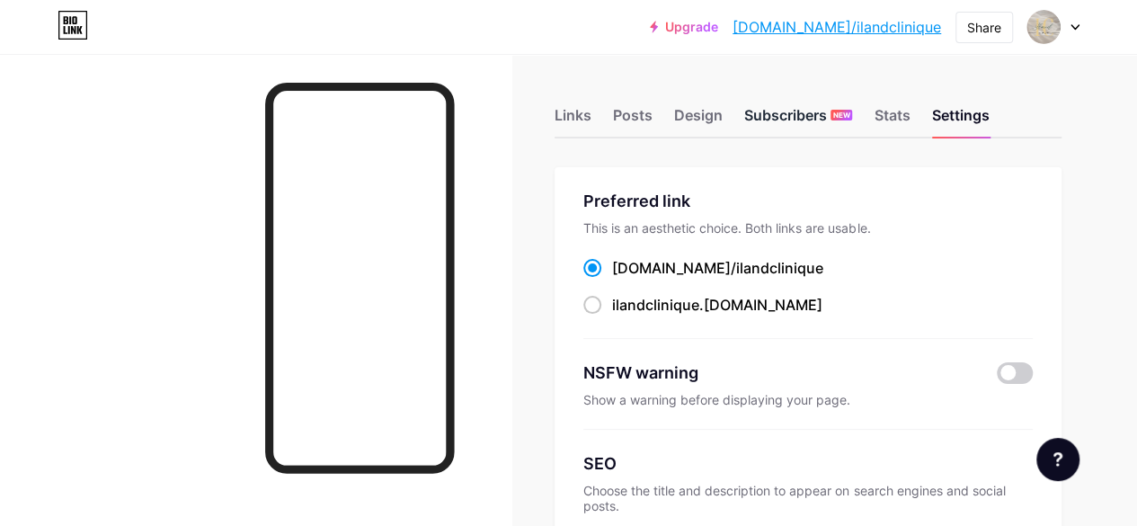
click at [764, 119] on div "Subscribers NEW" at bounding box center [798, 120] width 108 height 32
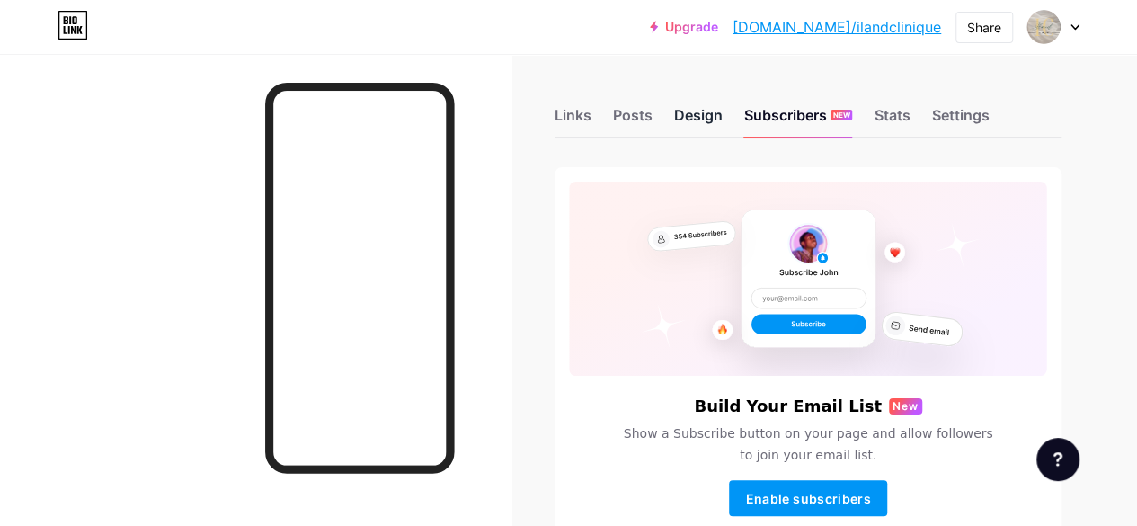
click at [716, 110] on div "Design" at bounding box center [698, 120] width 49 height 32
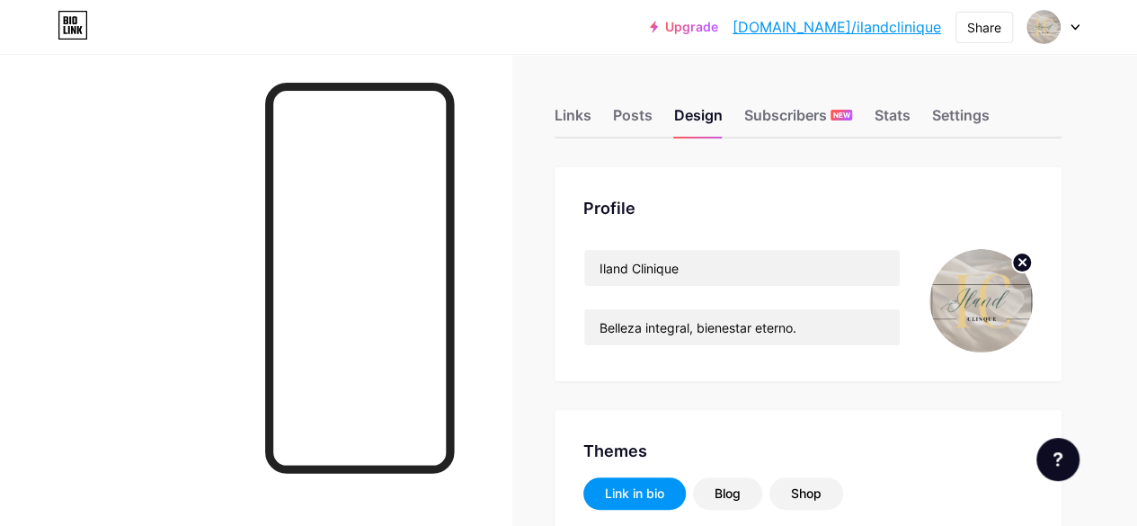
type input "#419d2f"
type input "#000000"
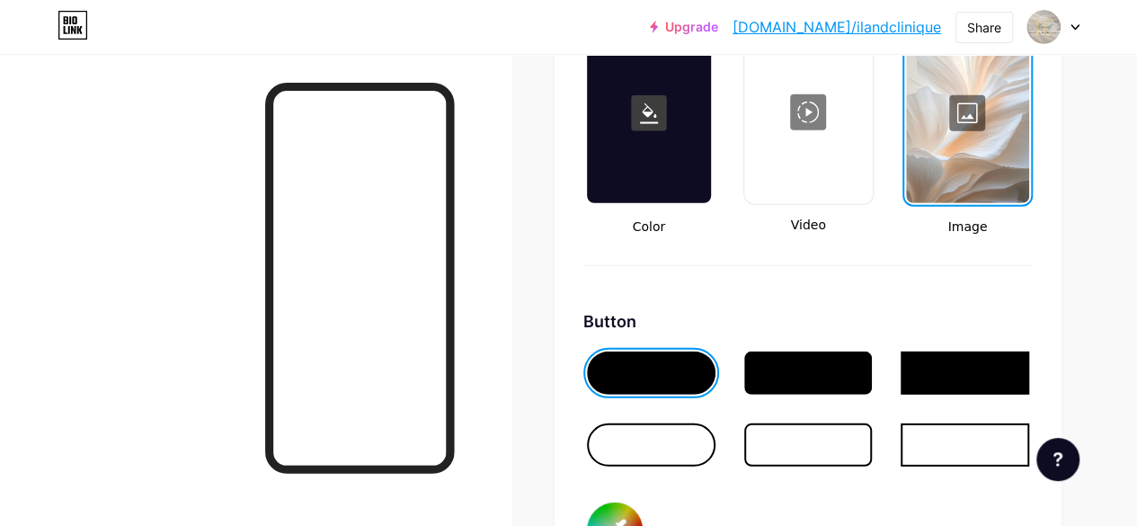
scroll to position [2643, 0]
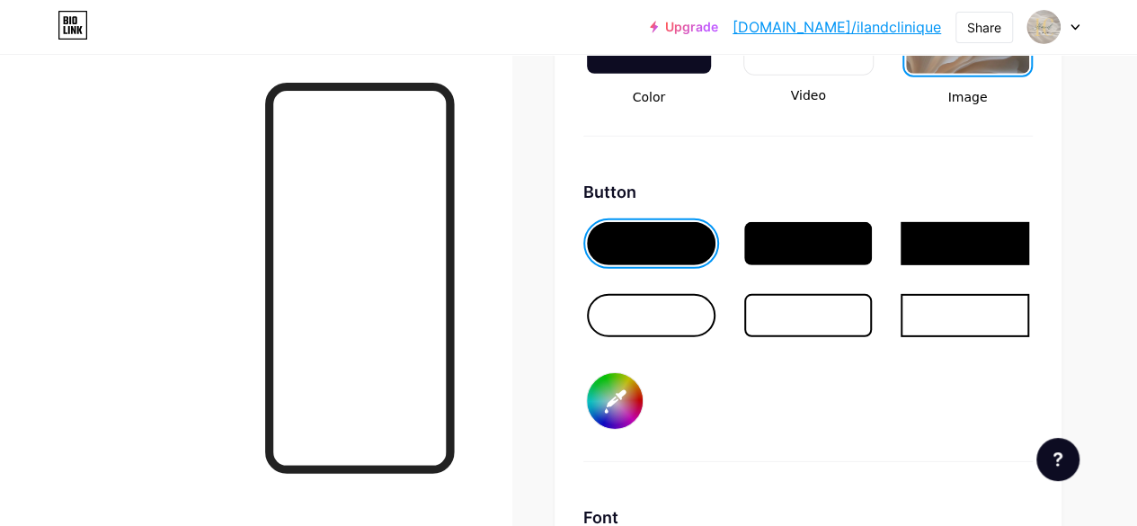
click at [629, 395] on input "#419d2f" at bounding box center [615, 401] width 56 height 56
type input "#246317"
click at [881, 414] on div "Button #246317" at bounding box center [809, 321] width 450 height 282
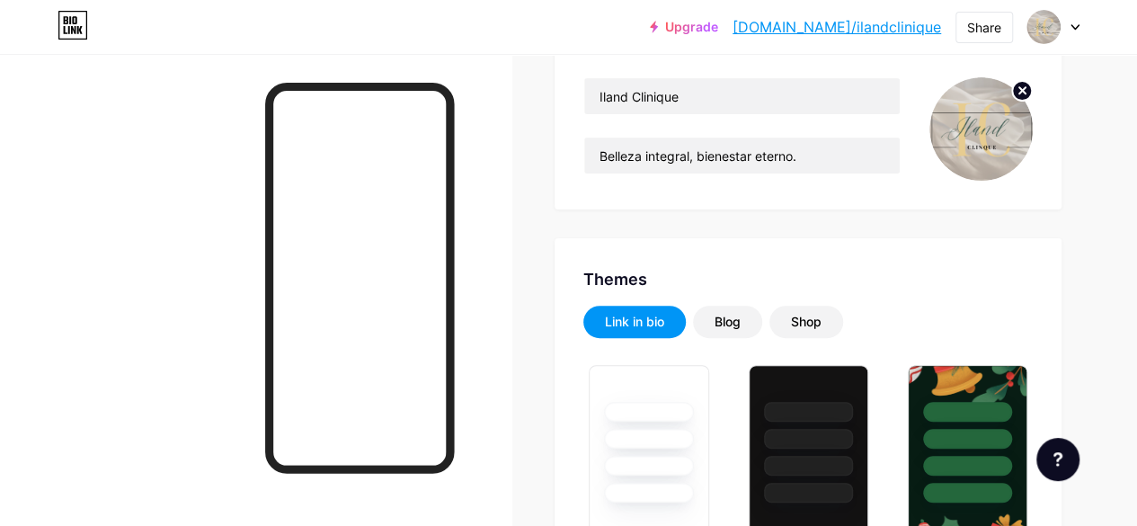
scroll to position [0, 0]
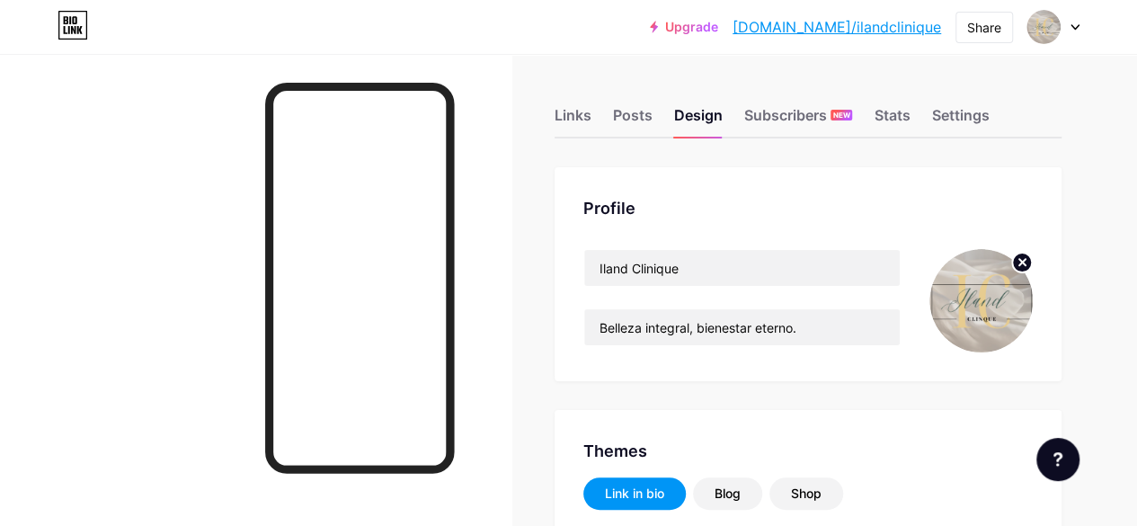
click at [1018, 271] on circle at bounding box center [1022, 263] width 20 height 20
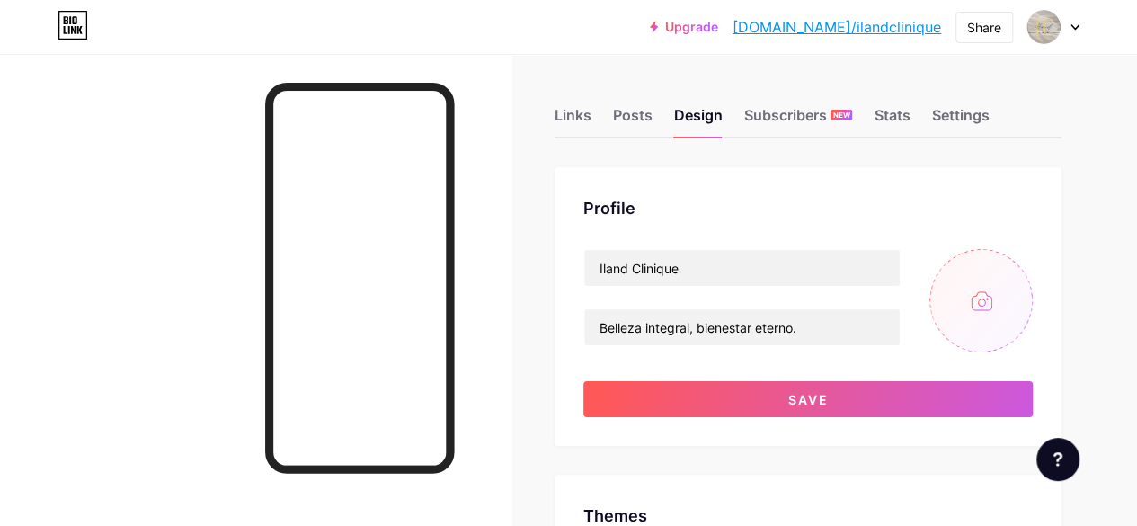
click at [992, 299] on input "file" at bounding box center [981, 300] width 103 height 103
type input "C:\fakepath\Sin título (600 x 600 px).png"
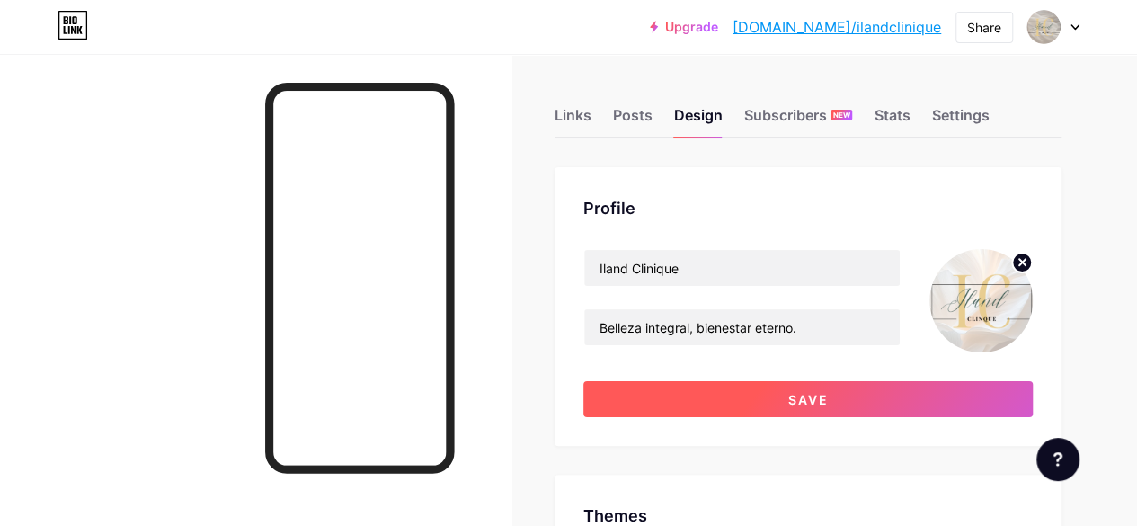
click at [868, 402] on button "Save" at bounding box center [809, 399] width 450 height 36
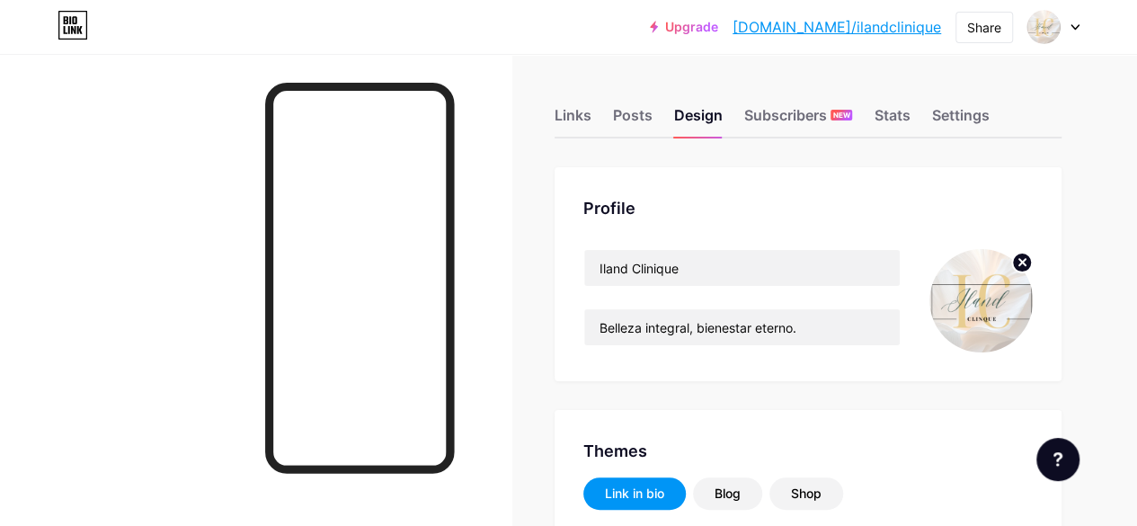
click at [1000, 290] on img at bounding box center [981, 300] width 103 height 103
click at [1020, 268] on circle at bounding box center [1022, 263] width 20 height 20
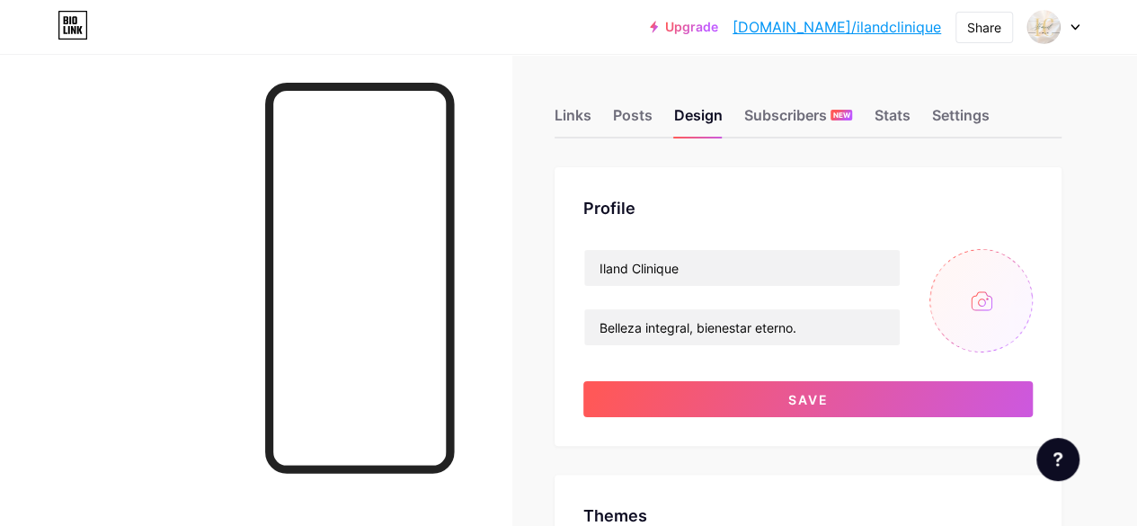
click at [993, 308] on input "file" at bounding box center [981, 300] width 103 height 103
type input "C:\fakepath\Diseño sin título (2).png"
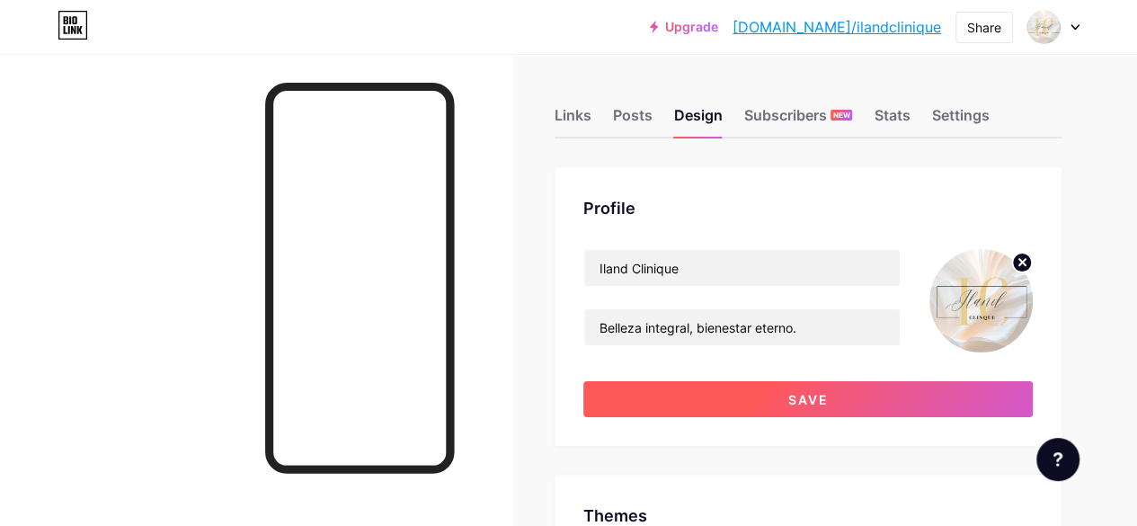
click at [891, 397] on button "Save" at bounding box center [809, 399] width 450 height 36
